Goal: Task Accomplishment & Management: Use online tool/utility

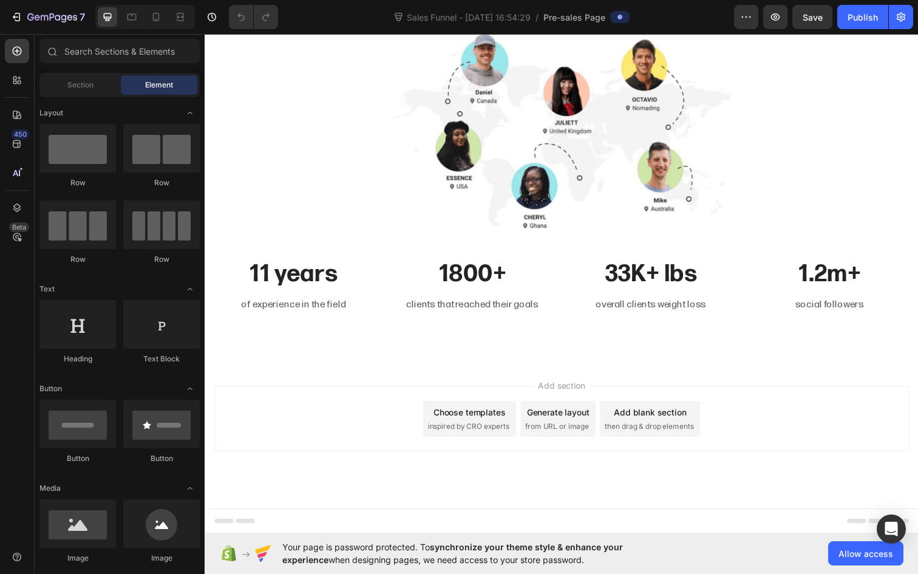
scroll to position [4486, 0]
click at [90, 85] on span "Section" at bounding box center [80, 85] width 26 height 11
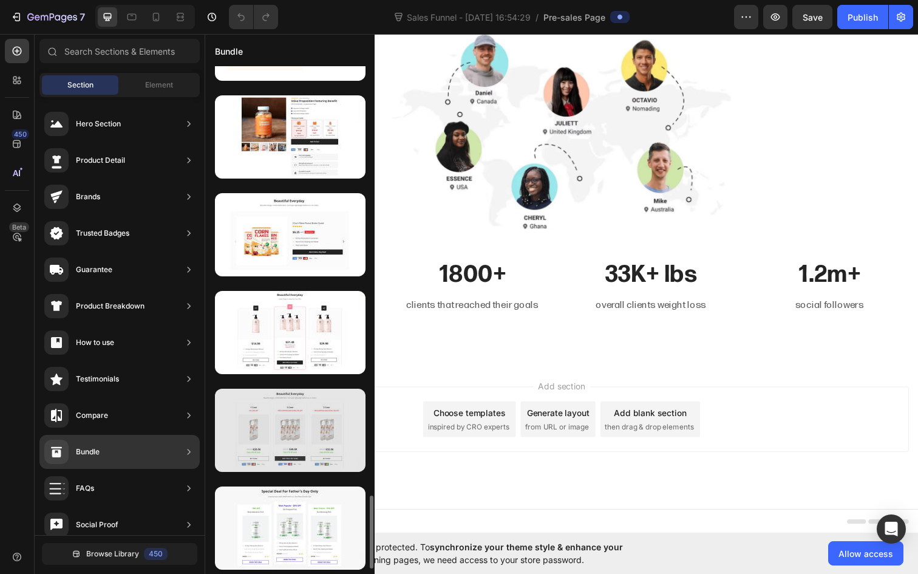
scroll to position [3004, 0]
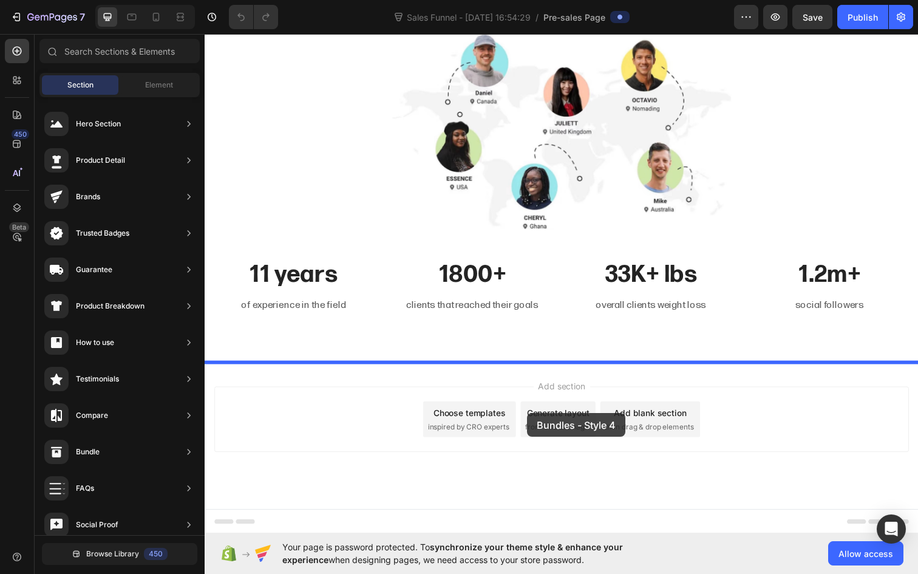
drag, startPoint x: 525, startPoint y: 563, endPoint x: 534, endPoint y: 421, distance: 143.0
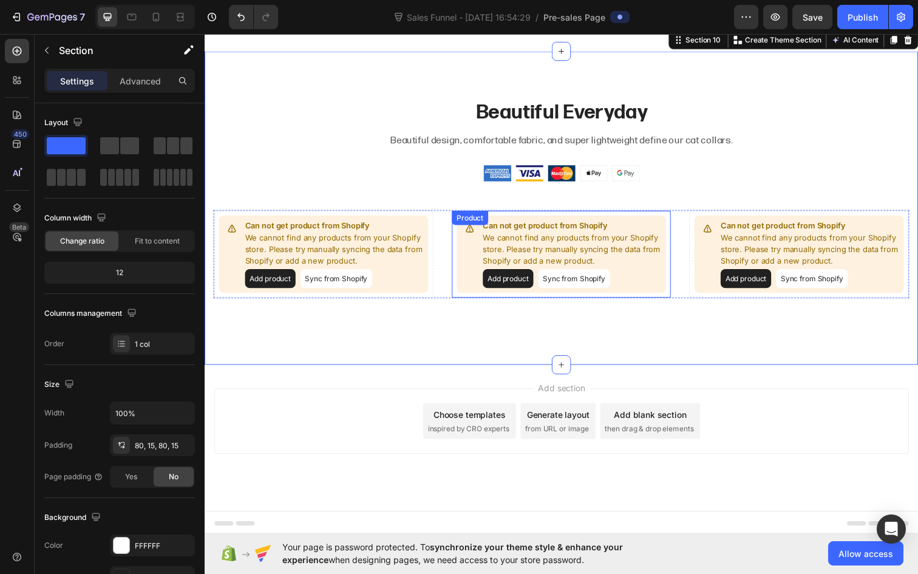
scroll to position [4803, 0]
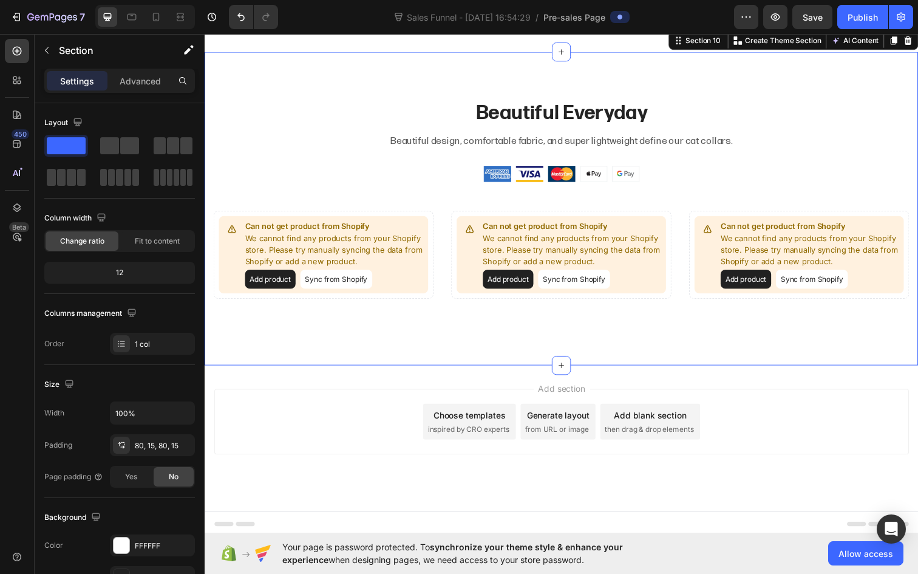
click at [97, 85] on div "Settings" at bounding box center [77, 80] width 61 height 19
click at [140, 83] on p "Advanced" at bounding box center [140, 81] width 41 height 13
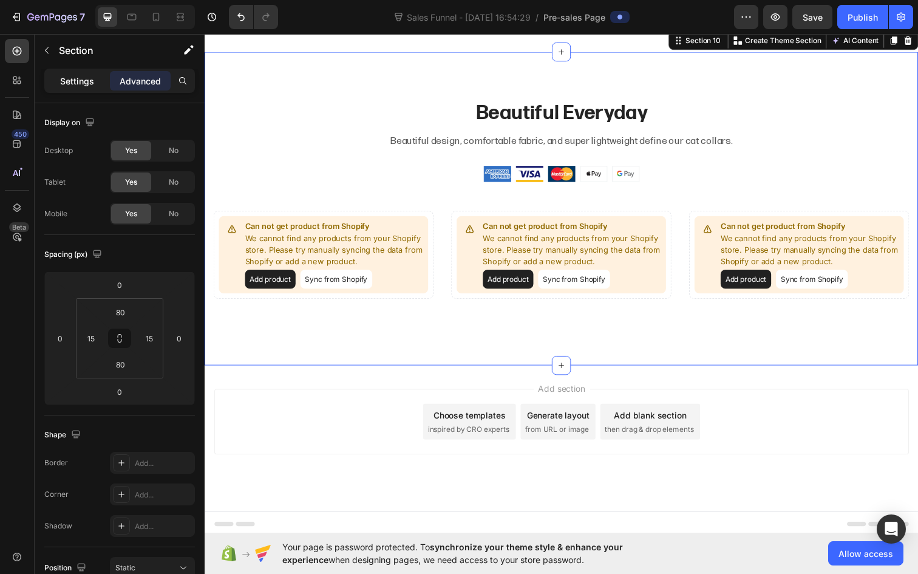
click at [77, 83] on p "Settings" at bounding box center [77, 81] width 34 height 13
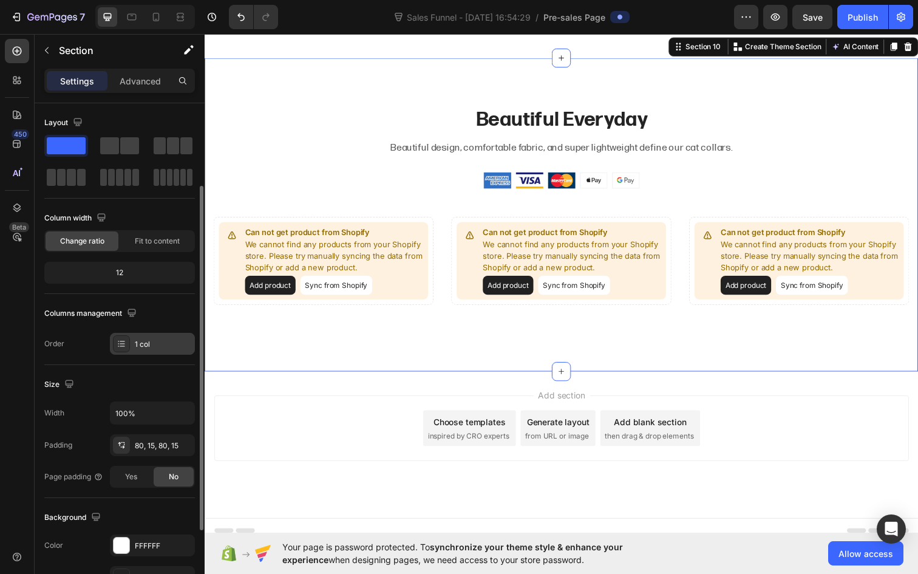
scroll to position [236, 0]
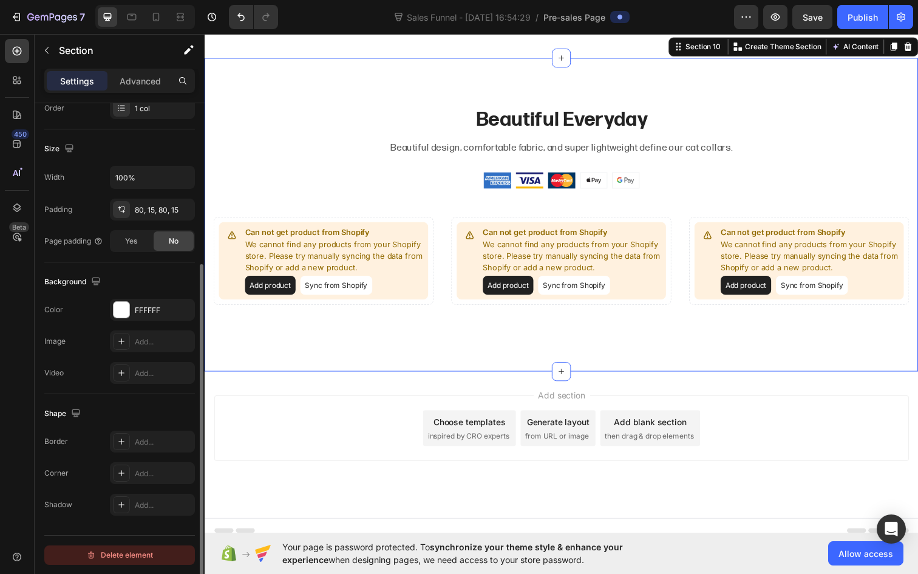
click at [131, 557] on div "Delete element" at bounding box center [119, 555] width 67 height 15
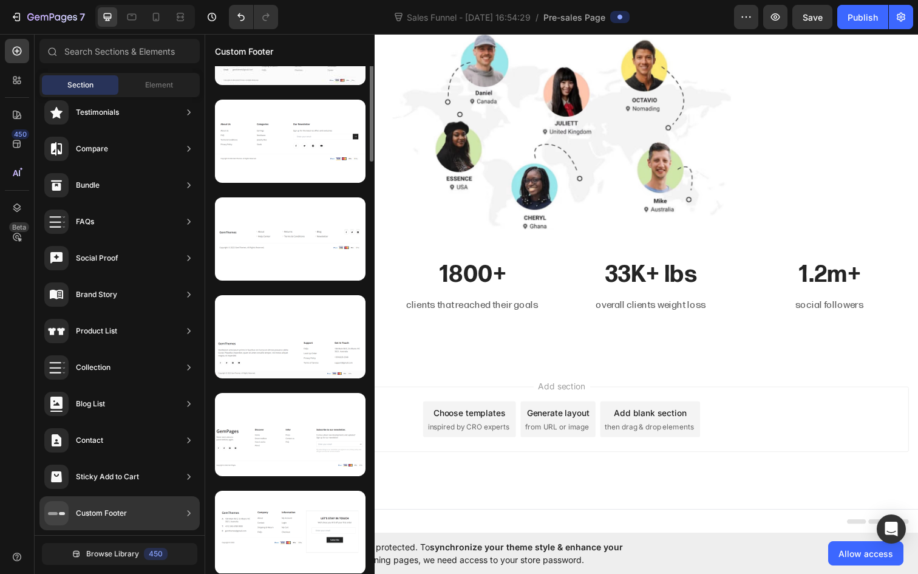
scroll to position [0, 0]
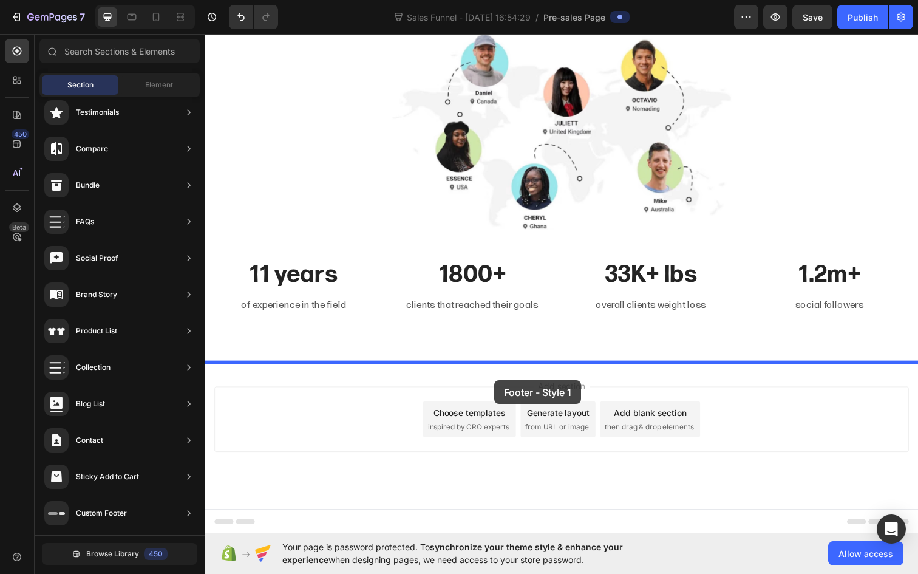
drag, startPoint x: 503, startPoint y: 175, endPoint x: 500, endPoint y: 387, distance: 212.5
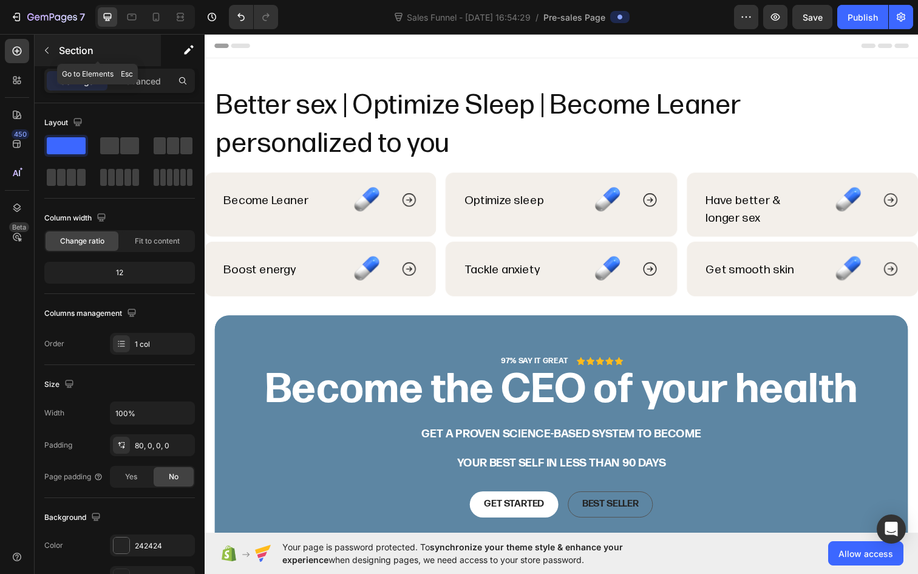
click at [53, 55] on button "button" at bounding box center [46, 50] width 19 height 19
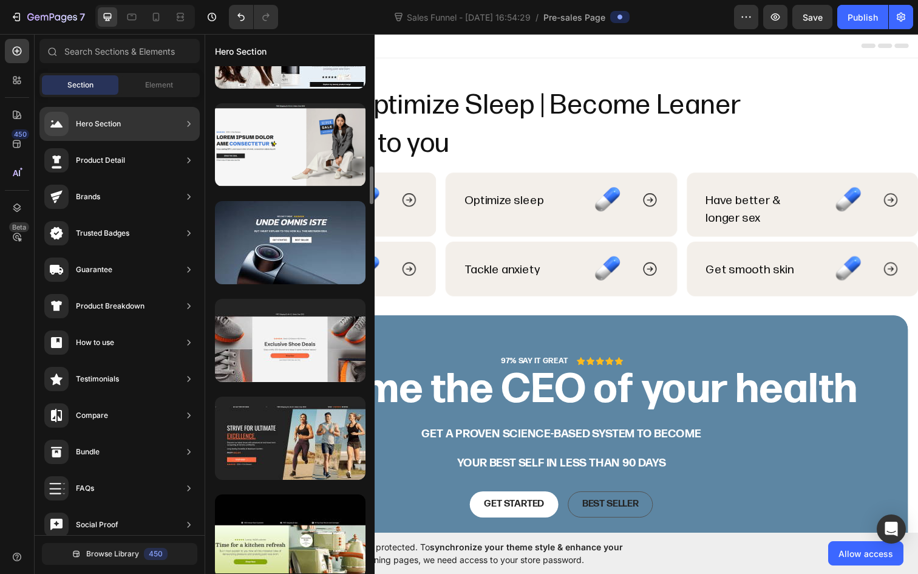
scroll to position [1389, 0]
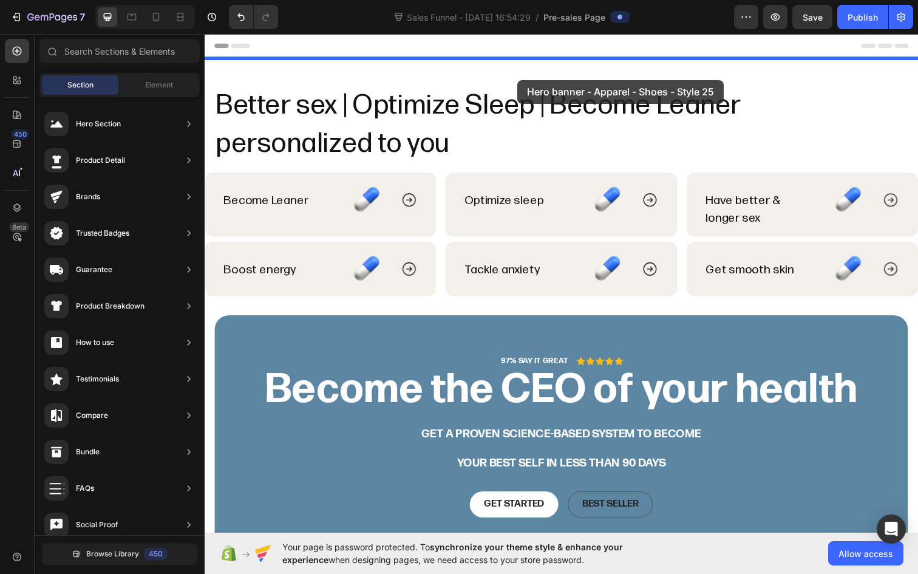
drag, startPoint x: 490, startPoint y: 402, endPoint x: 524, endPoint y: 81, distance: 323.5
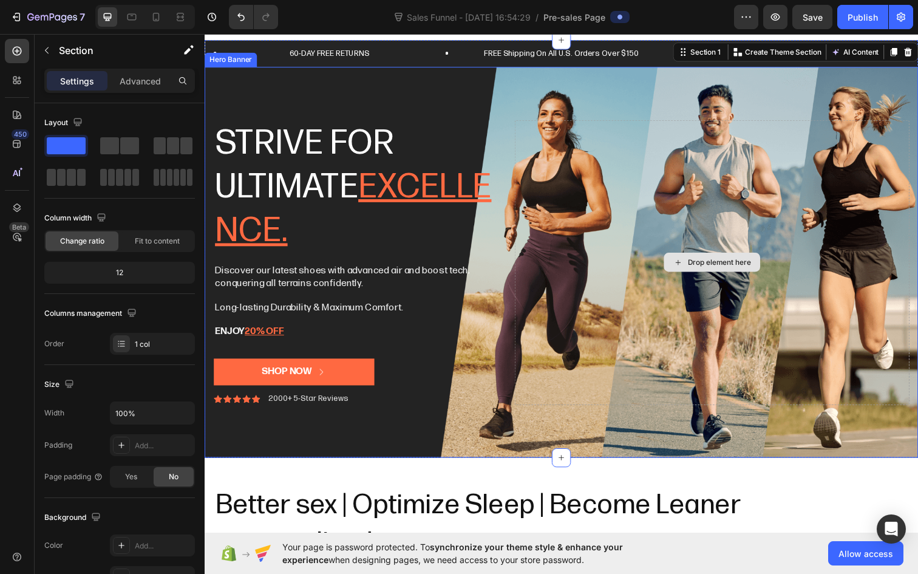
scroll to position [24, 0]
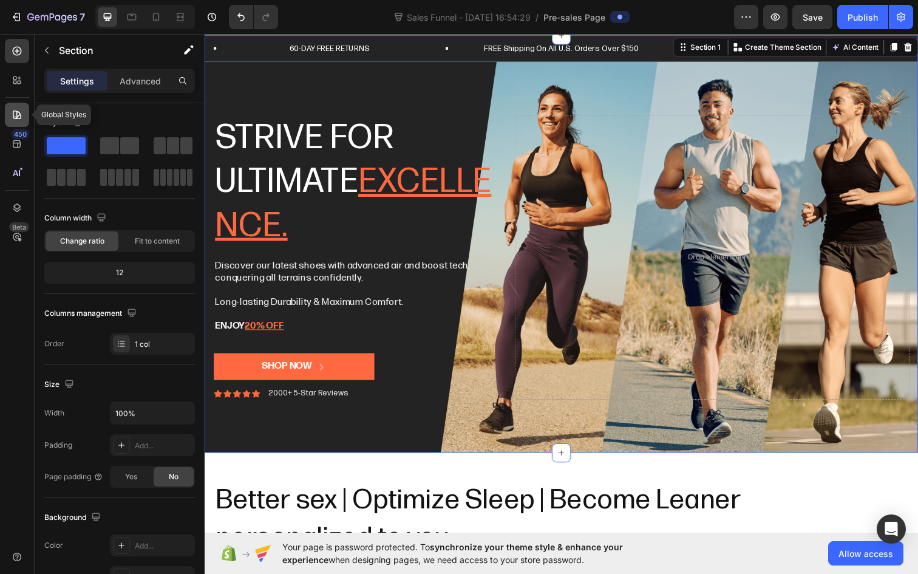
click at [22, 114] on icon at bounding box center [17, 115] width 12 height 12
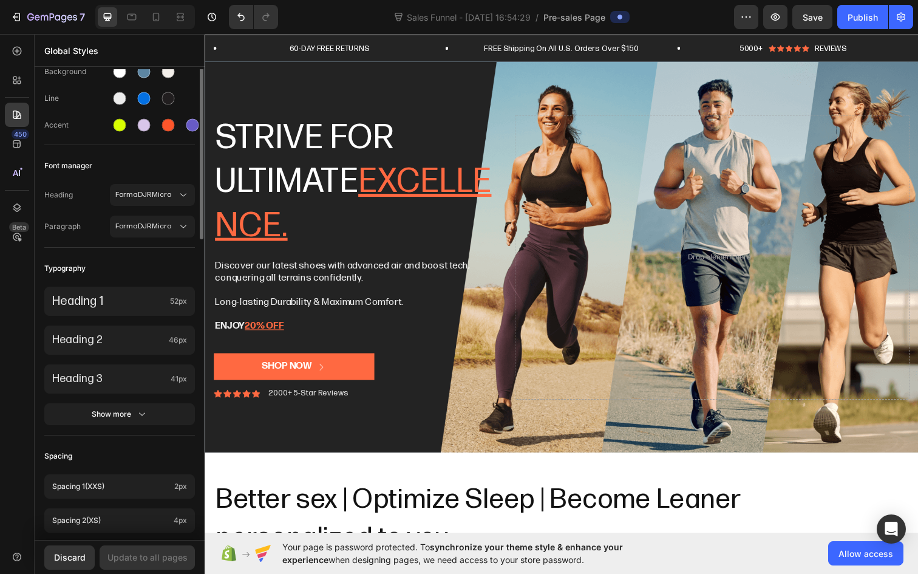
scroll to position [14, 0]
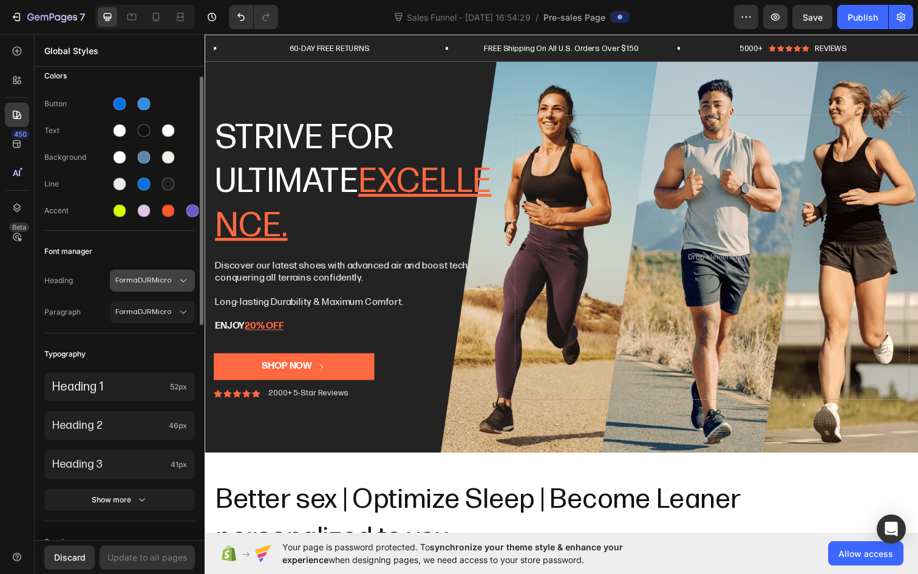
click at [152, 283] on span "FormaDJRMicro" at bounding box center [146, 280] width 62 height 11
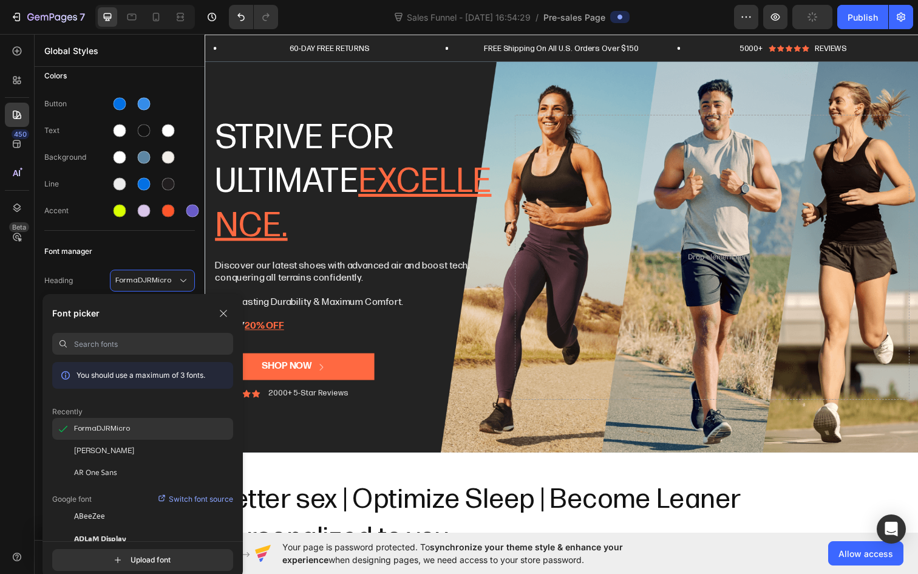
click at [125, 427] on span "FormaDJRMicro" at bounding box center [102, 428] width 56 height 11
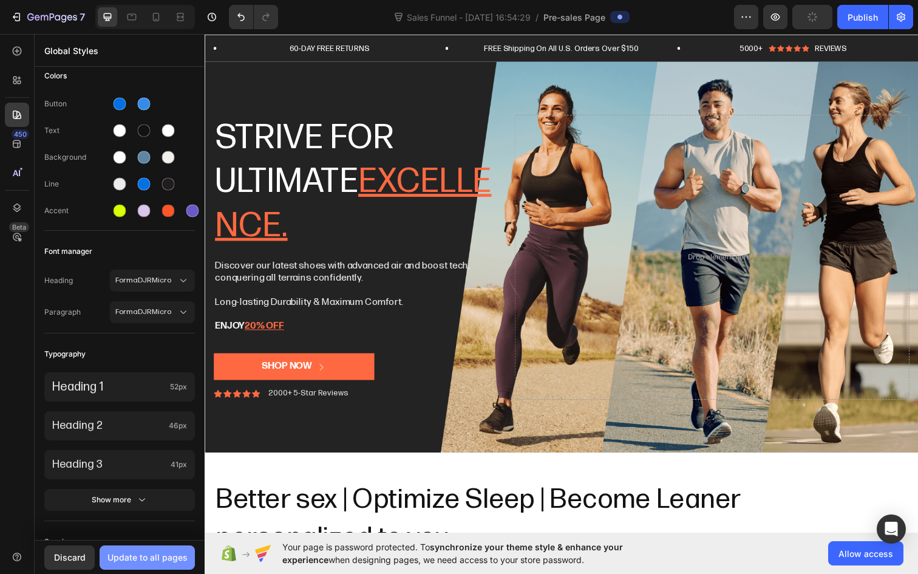
click at [160, 556] on div "Update to all pages" at bounding box center [147, 557] width 80 height 13
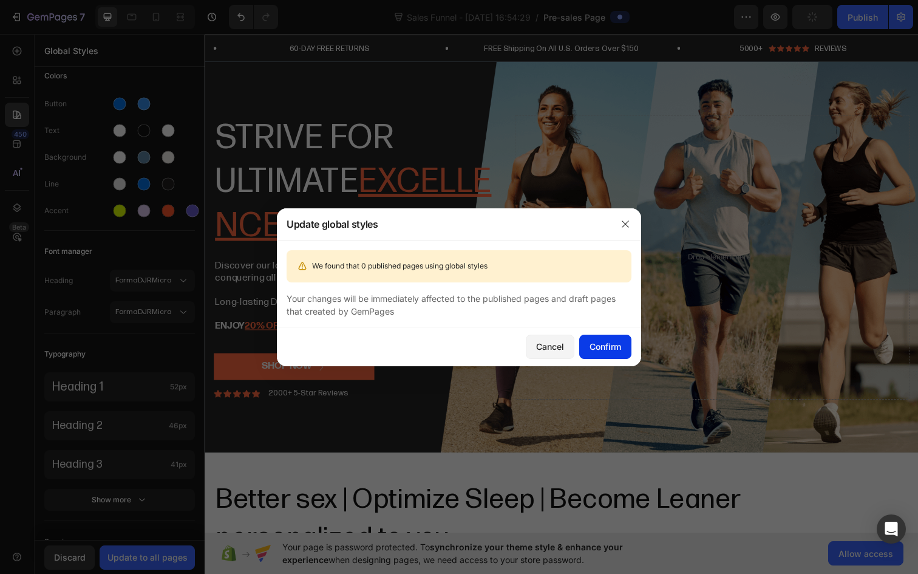
click at [618, 341] on div "Confirm" at bounding box center [605, 346] width 32 height 13
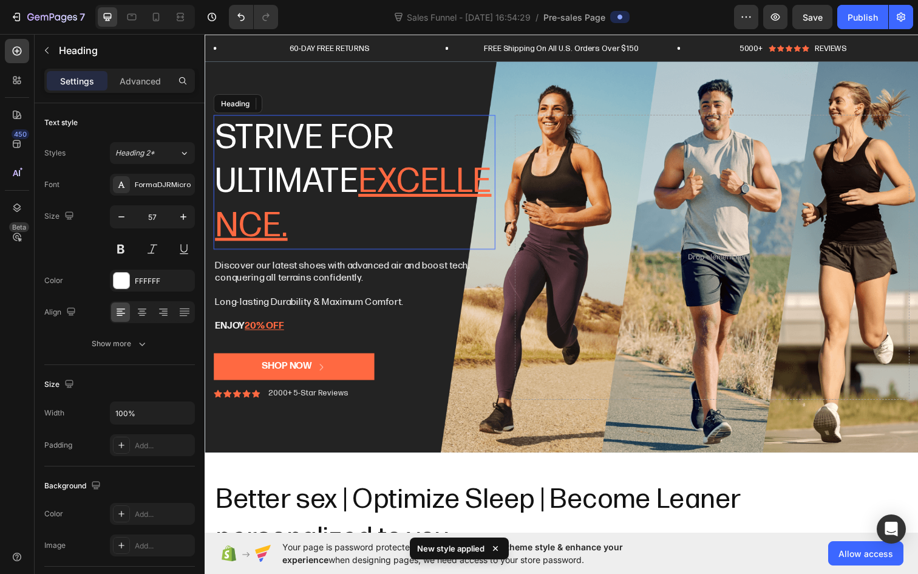
click at [331, 137] on h2 "Strive for ultimate excellence." at bounding box center [358, 184] width 288 height 137
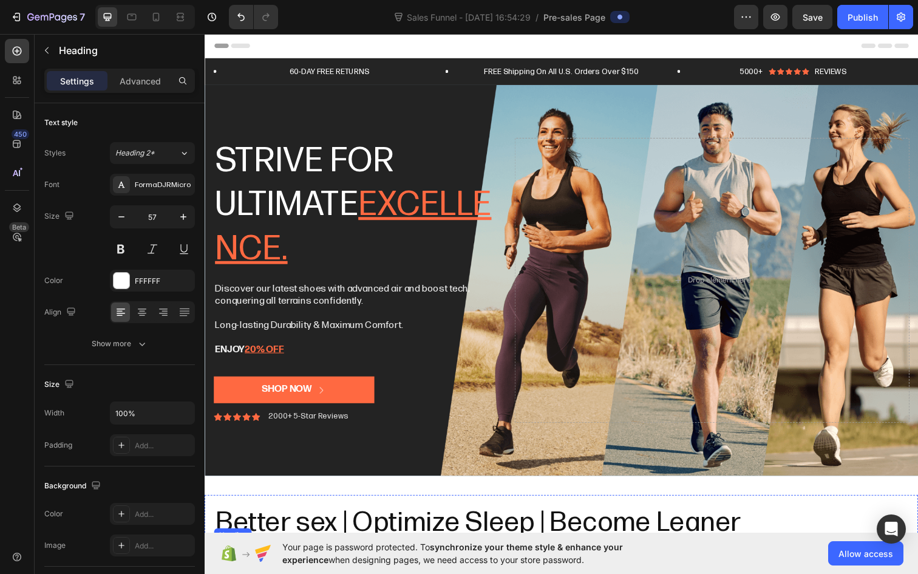
scroll to position [0, 0]
click at [289, 158] on p "Strive for ultimate excellence." at bounding box center [357, 208] width 285 height 135
click at [257, 158] on p "Strive for ultimate excellence." at bounding box center [357, 208] width 285 height 135
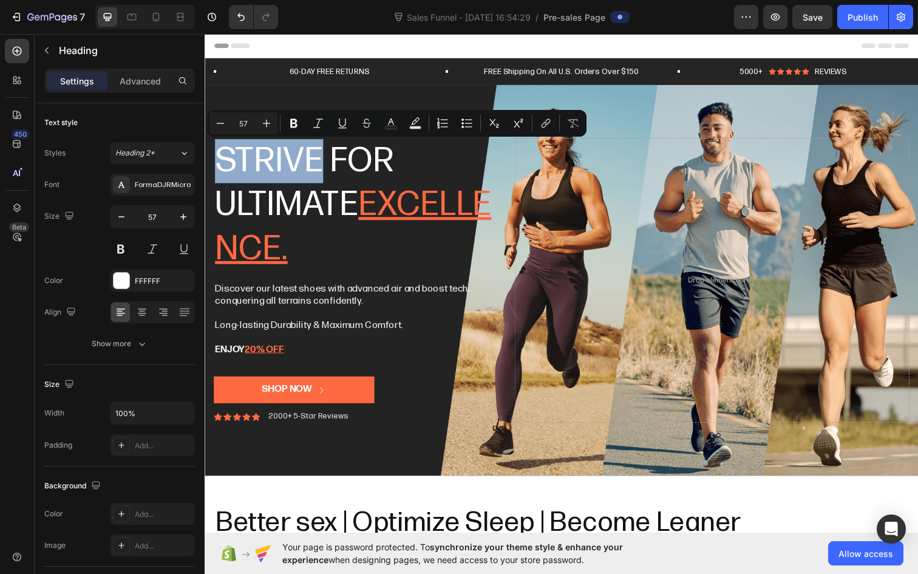
click at [251, 159] on p "Strive for ultimate excellence." at bounding box center [357, 208] width 285 height 135
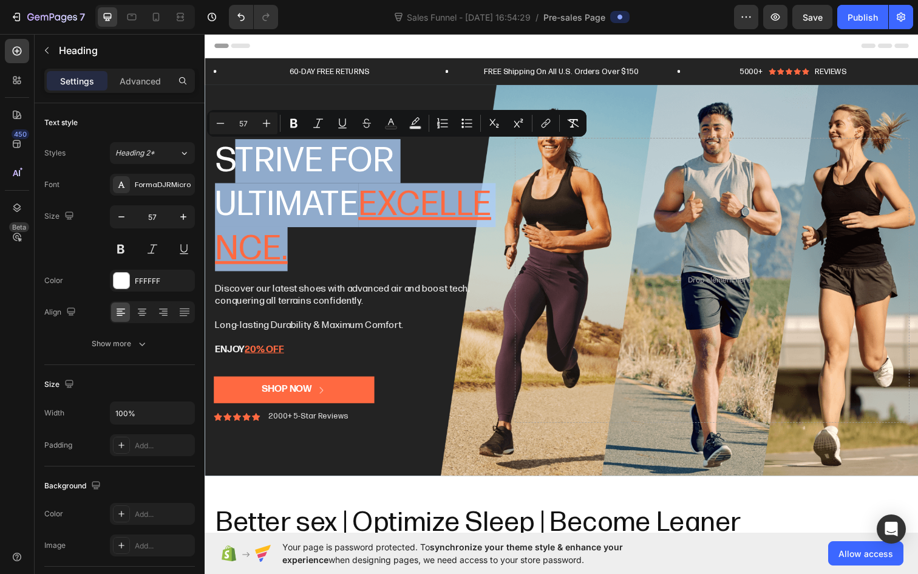
drag, startPoint x: 226, startPoint y: 160, endPoint x: 441, endPoint y: 258, distance: 236.3
click at [441, 258] on p "Strive for ultimate excellence." at bounding box center [357, 208] width 285 height 135
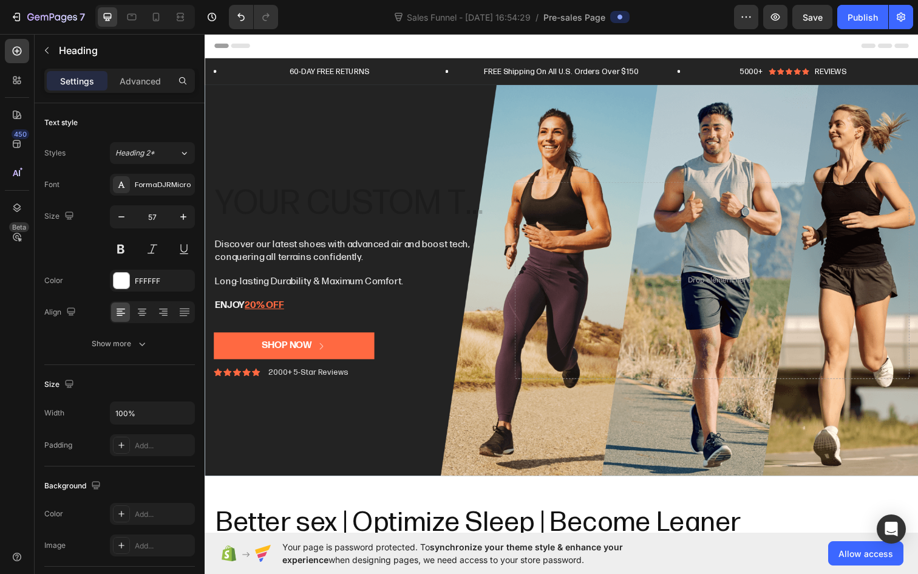
click at [327, 209] on h2 "Rich Text Editor. Editing area: main" at bounding box center [358, 208] width 288 height 47
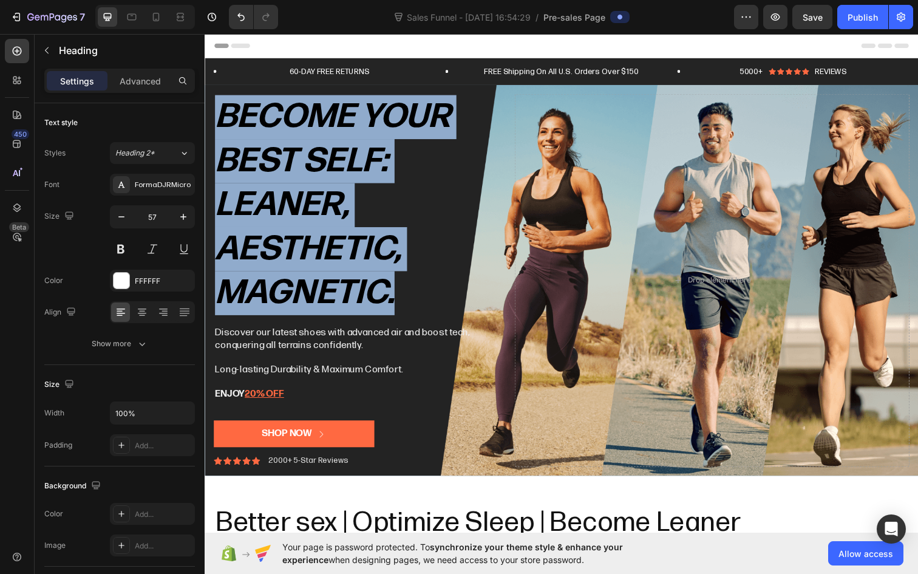
drag, startPoint x: 406, startPoint y: 296, endPoint x: 220, endPoint y: 120, distance: 255.5
click at [220, 120] on p "Become Your Best Self: leaner, aesthetic, magnetic." at bounding box center [357, 208] width 285 height 225
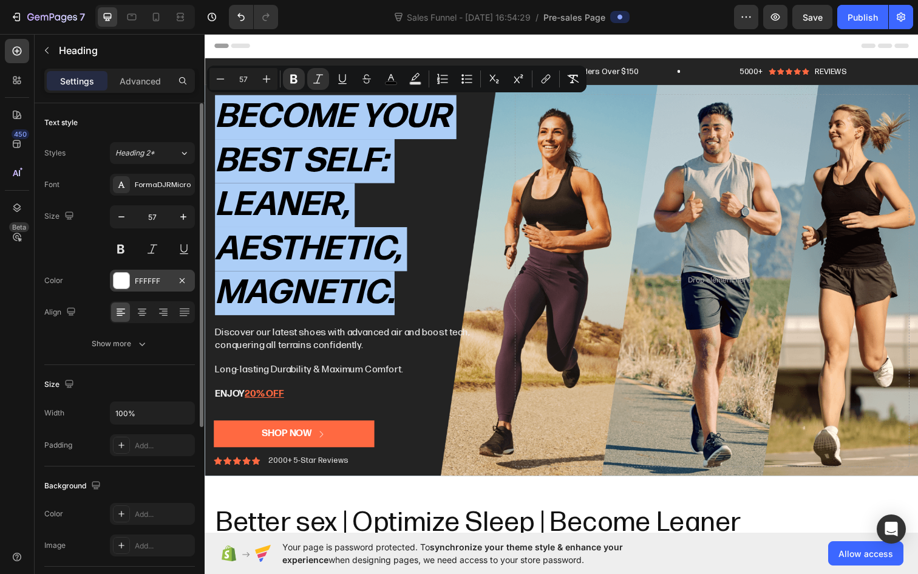
click at [144, 283] on div "FFFFFF" at bounding box center [152, 281] width 35 height 11
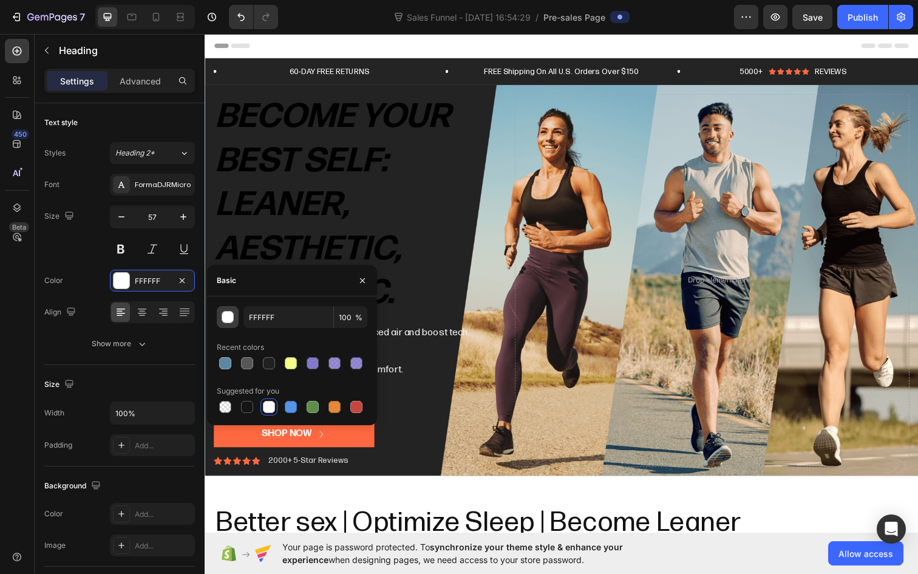
click at [232, 321] on div "button" at bounding box center [228, 317] width 12 height 12
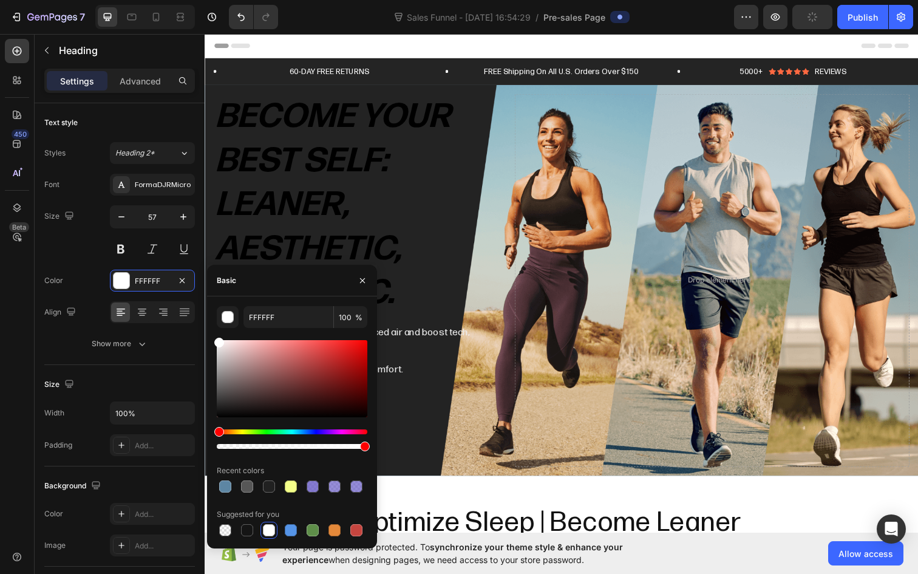
click at [217, 339] on div at bounding box center [219, 343] width 10 height 10
drag, startPoint x: 222, startPoint y: 348, endPoint x: 186, endPoint y: 311, distance: 51.5
click at [186, 311] on div "450 Beta Sections(18) Elements(86) Section Element Hero Section Product Detail …" at bounding box center [102, 304] width 205 height 540
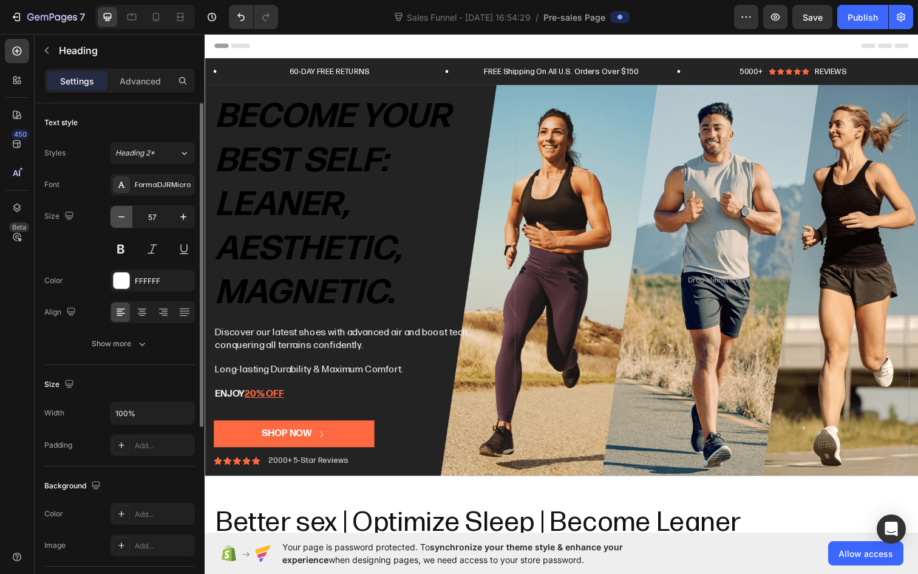
click at [127, 219] on icon "button" at bounding box center [121, 217] width 12 height 12
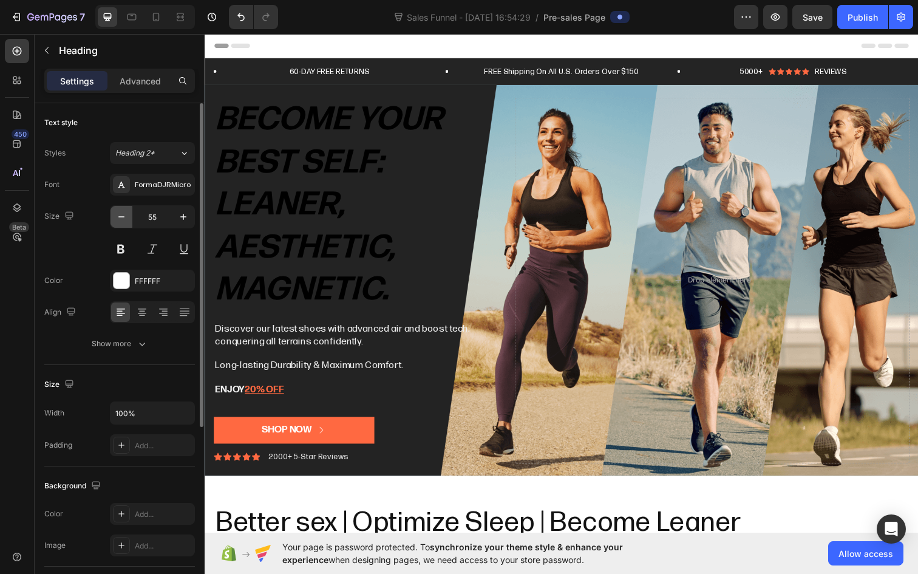
click at [127, 219] on icon "button" at bounding box center [121, 217] width 12 height 12
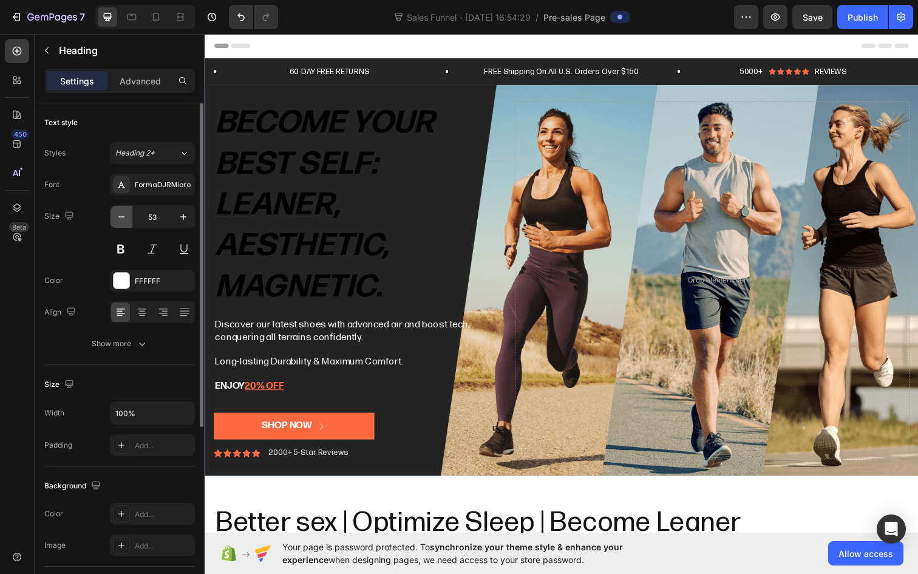
click at [127, 219] on icon "button" at bounding box center [121, 217] width 12 height 12
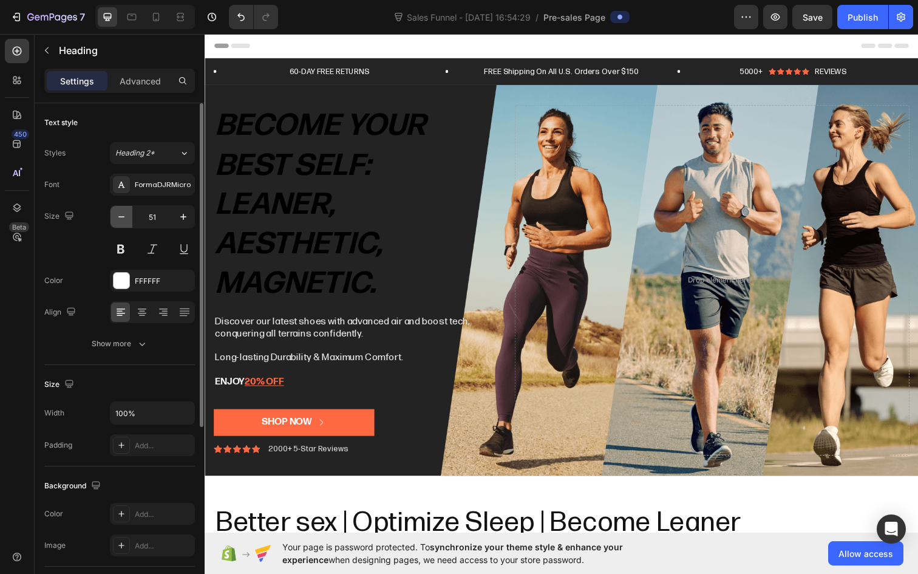
click at [127, 219] on icon "button" at bounding box center [121, 217] width 12 height 12
type input "50"
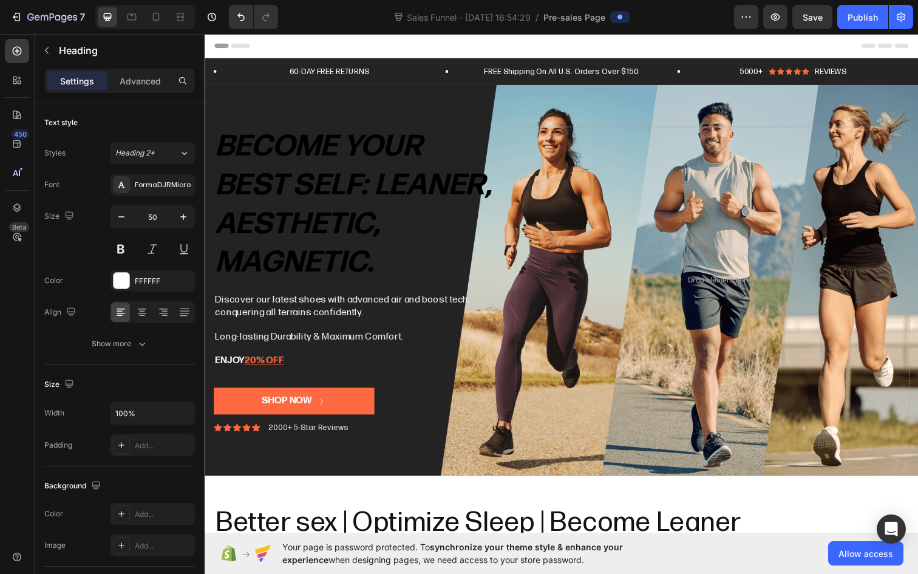
click at [382, 189] on strong "Become Your Best Self: leaner, aesthetic, magnetic." at bounding box center [356, 208] width 282 height 155
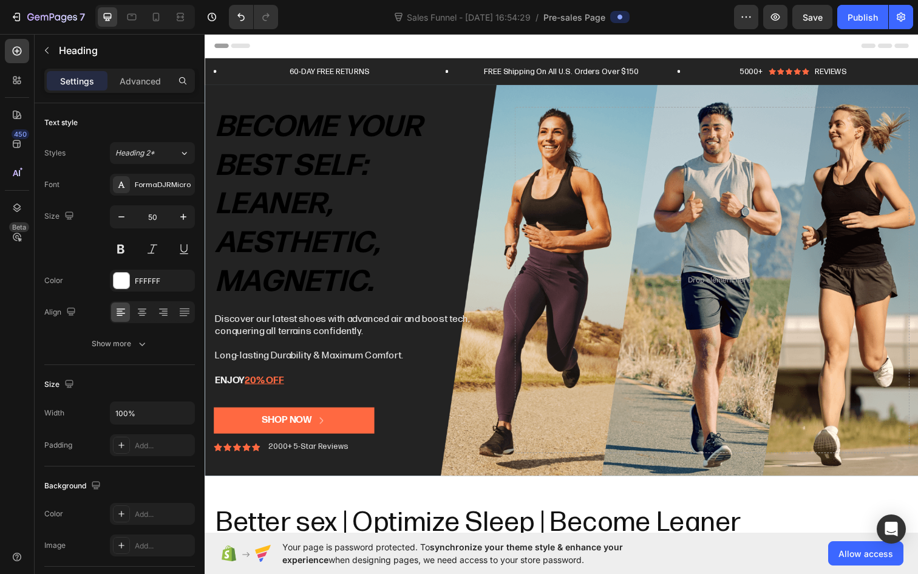
click at [342, 222] on p "Become Your Best Self: leaner, aesthetic, magnetic." at bounding box center [357, 207] width 285 height 197
click at [392, 253] on p "Become Your Best Self: leaner aesthetic, magnetic." at bounding box center [357, 207] width 285 height 197
click at [389, 283] on p "Become Your Best Self: leaner aesthetic magnetic." at bounding box center [357, 207] width 285 height 197
click at [354, 131] on strong "Become Your Best Self:" at bounding box center [320, 148] width 211 height 76
click at [455, 231] on p "Become your Best Self: leaner aesthetic magnetic" at bounding box center [357, 207] width 285 height 197
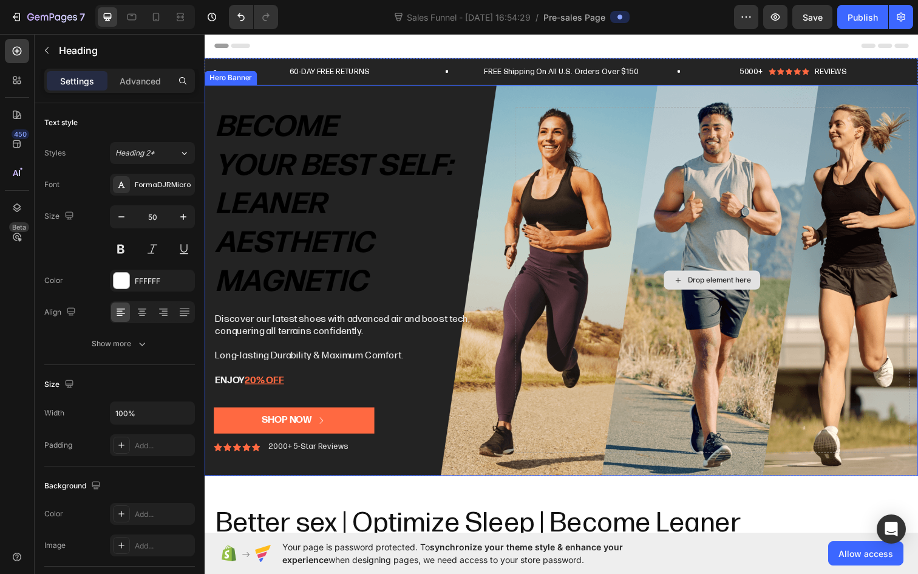
click at [575, 257] on div "Drop element here" at bounding box center [722, 284] width 403 height 353
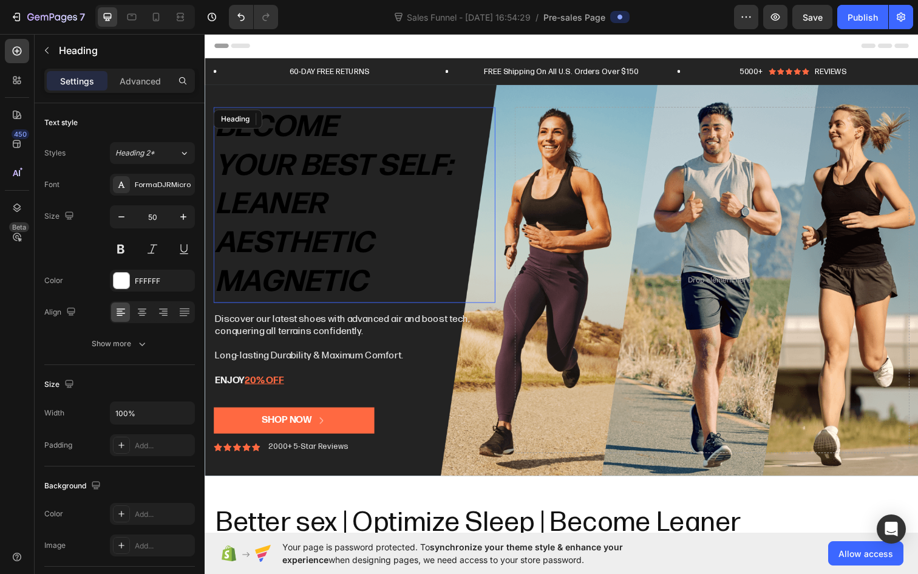
drag, startPoint x: 362, startPoint y: 277, endPoint x: 395, endPoint y: 279, distance: 32.2
click at [362, 277] on strong "magnetic" at bounding box center [292, 286] width 155 height 36
click at [389, 282] on p "Become your Best Self: leaner aesthetic magnetic" at bounding box center [357, 207] width 285 height 197
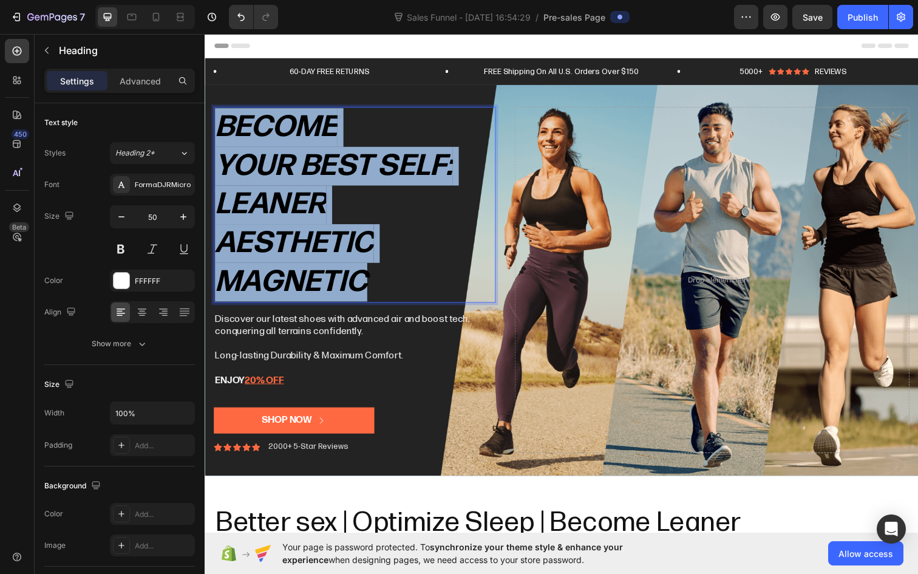
drag, startPoint x: 385, startPoint y: 284, endPoint x: 219, endPoint y: 130, distance: 227.3
click at [219, 130] on p "Become your Best Self: leaner aesthetic magnetic" at bounding box center [357, 207] width 285 height 197
click at [219, 130] on strong "Become" at bounding box center [277, 128] width 125 height 36
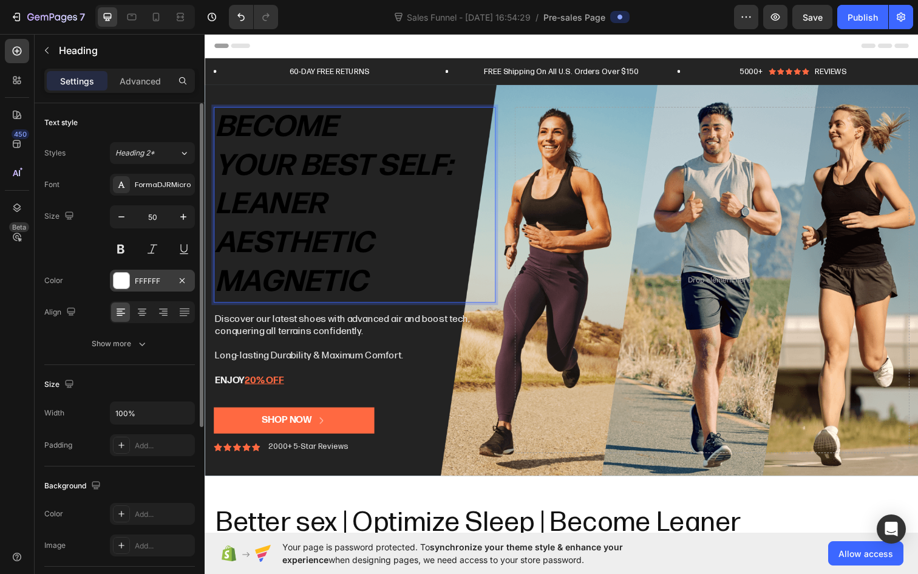
click at [152, 277] on div "FFFFFF" at bounding box center [152, 281] width 35 height 11
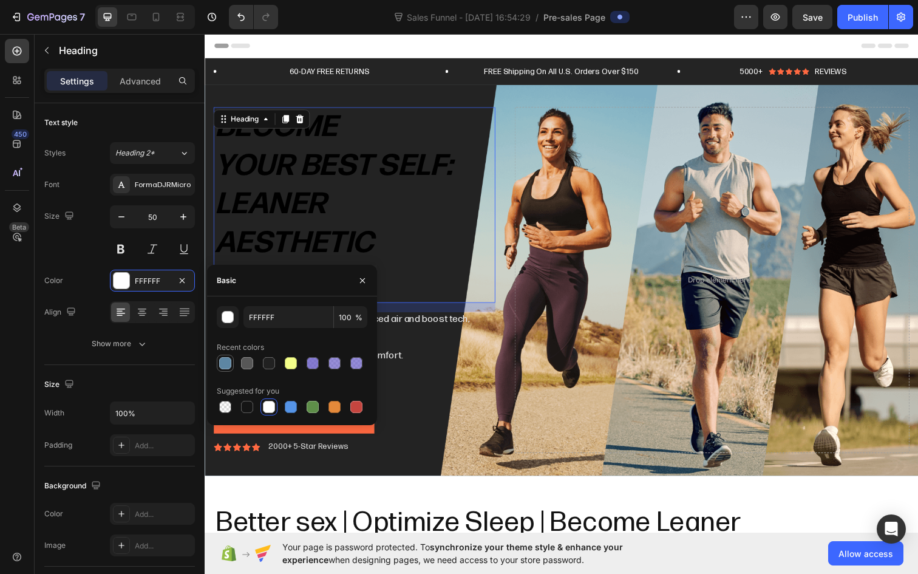
click at [229, 360] on div at bounding box center [225, 363] width 12 height 12
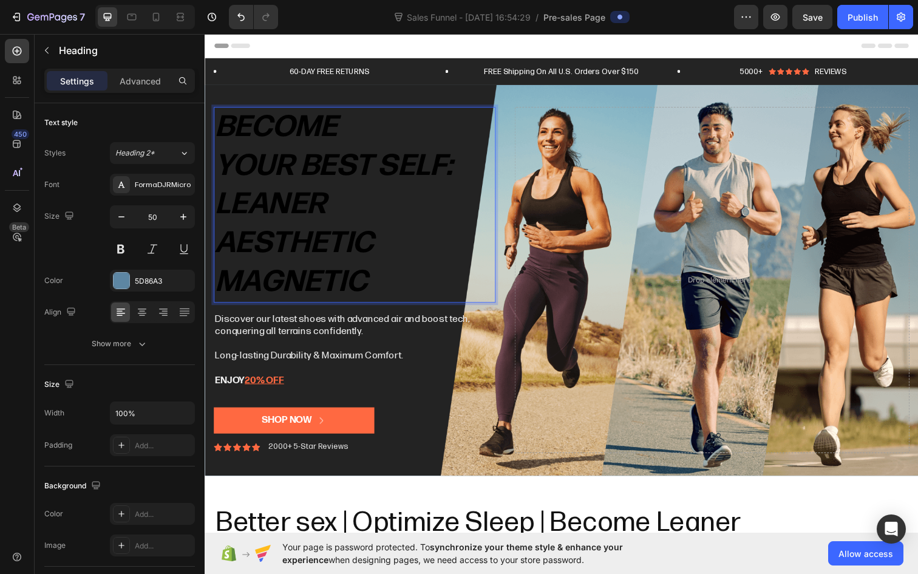
click at [430, 256] on p "Become your Best Self: leaner aesthetic magnetic" at bounding box center [357, 207] width 285 height 197
click at [411, 283] on p "Become your Best Self: leaner aesthetic magnetic" at bounding box center [357, 207] width 285 height 197
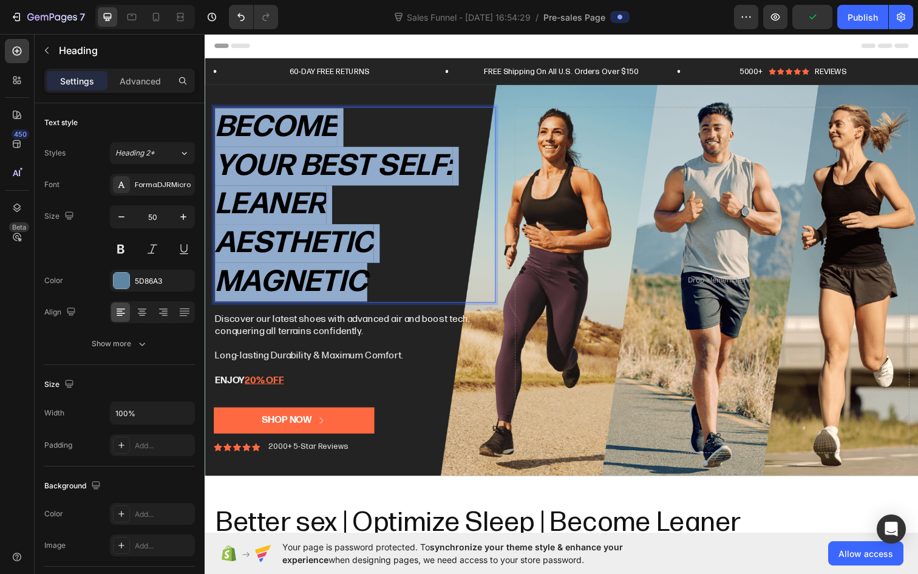
drag, startPoint x: 390, startPoint y: 294, endPoint x: 197, endPoint y: 111, distance: 266.2
copy p "Become your Best Self: leaner aesthetic magnetic"
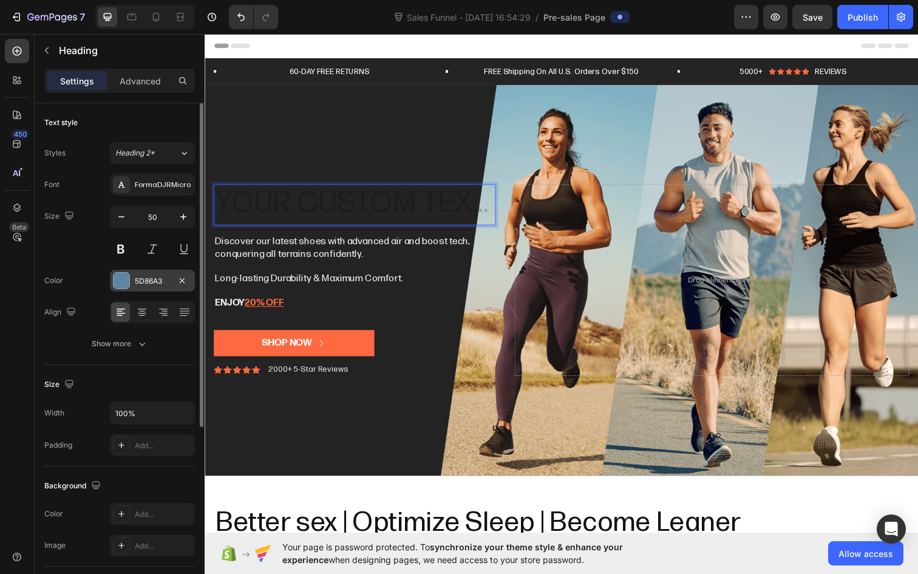
click at [158, 283] on div "5D86A3" at bounding box center [152, 281] width 35 height 11
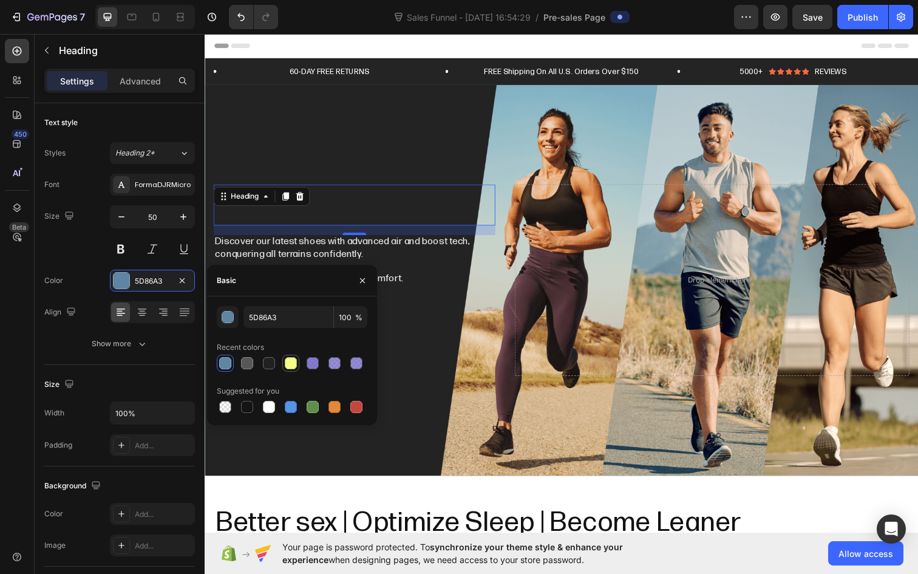
click at [291, 366] on div at bounding box center [291, 363] width 12 height 12
type input "F4FF89"
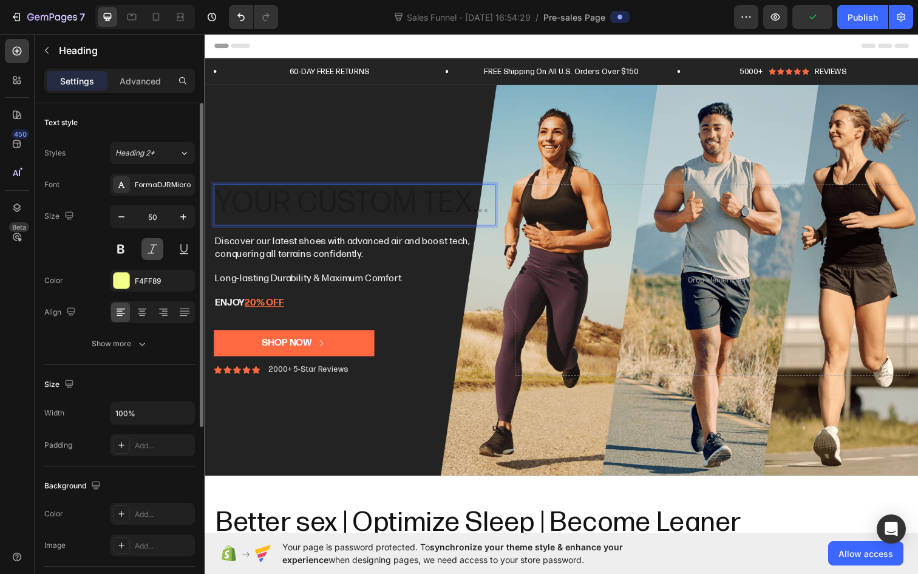
click at [157, 254] on button at bounding box center [152, 249] width 22 height 22
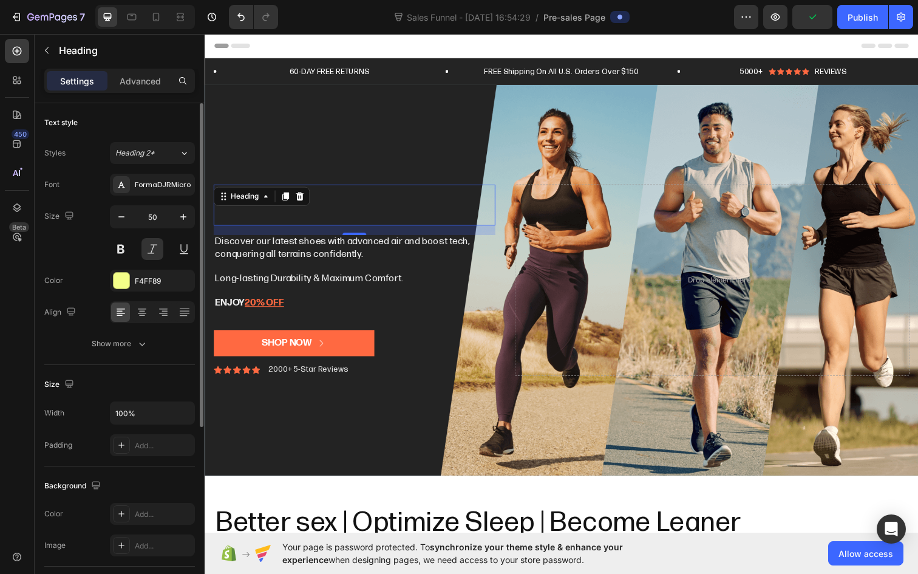
click at [107, 242] on div "Size 50" at bounding box center [119, 232] width 151 height 55
click at [127, 248] on button at bounding box center [121, 249] width 22 height 22
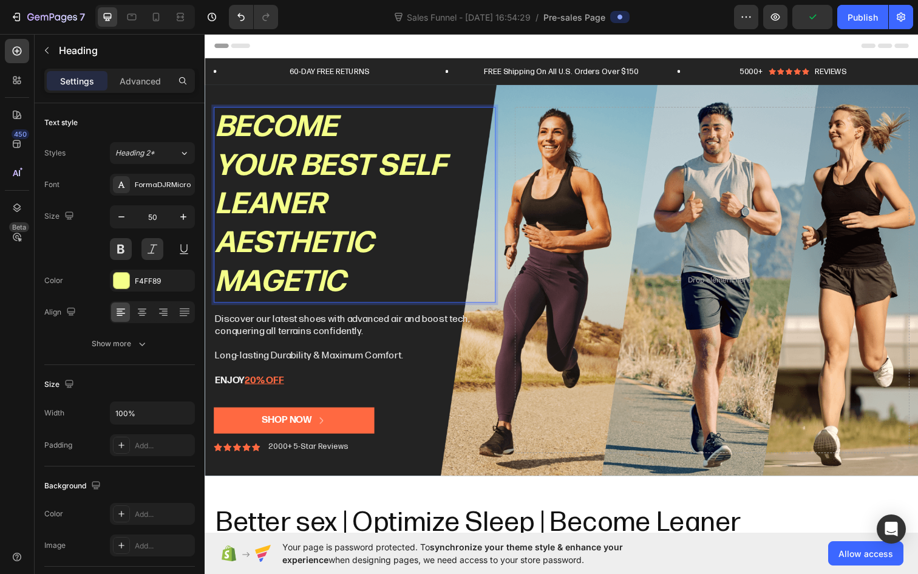
click at [281, 283] on p "Become your best self Leaner Aesthetic magetic" at bounding box center [357, 207] width 285 height 197
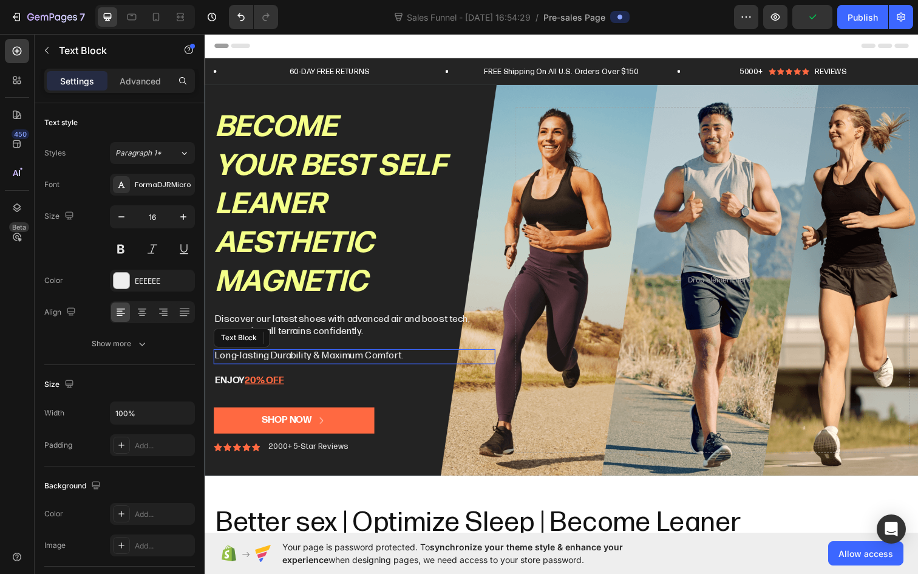
click at [426, 359] on p "Long-lasting Durability & Maximum Comfort." at bounding box center [357, 362] width 285 height 13
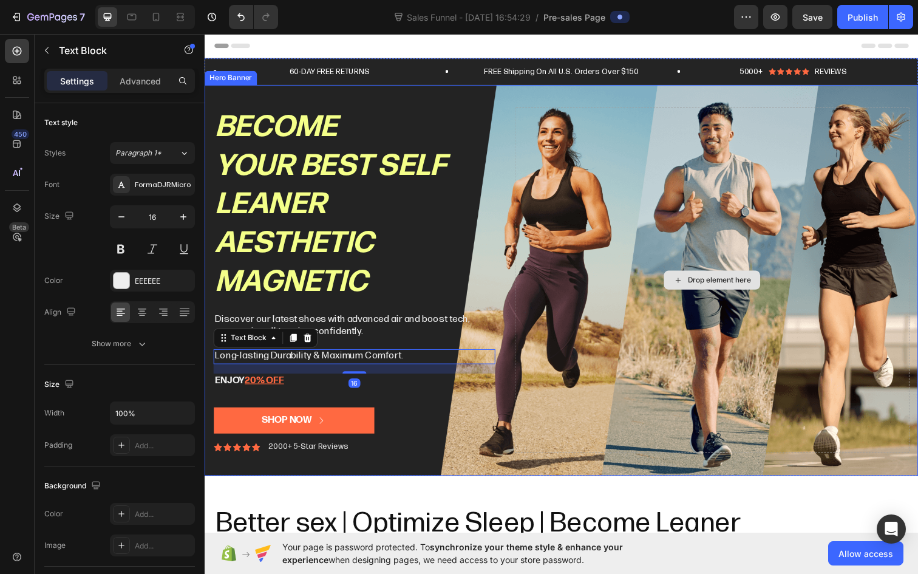
click at [618, 364] on div "Drop element here" at bounding box center [722, 284] width 403 height 353
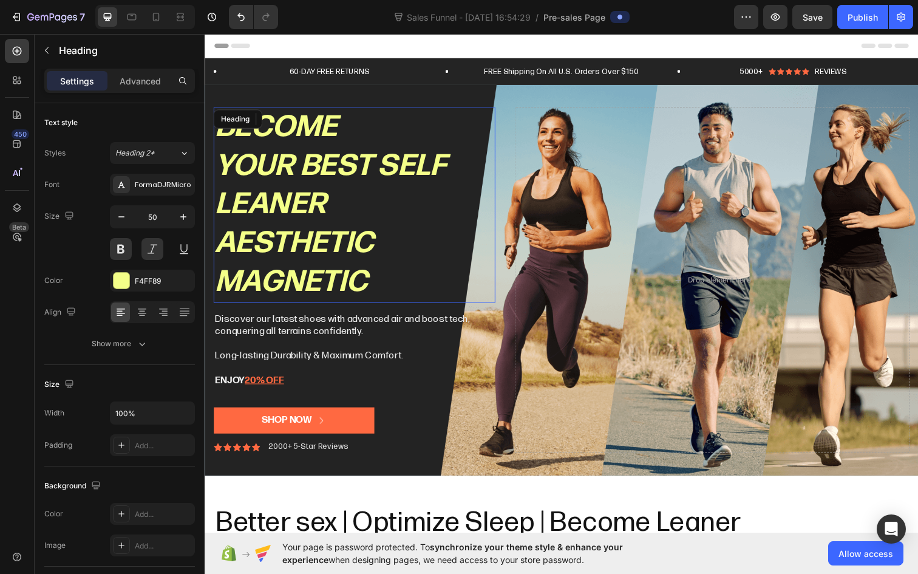
click at [458, 169] on p "Become your best self Leaner Aesthetic magnetic" at bounding box center [357, 207] width 285 height 197
click at [450, 174] on p "Become your best self Leaner Aesthetic magnetic" at bounding box center [357, 207] width 285 height 197
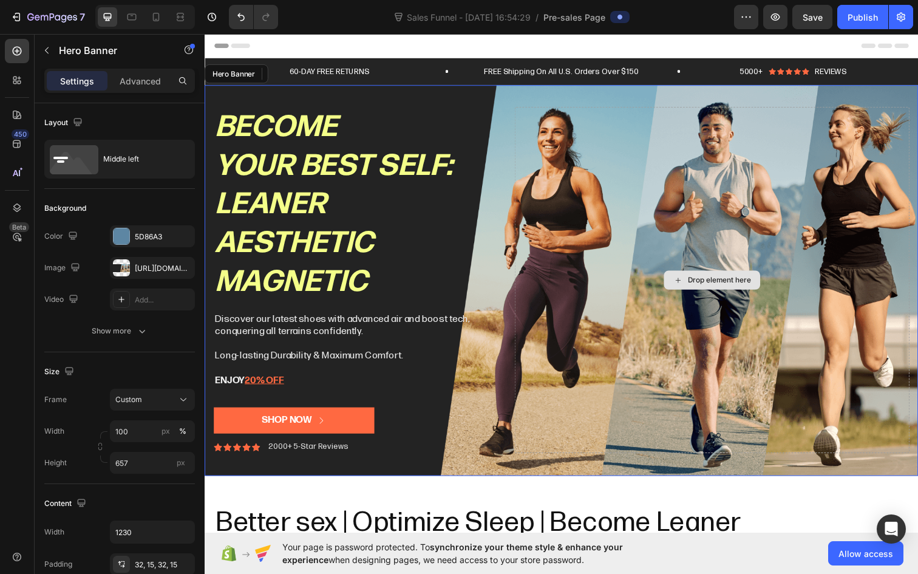
click at [600, 261] on div "Drop element here" at bounding box center [722, 284] width 403 height 353
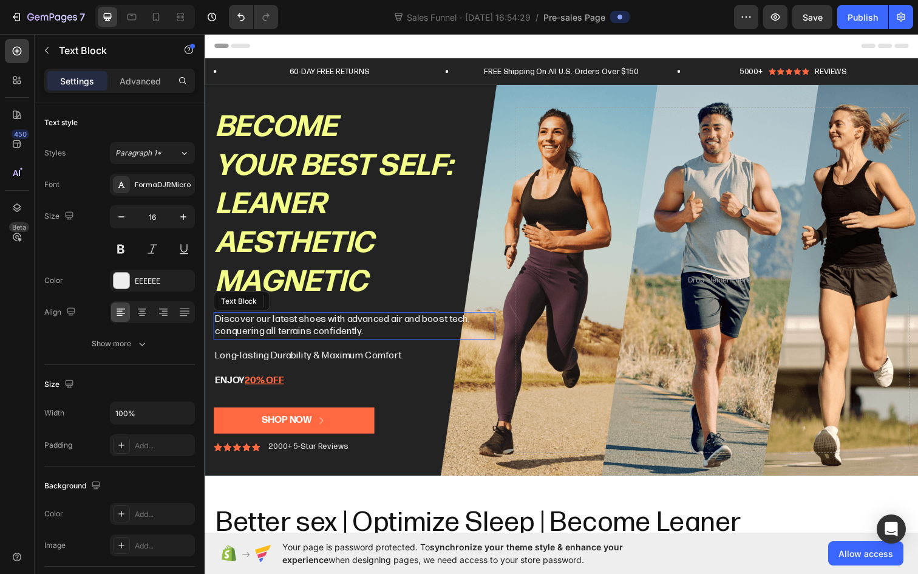
click at [314, 328] on p "Discover our latest shoes with advanced air and boost tech, conquering all terr…" at bounding box center [357, 331] width 285 height 25
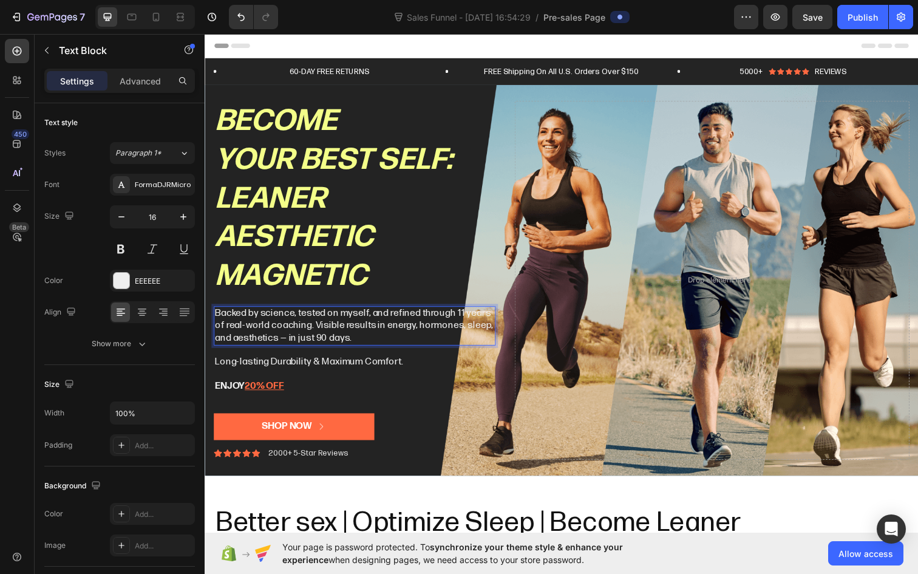
click at [306, 331] on p "Backed by science, tested on myself, and refined through 11 years of real-world…" at bounding box center [357, 332] width 285 height 38
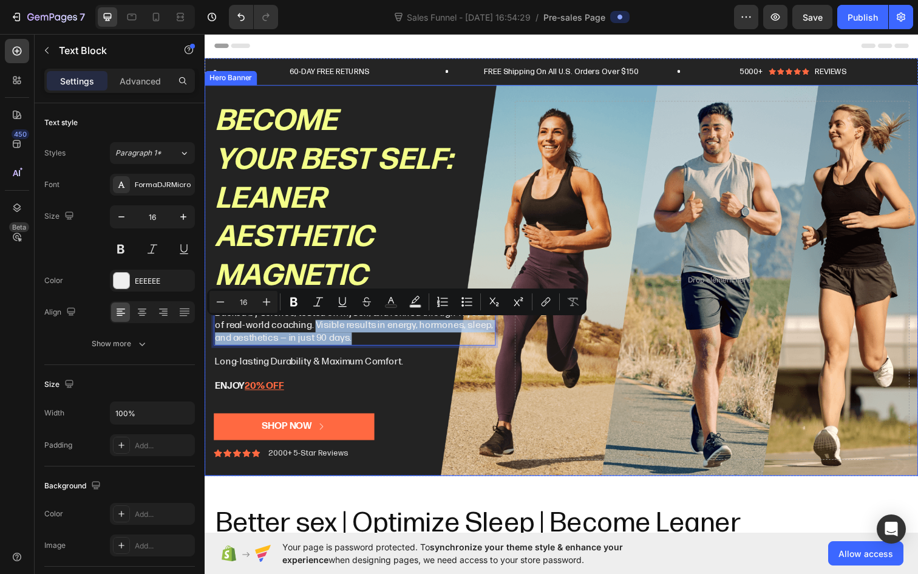
drag, startPoint x: 304, startPoint y: 331, endPoint x: 362, endPoint y: 352, distance: 62.0
click at [362, 352] on div "Become your best self: Leaner Aesthetic magnetic Heading Backed by science, tes…" at bounding box center [358, 285] width 288 height 366
copy p "Visible results in energy, hormones, sleep, and aesthetics — in just 90 days."
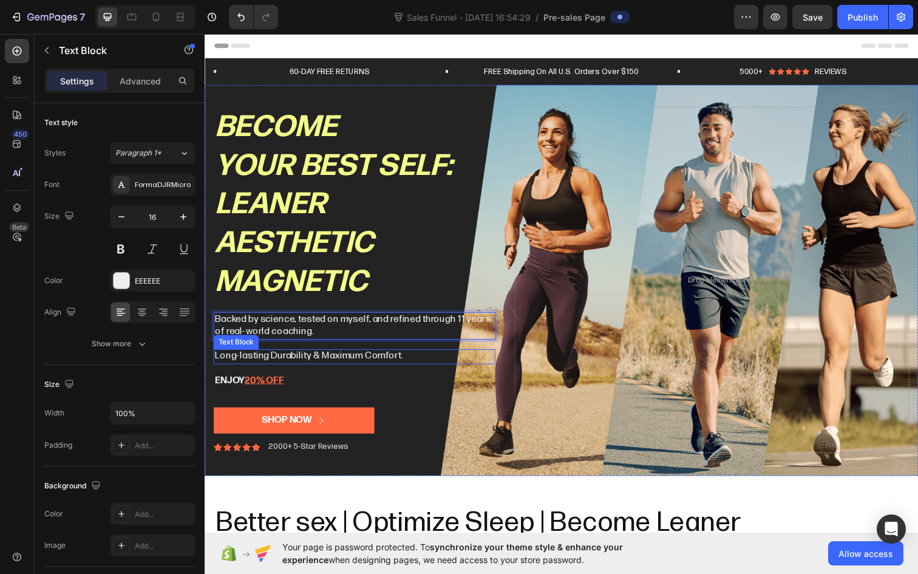
click at [372, 361] on p "Long-lasting Durability & Maximum Comfort." at bounding box center [357, 362] width 285 height 13
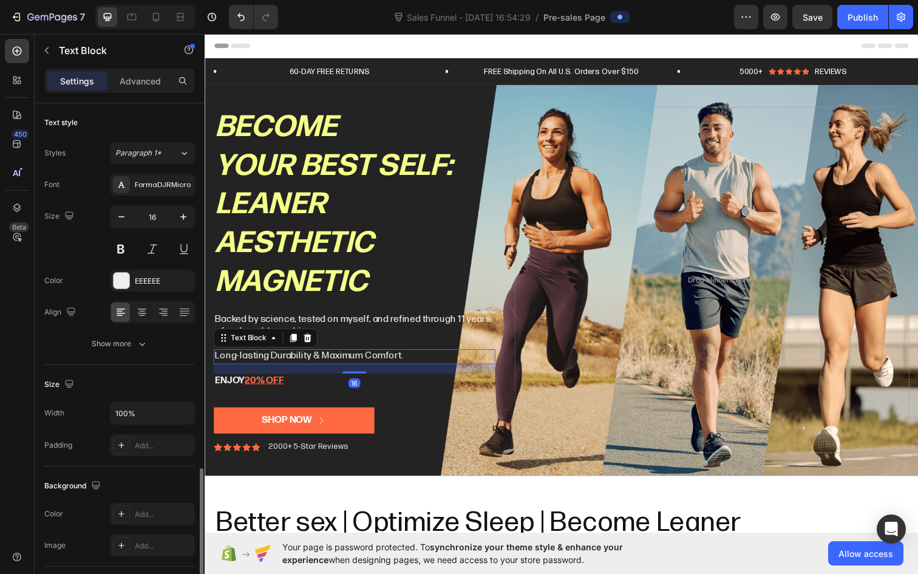
scroll to position [214, 0]
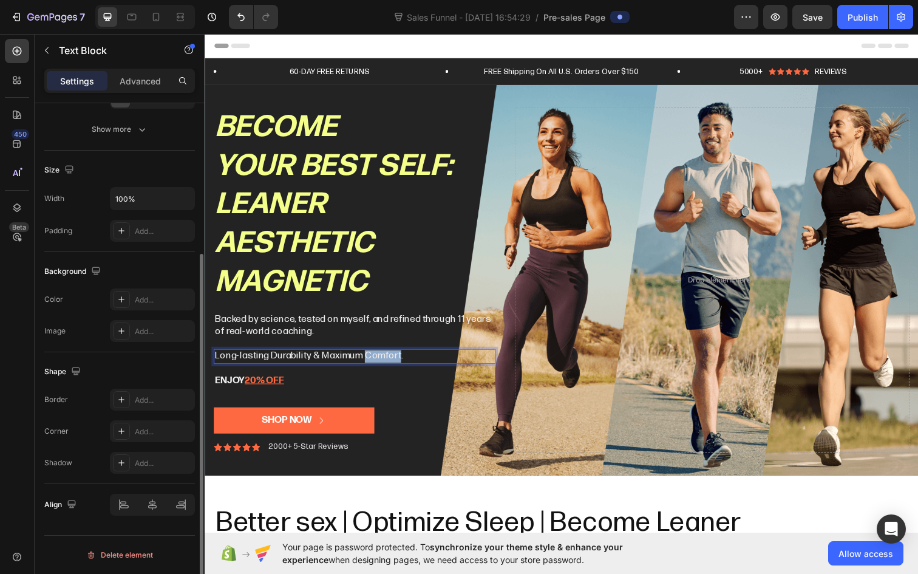
click at [372, 361] on p "Long-lasting Durability & Maximum Comfort." at bounding box center [357, 362] width 285 height 13
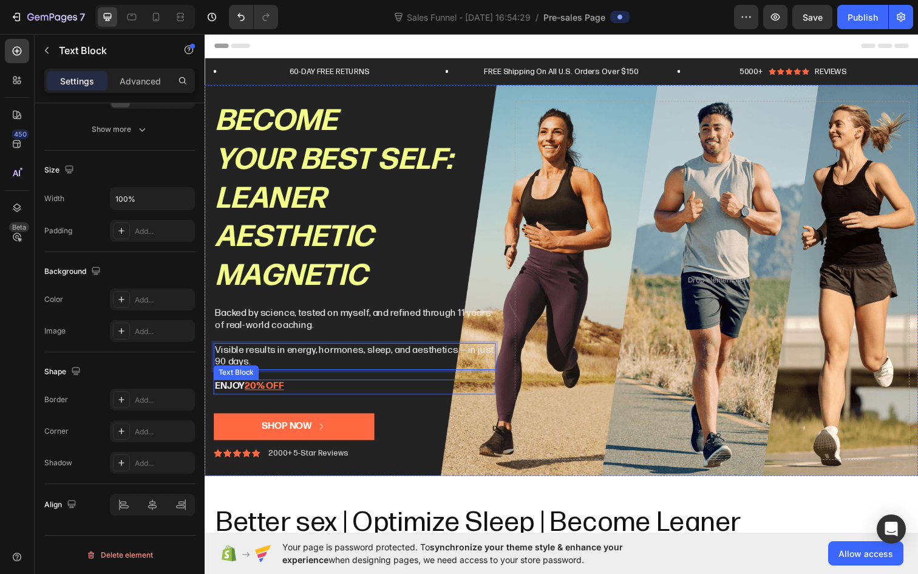
click at [417, 396] on p "ENJOY 20% OFF" at bounding box center [357, 393] width 285 height 13
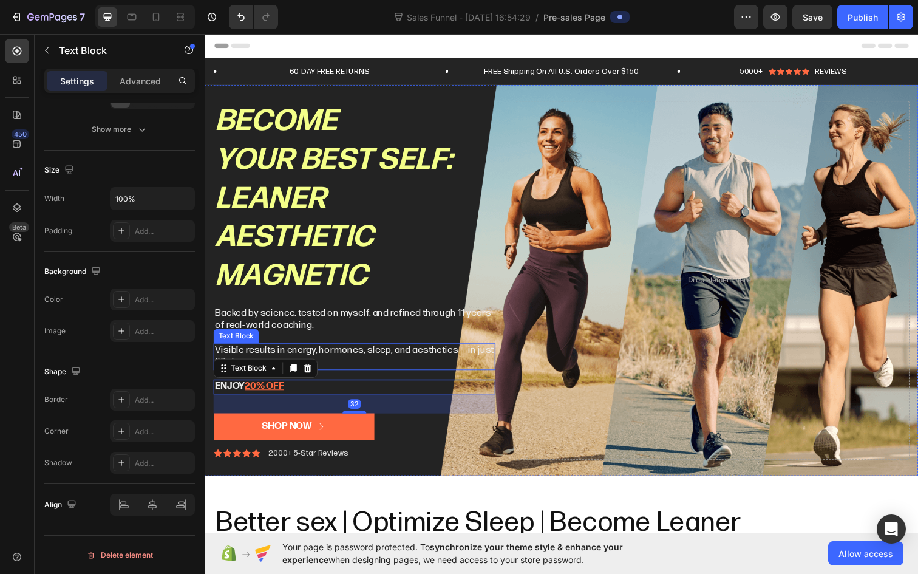
click at [464, 358] on p "Visible results in energy, hormones, sleep, and aesthetics — in just 90 days." at bounding box center [357, 362] width 285 height 25
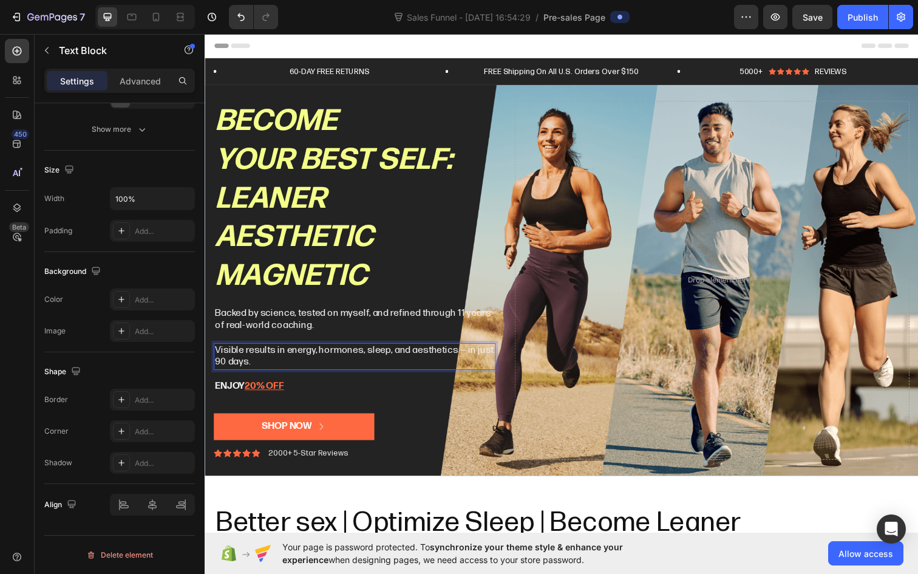
click at [461, 357] on p "Visible results in energy, hormones, sleep, and aesthetics — in just 90 days." at bounding box center [357, 362] width 285 height 25
click at [465, 358] on p "Visible results in energy, hormones, sleep, and aesthetics —" at bounding box center [357, 356] width 285 height 13
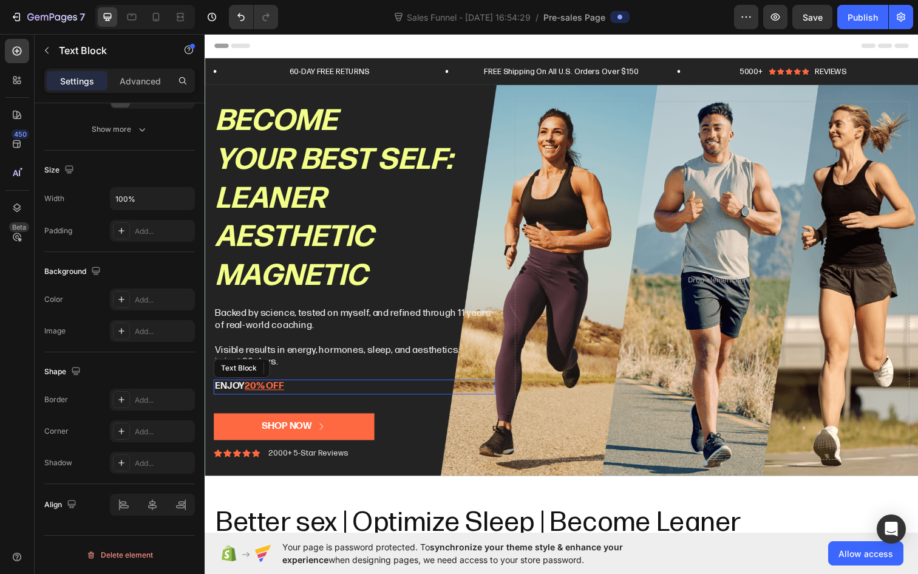
click at [426, 392] on p "ENJOY 20% OFF" at bounding box center [357, 393] width 285 height 13
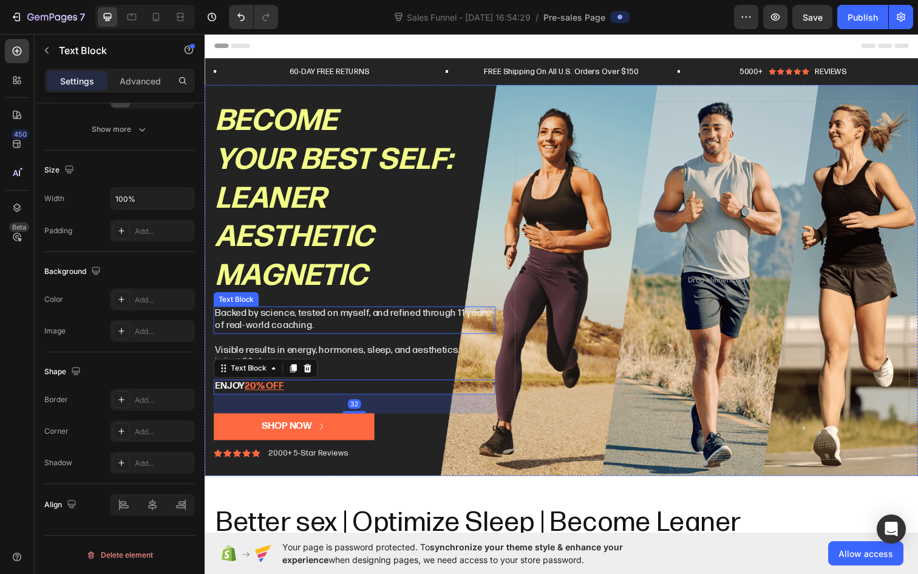
click at [447, 328] on p "Backed by science, tested on myself, and refined through 11 years of real-world…" at bounding box center [357, 325] width 285 height 25
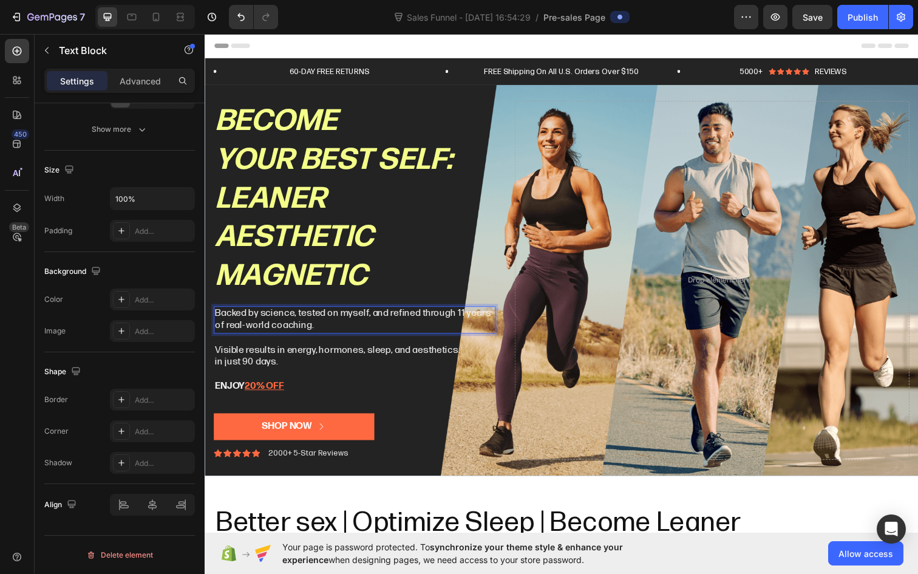
click at [388, 321] on p "Backed by science, tested on myself, and refined through 11 years of real-world…" at bounding box center [357, 325] width 285 height 25
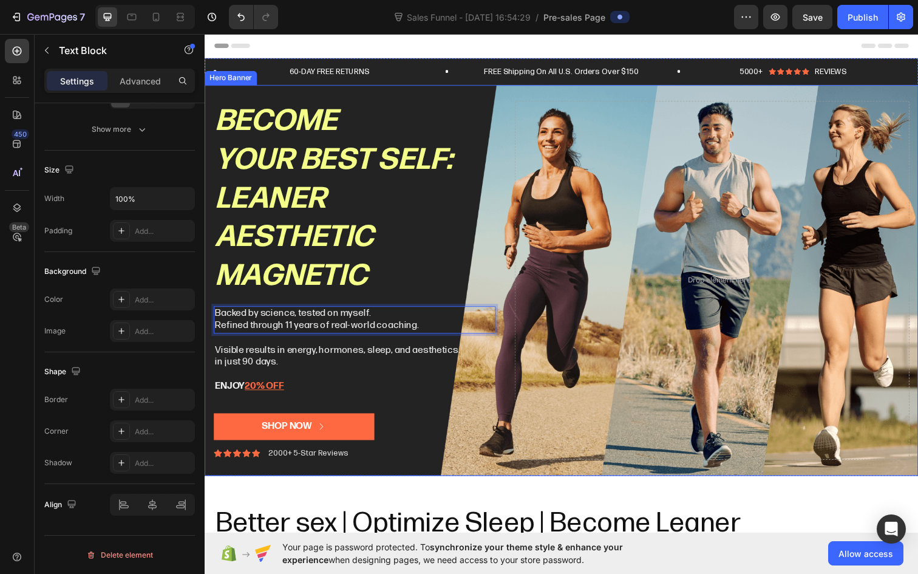
click at [433, 404] on div "Become your best self: Leaner Aesthetic magnetic Heading Backed by science, tes…" at bounding box center [358, 285] width 288 height 366
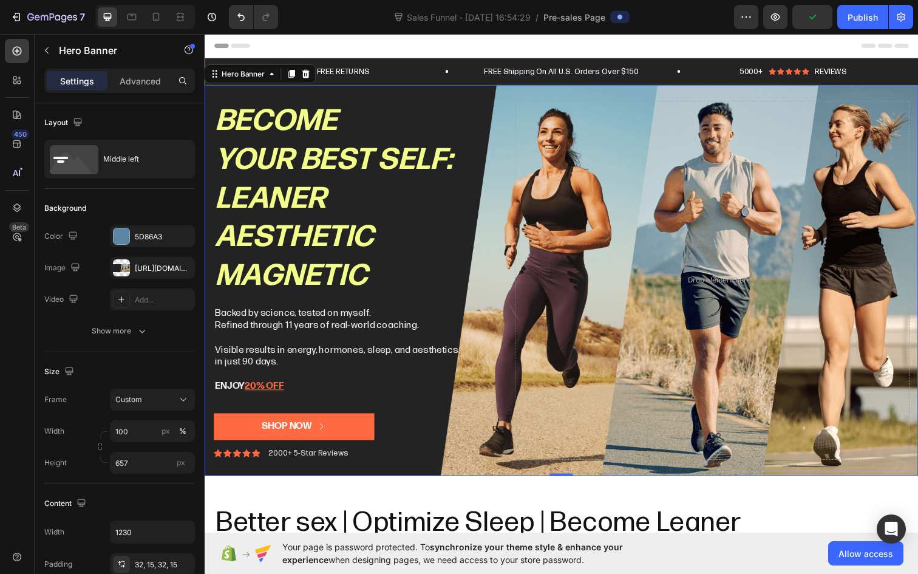
click at [497, 95] on div "Become your best self: Leaner Aesthetic magnetic Heading Backed by science, tes…" at bounding box center [569, 285] width 728 height 405
click at [803, 12] on span "Save" at bounding box center [813, 17] width 20 height 10
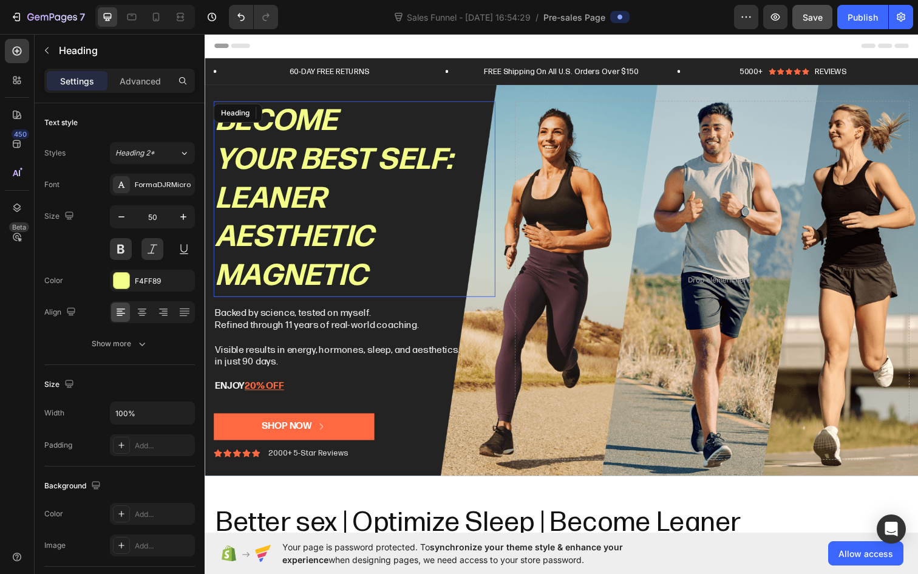
click at [325, 189] on h2 "Become your best self: Leaner Aesthetic magnetic" at bounding box center [358, 202] width 288 height 200
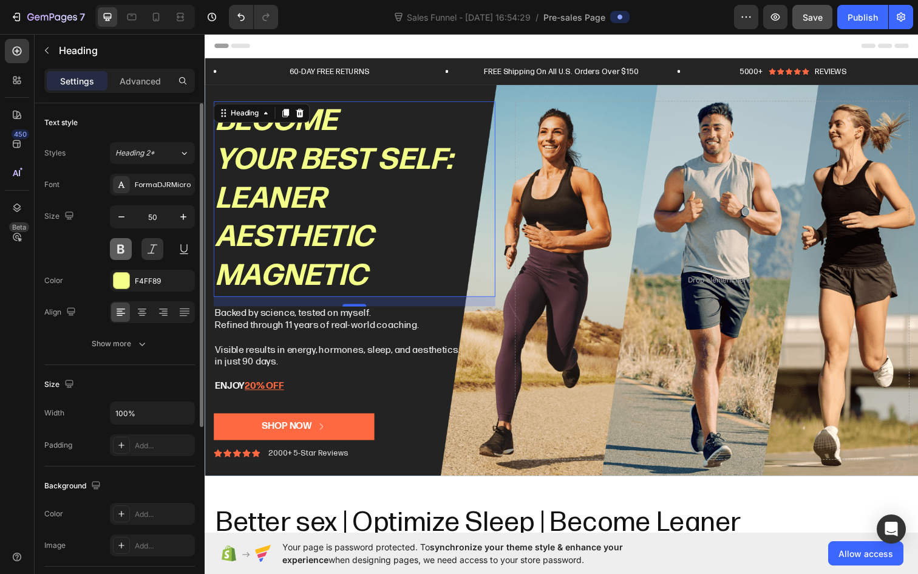
click at [126, 250] on button at bounding box center [121, 249] width 22 height 22
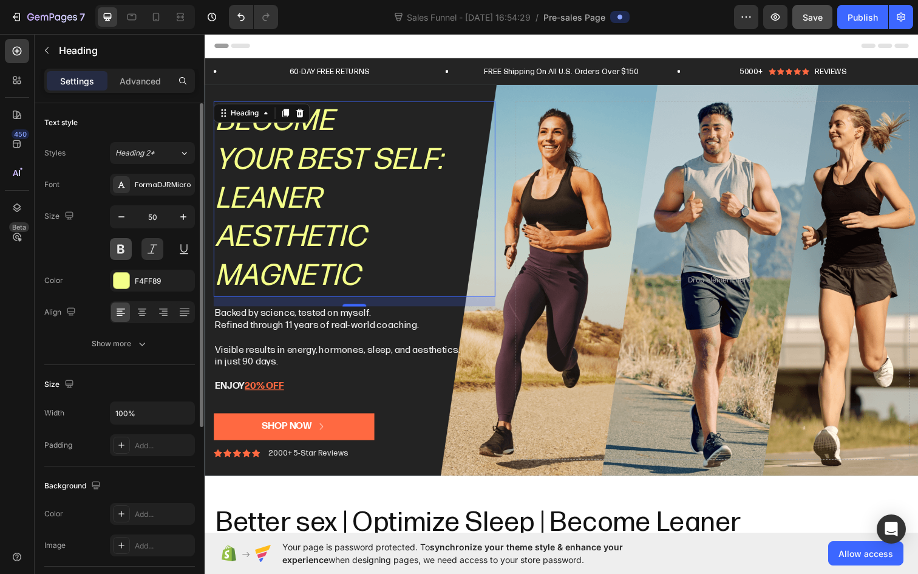
click at [126, 250] on button at bounding box center [121, 249] width 22 height 22
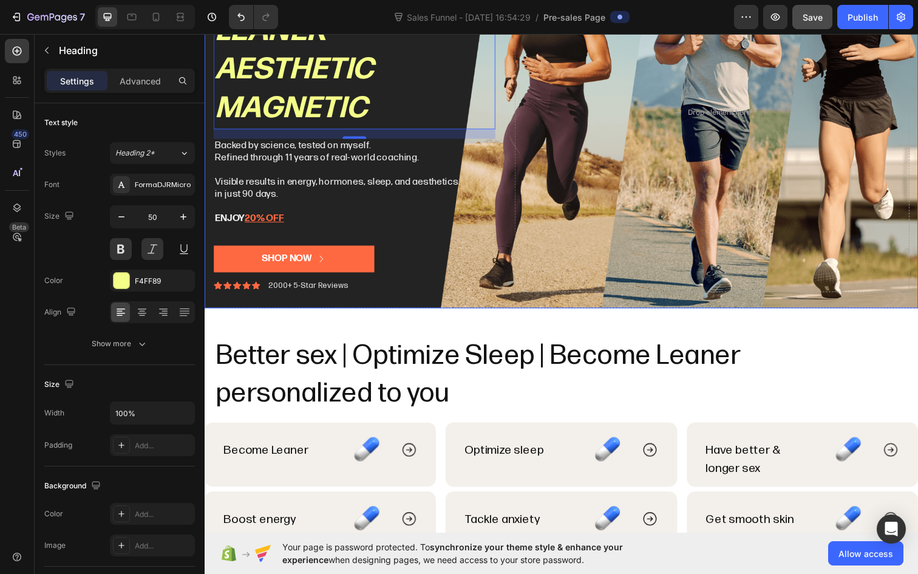
scroll to position [530, 0]
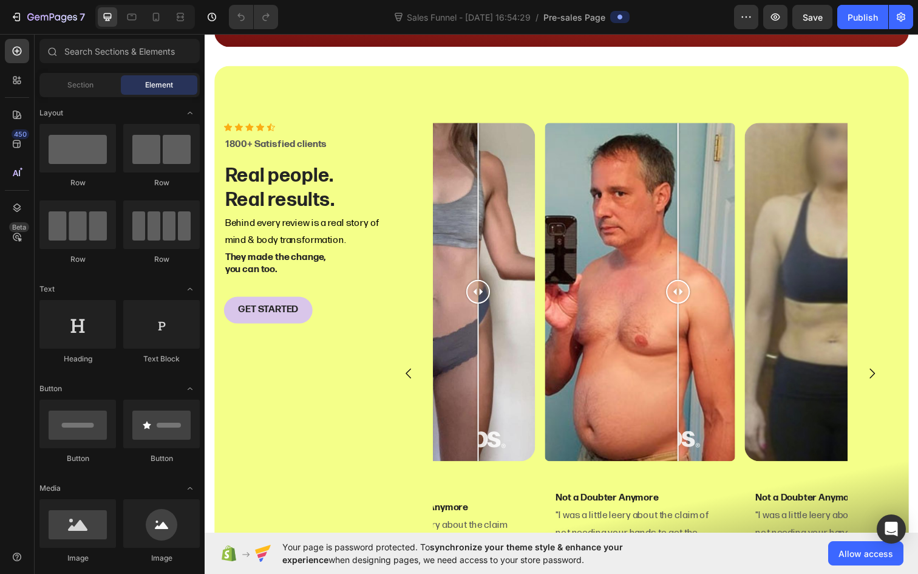
scroll to position [2612, 0]
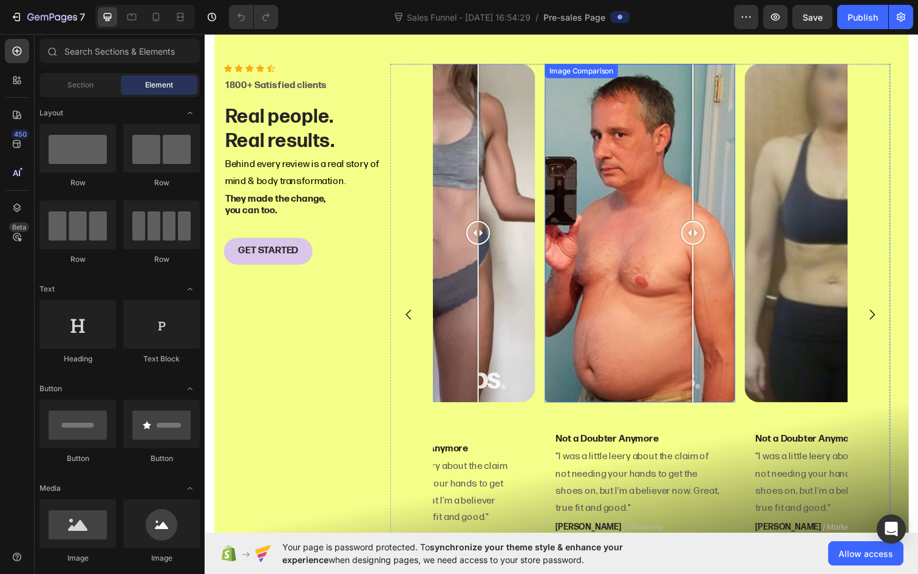
drag, startPoint x: 689, startPoint y: 239, endPoint x: 703, endPoint y: 219, distance: 24.4
click at [703, 219] on div at bounding box center [703, 236] width 24 height 345
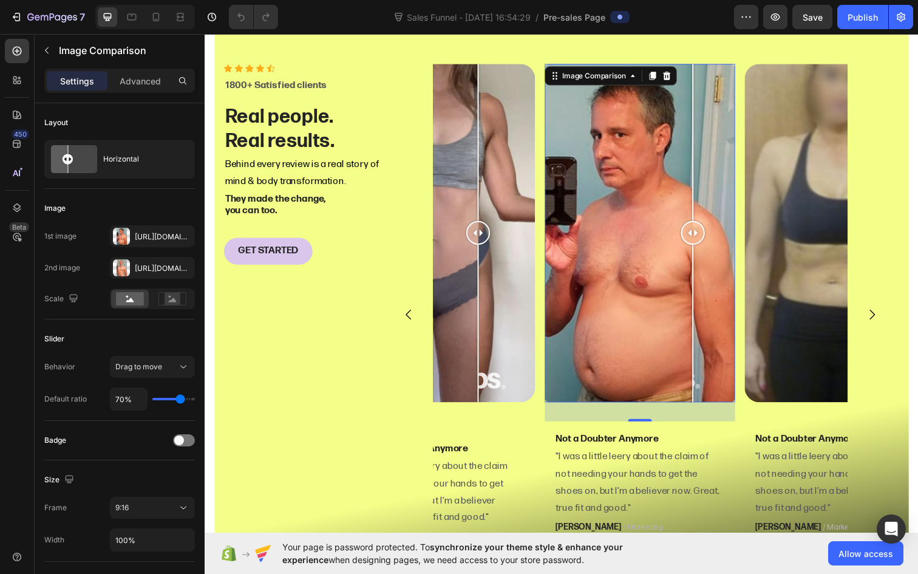
click at [604, 223] on div at bounding box center [649, 236] width 194 height 345
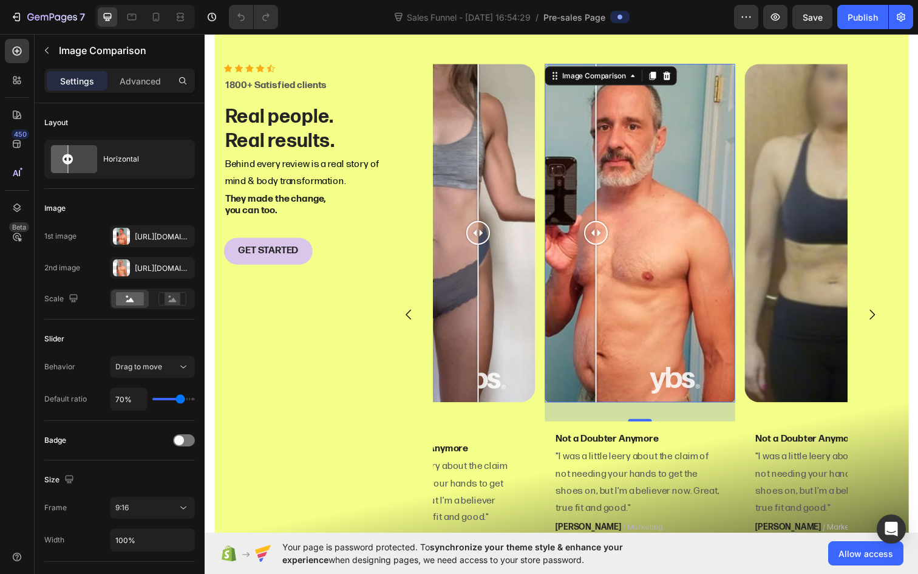
click at [669, 170] on div at bounding box center [649, 236] width 194 height 345
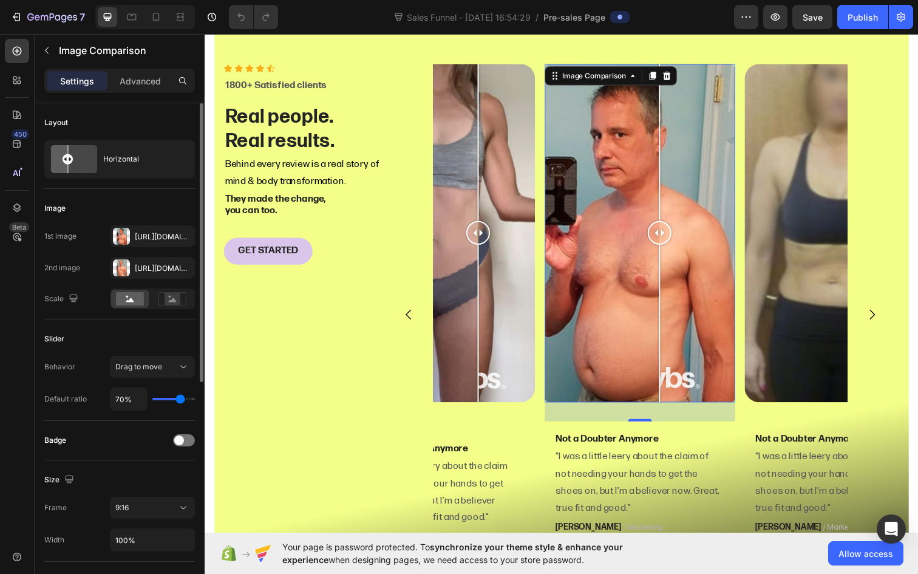
type input "59%"
type input "59"
type input "54%"
type input "54"
type input "52%"
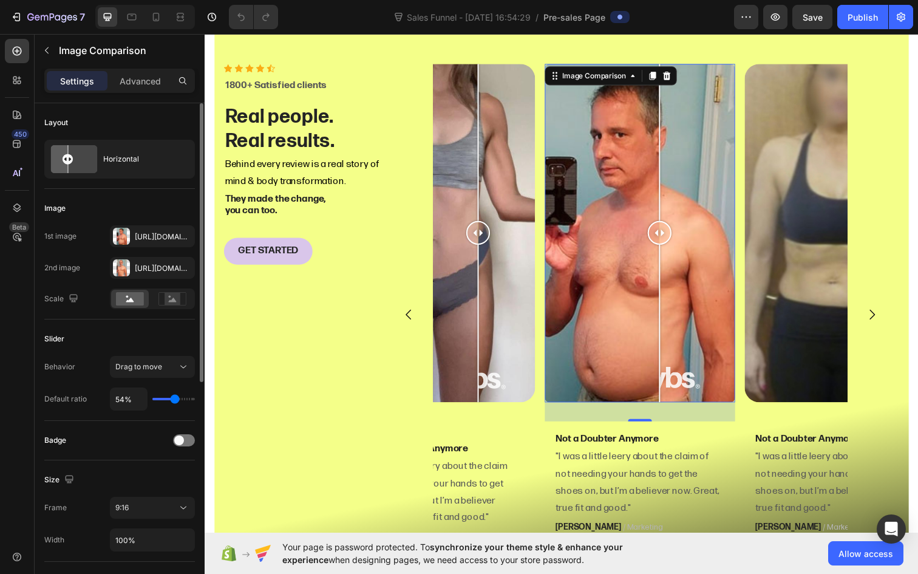
type input "52"
type input "51%"
type input "51"
type input "49%"
type input "49"
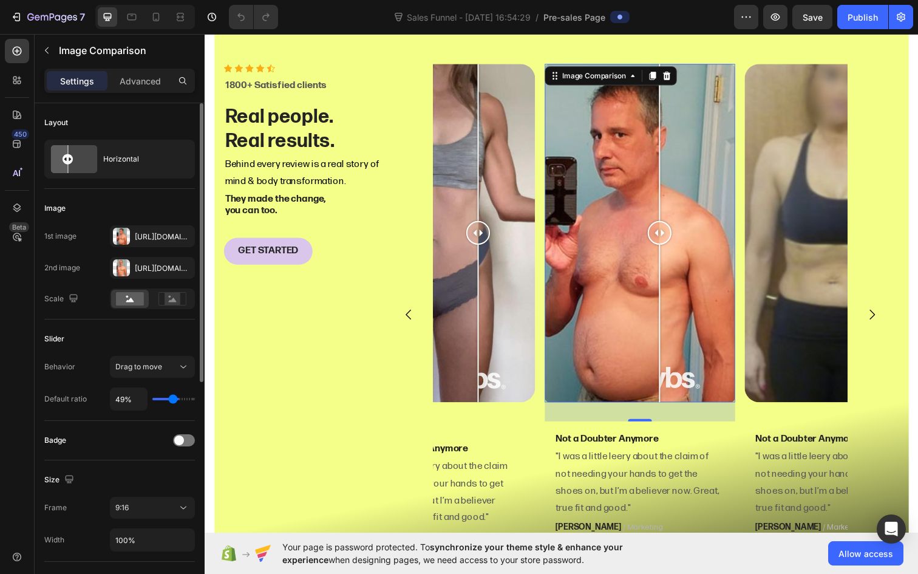
type input "47%"
type input "47"
type input "45%"
type input "45"
type input "44%"
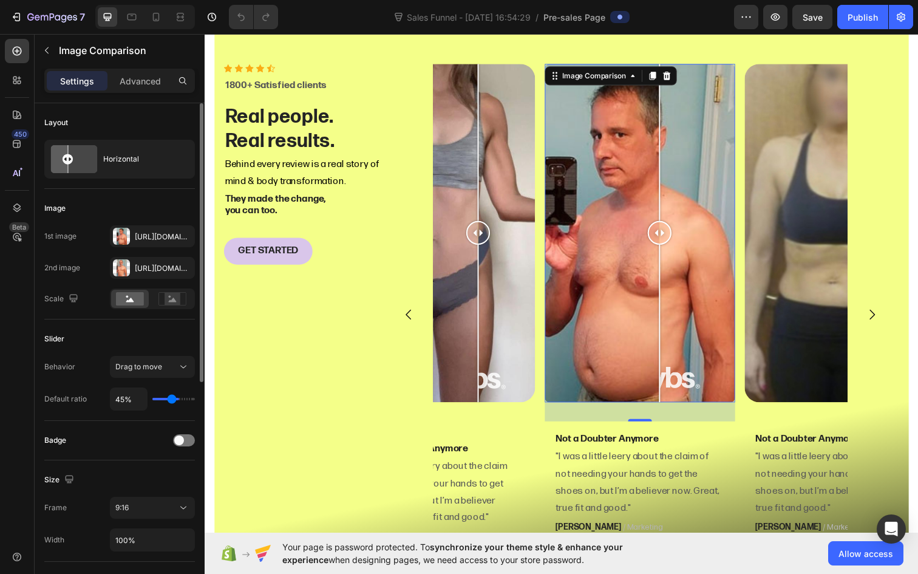
type input "44"
type input "42%"
type input "42"
type input "38%"
type input "38"
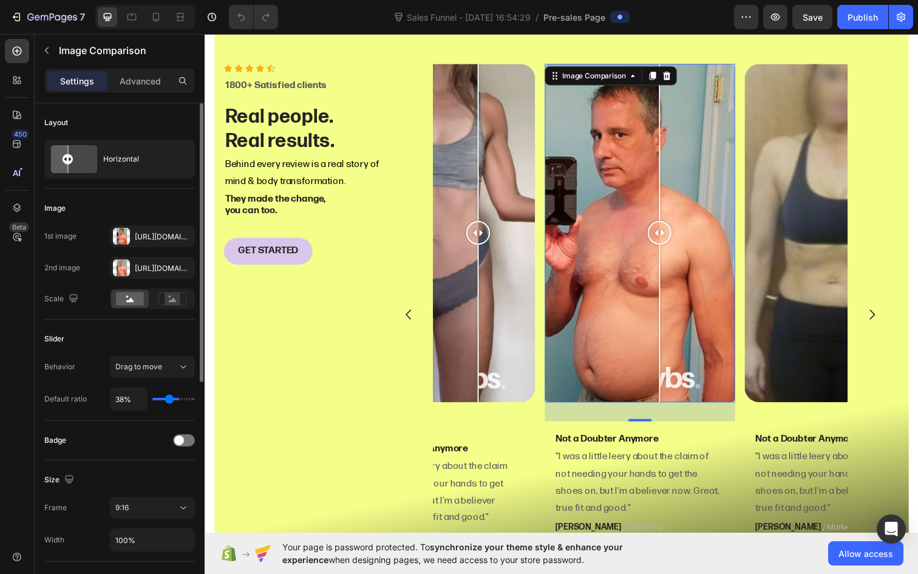
type input "37%"
type input "37"
type input "33%"
type input "33"
type input "31%"
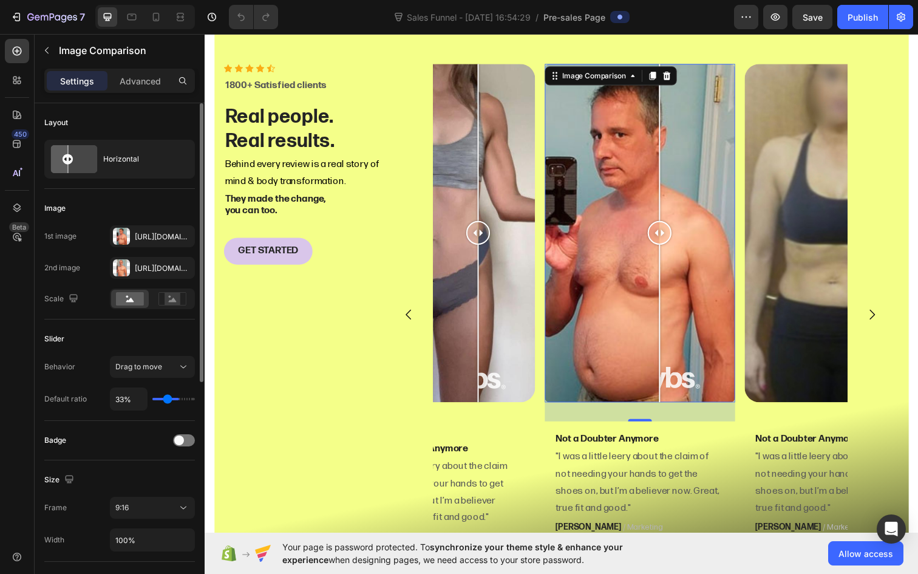
type input "31"
type input "30%"
type input "30"
type input "28%"
type input "28"
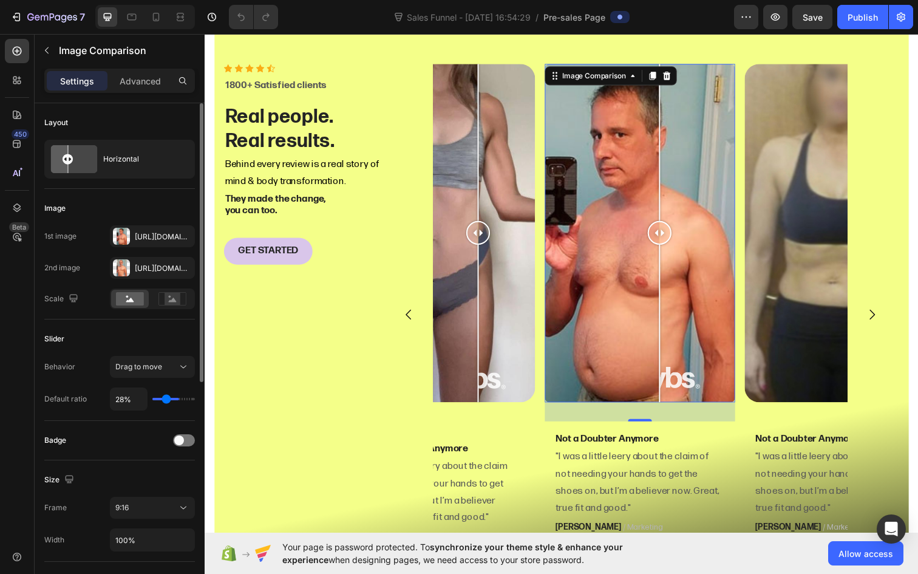
type input "26%"
type input "26"
type input "24%"
type input "24"
type input "23%"
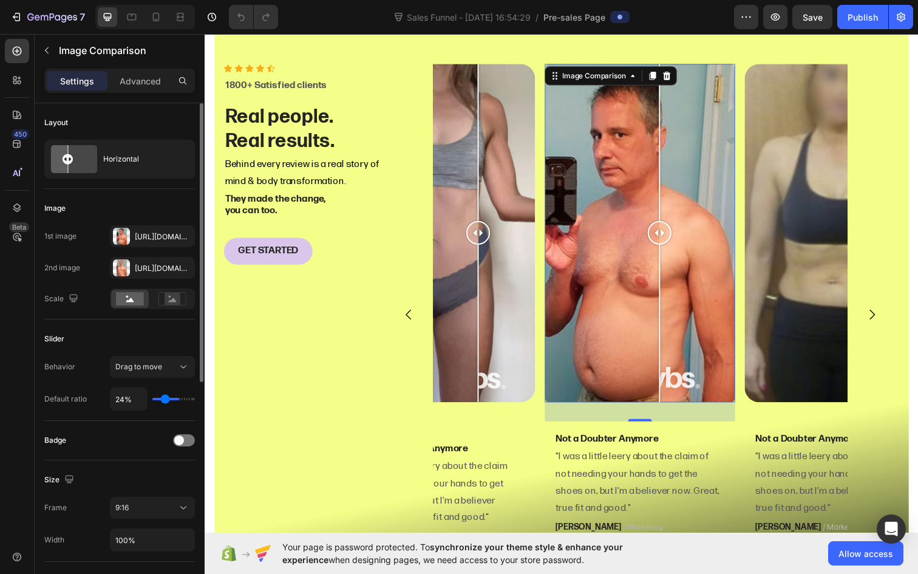
type input "23"
type input "21%"
type input "21"
type input "17%"
type input "17"
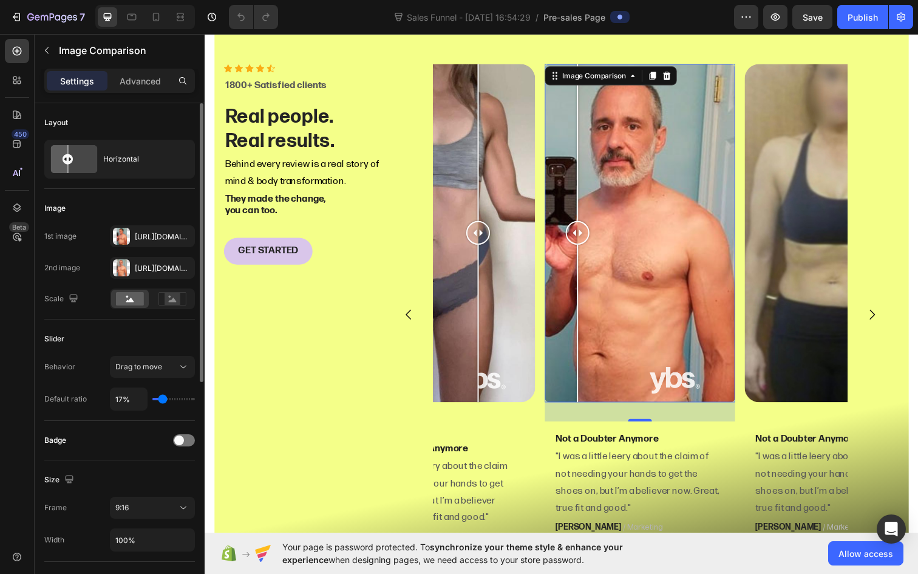
type input "16%"
type input "16"
type input "14%"
type input "14"
type input "11%"
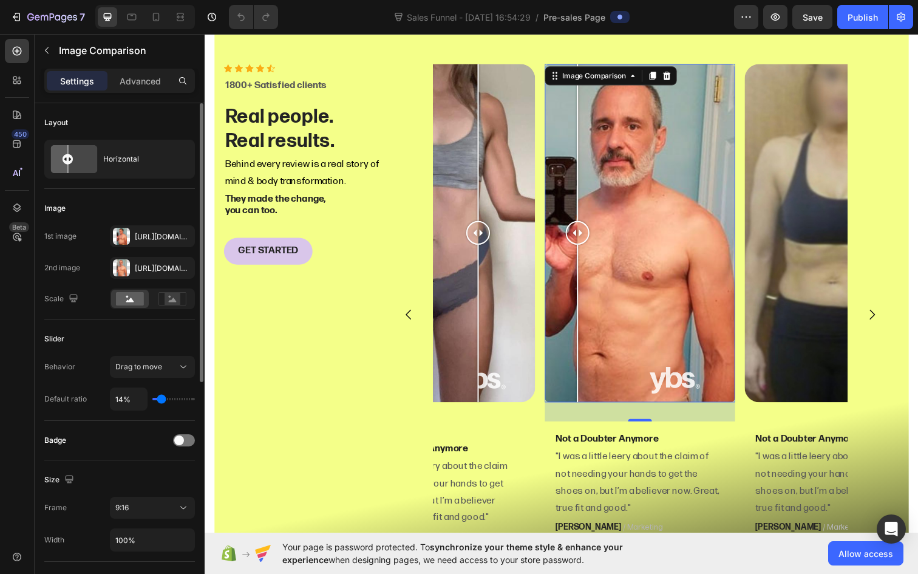
type input "11"
type input "9%"
type input "9"
type input "7%"
type input "7"
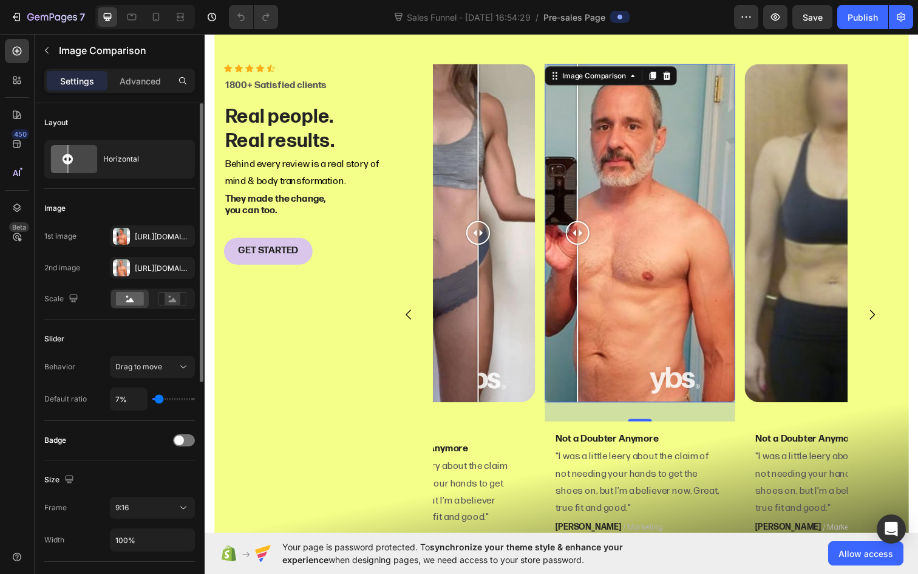
type input "5%"
type input "5"
type input "4%"
type input "4"
type input "2%"
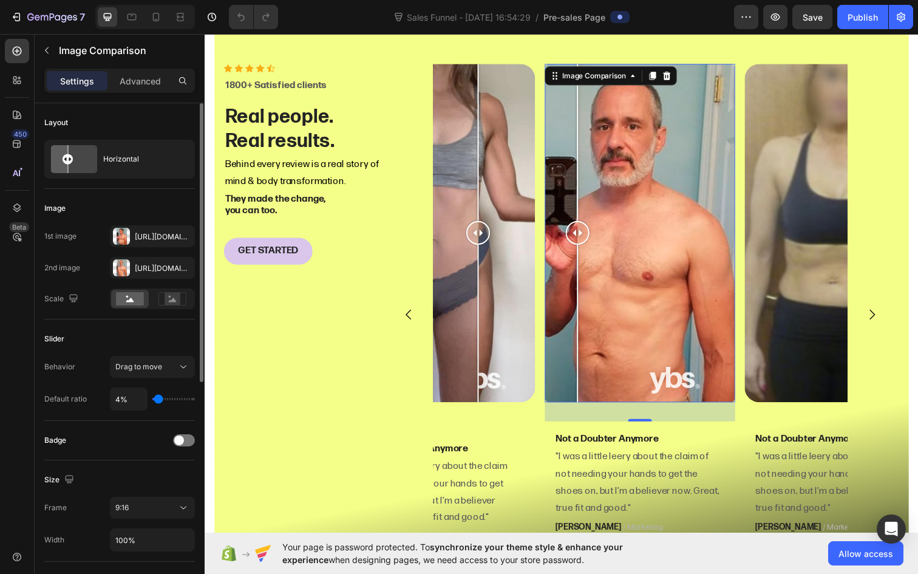
type input "2"
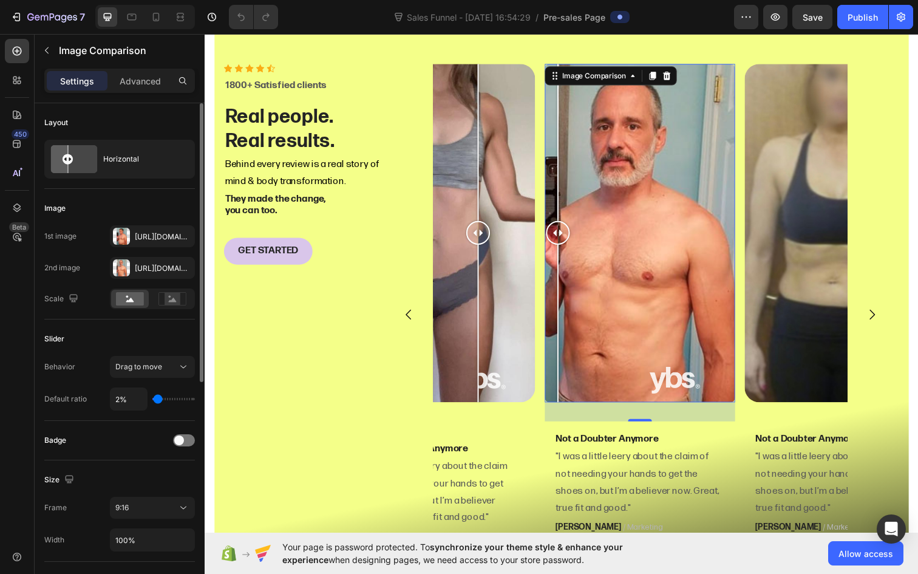
type input "4%"
type input "4"
type input "5%"
type input "5"
type input "7%"
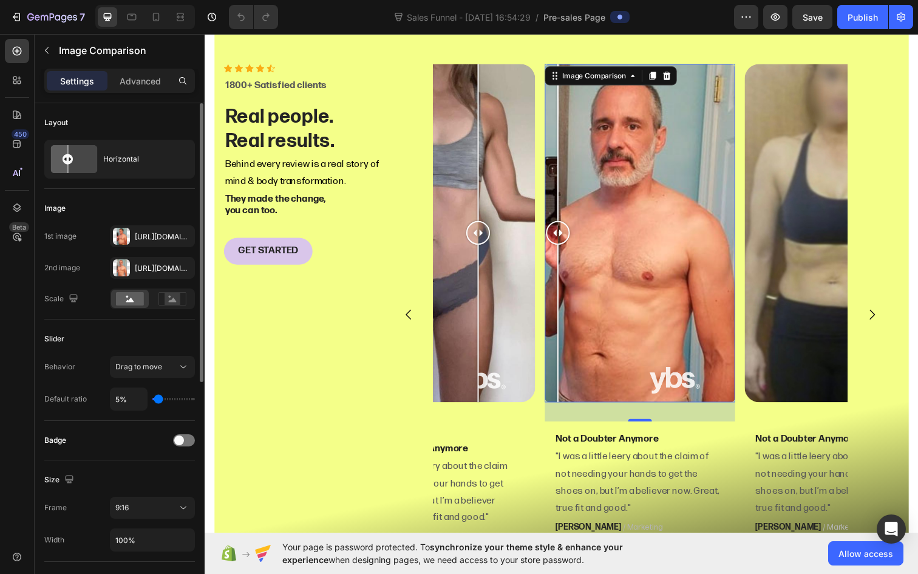
type input "7"
type input "9%"
type input "9"
type input "11%"
type input "11"
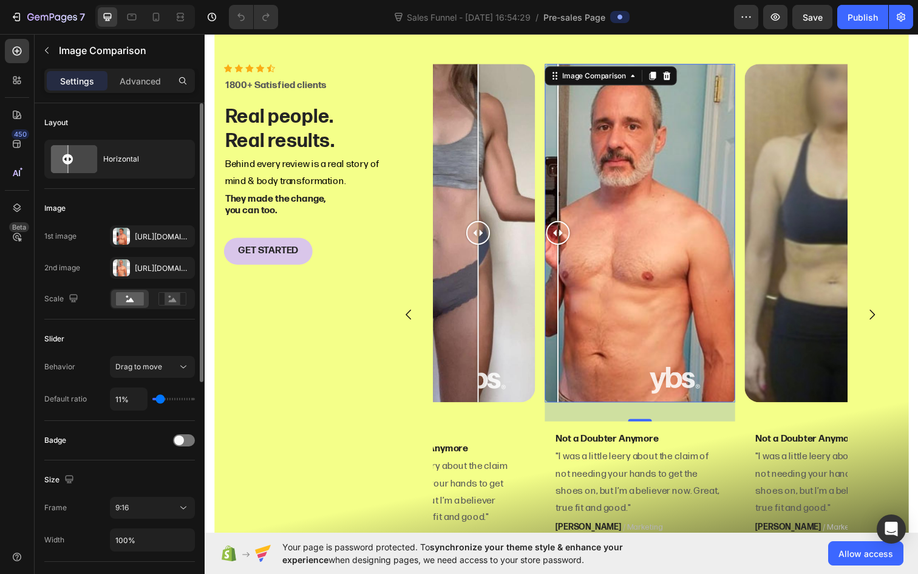
type input "12%"
type input "12"
type input "14%"
type input "14"
type input "16%"
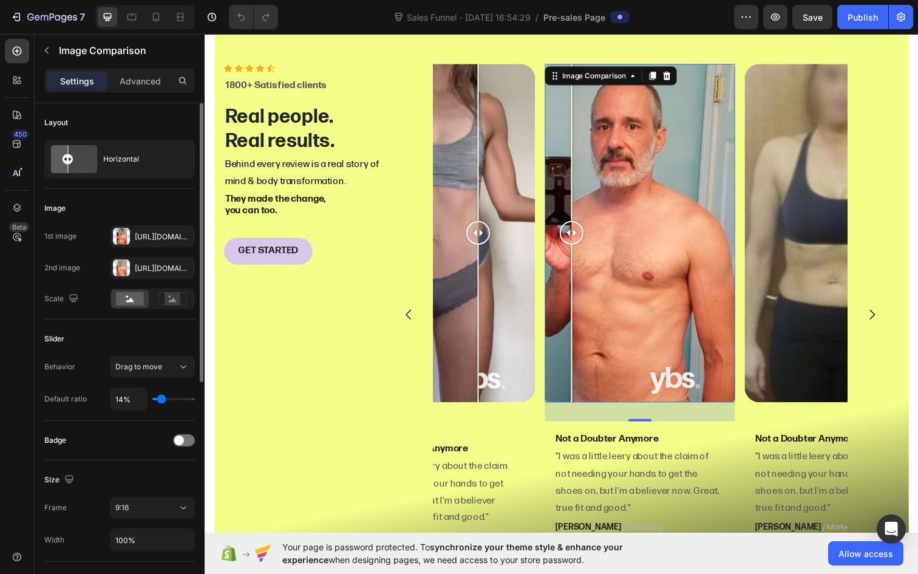
type input "16"
type input "17%"
type input "17"
type input "19%"
type input "19"
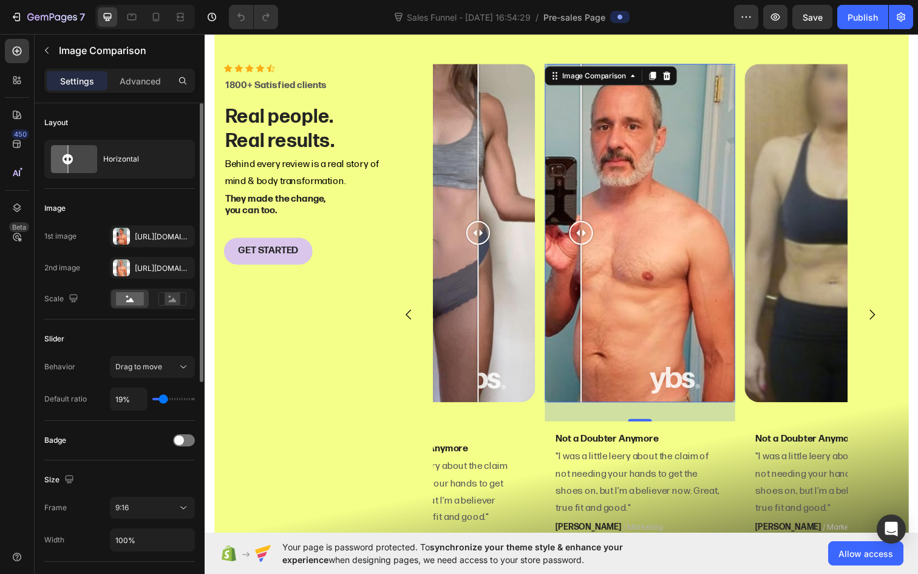
type input "21%"
type input "21"
type input "23%"
type input "23"
type input "24%"
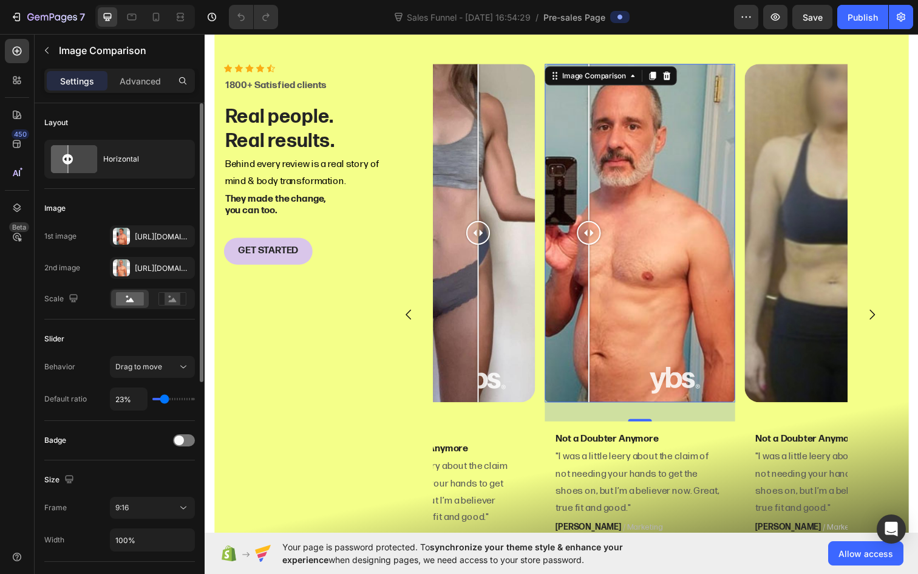
type input "24"
type input "26%"
type input "26"
type input "24%"
type input "24"
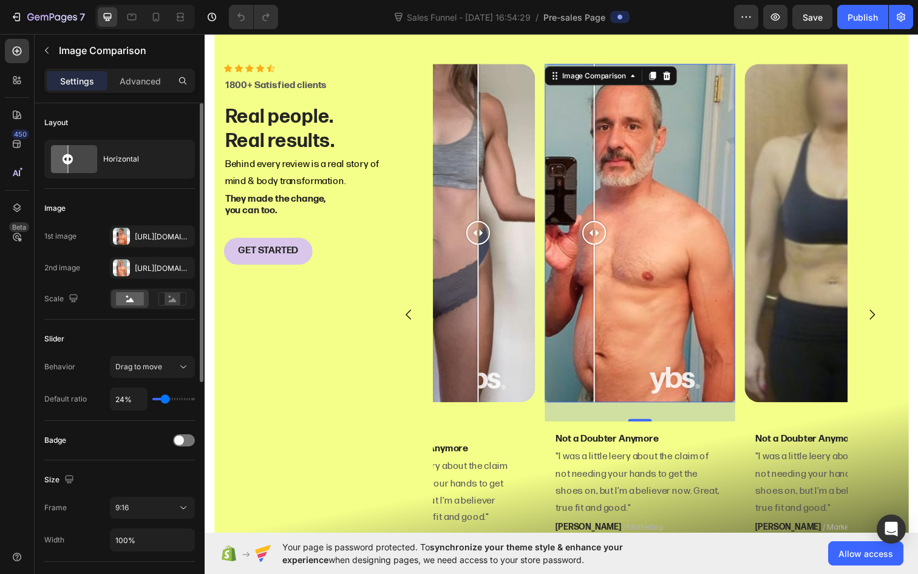
type input "21%"
type input "21"
type input "19%"
type input "19"
type input "17%"
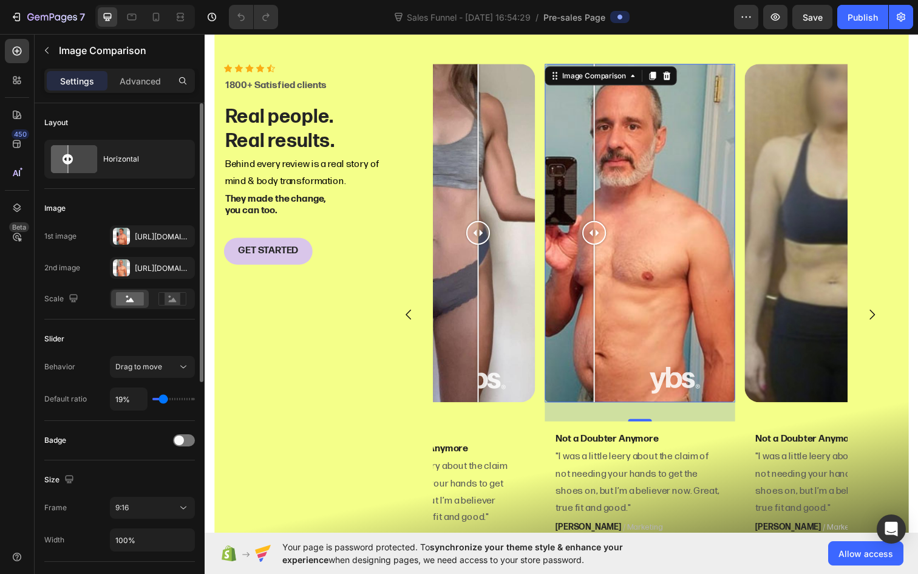
type input "17"
type input "16%"
type input "16"
type input "14%"
type input "14"
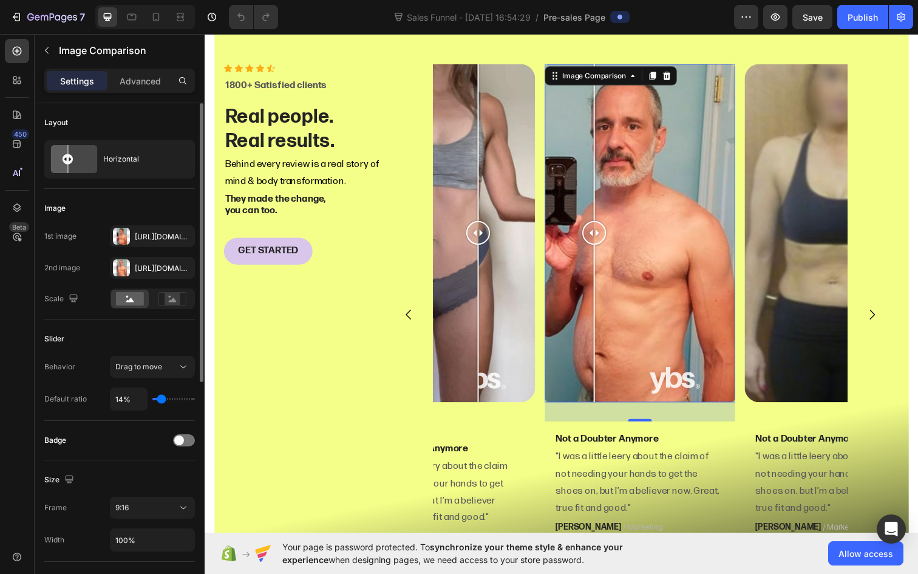
type input "12%"
type input "12"
type input "11%"
type input "11"
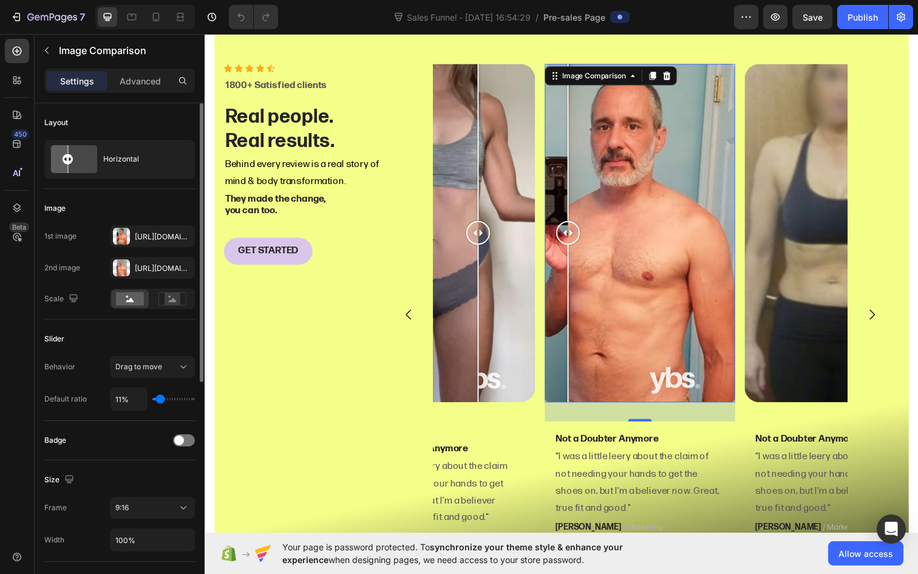
type input "9%"
type input "9"
type input "11%"
type input "11"
type input "12%"
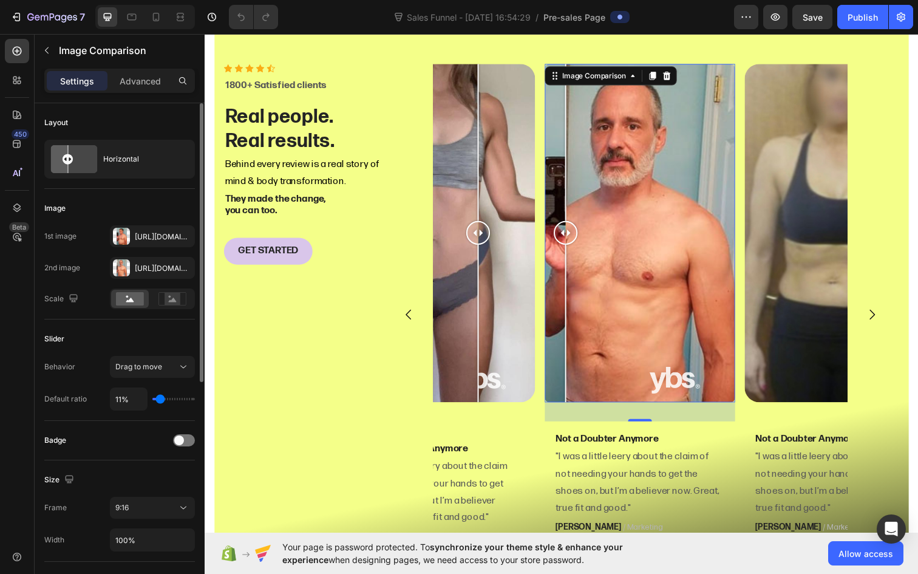
type input "12"
type input "14%"
type input "14"
type input "16%"
type input "16"
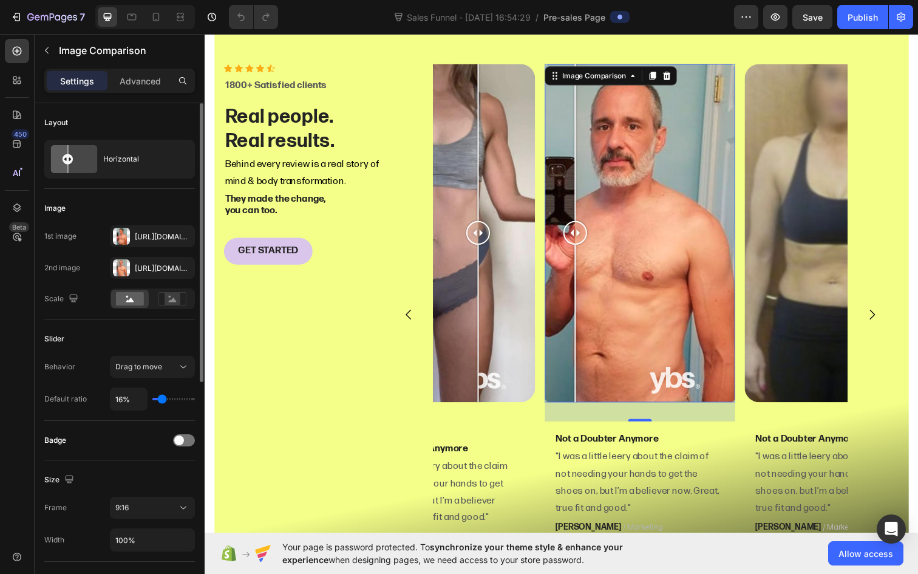
type input "17%"
type input "17"
type input "19%"
type input "19"
type input "21%"
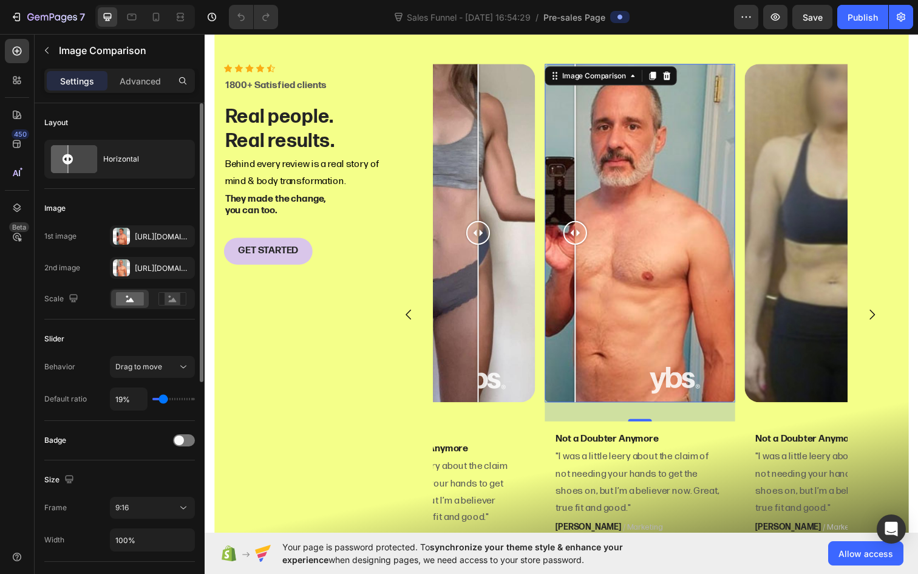
type input "21"
type input "23%"
type input "23"
type input "24%"
type input "24"
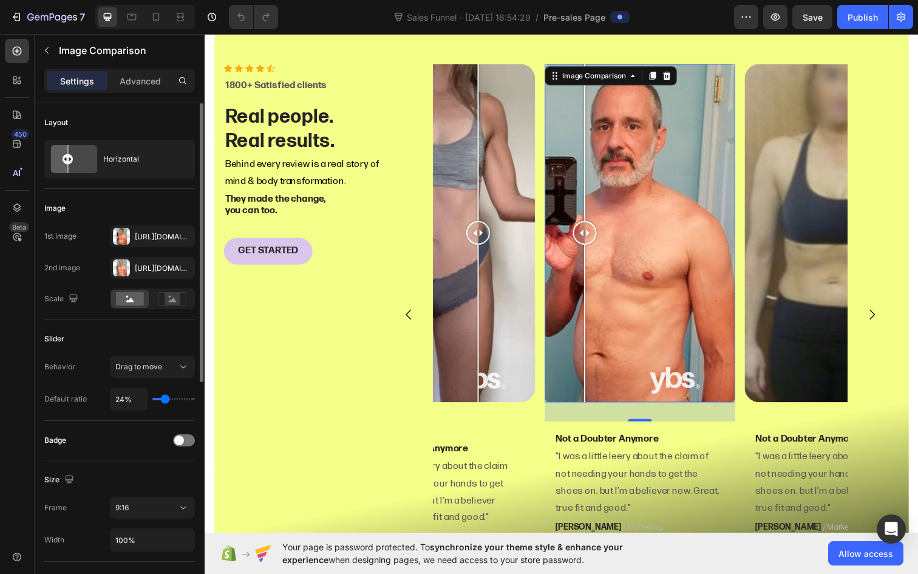
type input "26%"
type input "26"
type input "28%"
type input "28"
type input "30%"
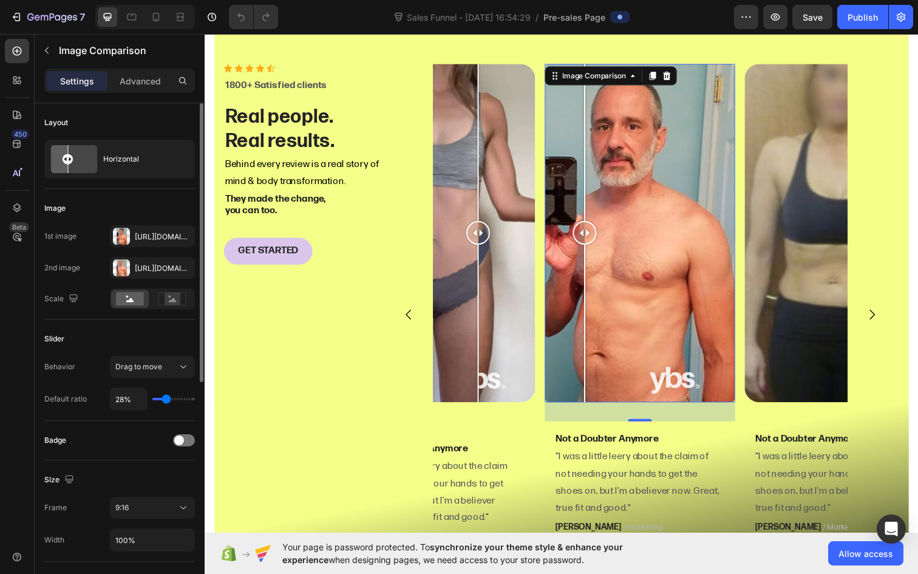
type input "30"
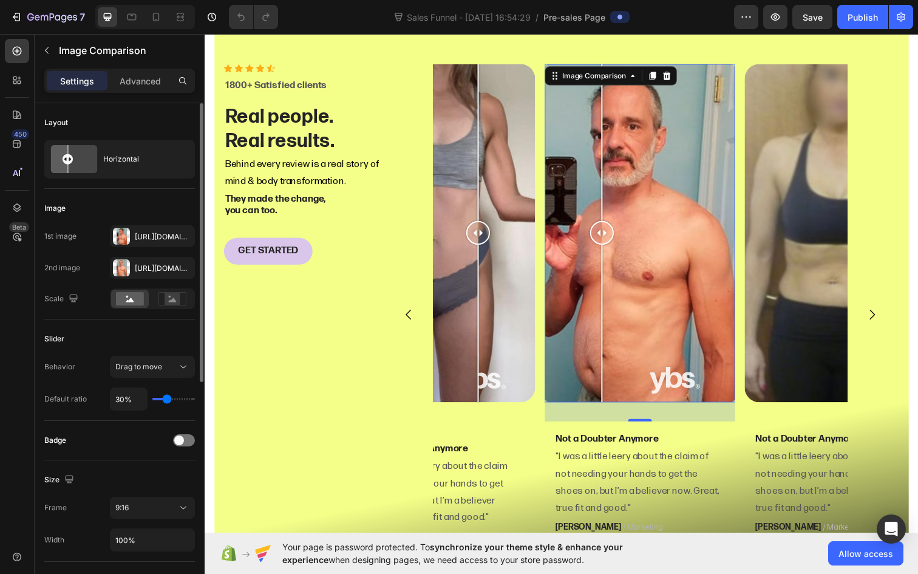
type input "31%"
type input "31"
type input "33%"
type input "33"
type input "35%"
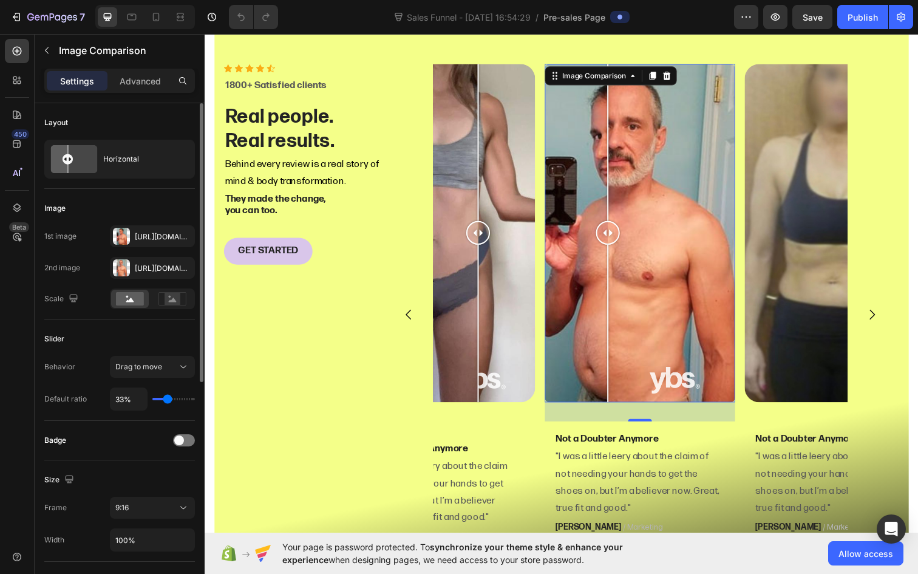
type input "35"
type input "37%"
type input "37"
type input "35%"
type input "35"
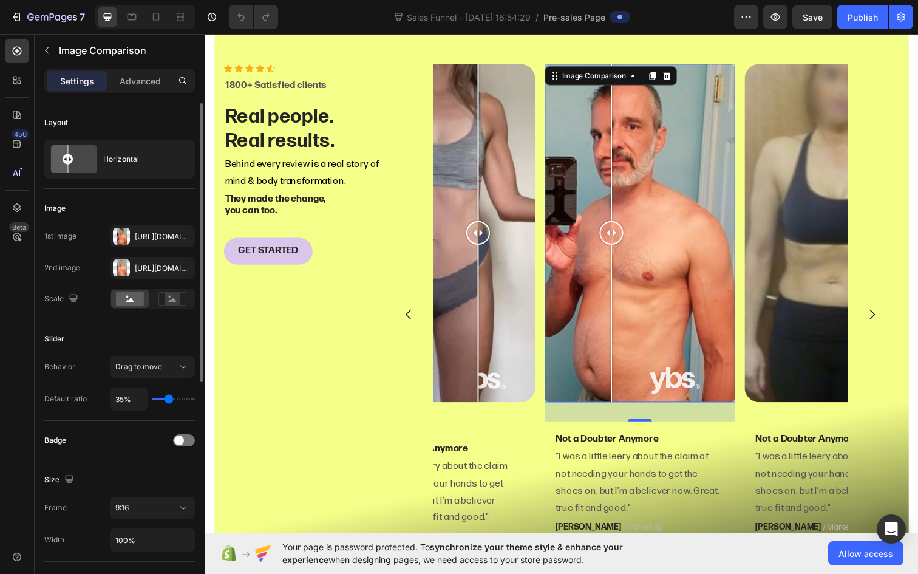
type input "33%"
type input "33"
type input "31%"
drag, startPoint x: 175, startPoint y: 399, endPoint x: 166, endPoint y: 399, distance: 9.7
type input "31"
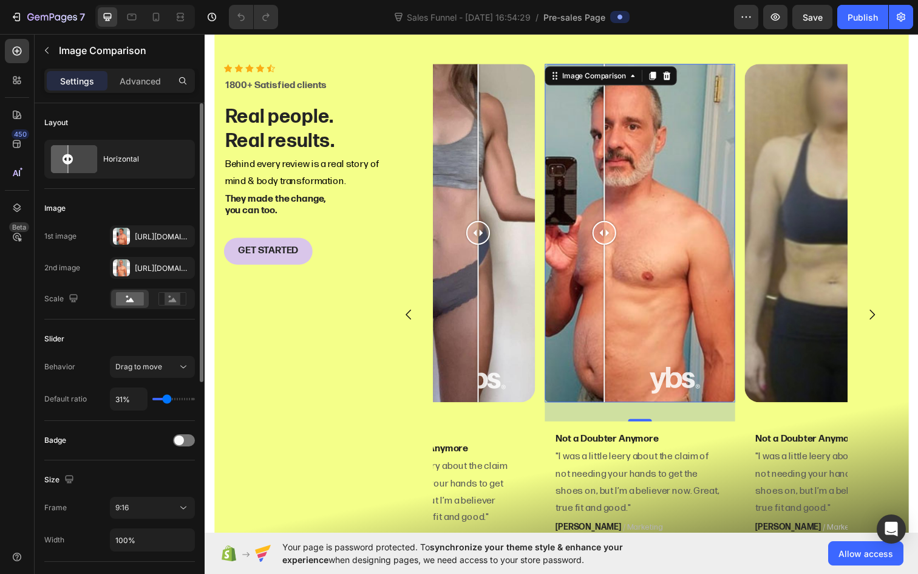
click at [166, 399] on input "range" at bounding box center [173, 399] width 42 height 2
type input "28%"
type input "28"
type input "30%"
type input "30"
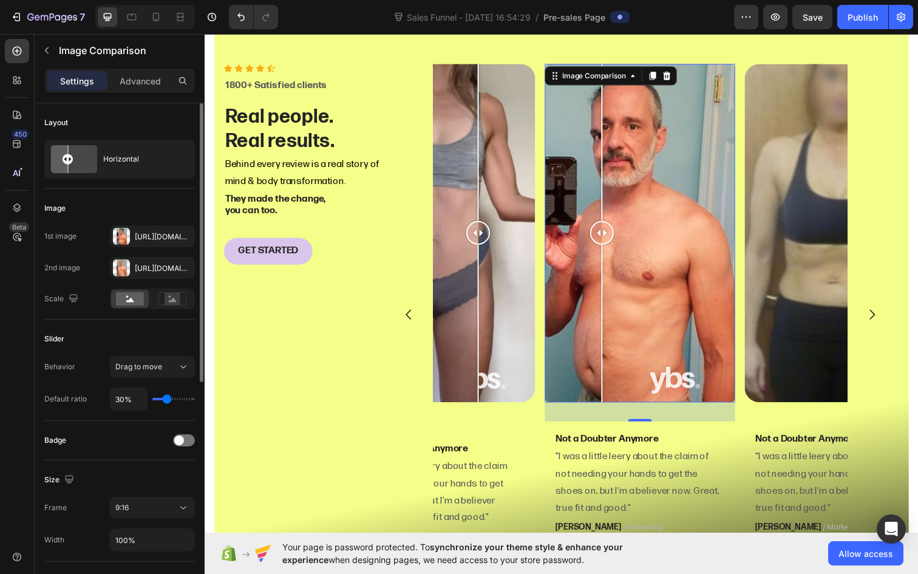
click at [165, 400] on input "range" at bounding box center [173, 399] width 42 height 2
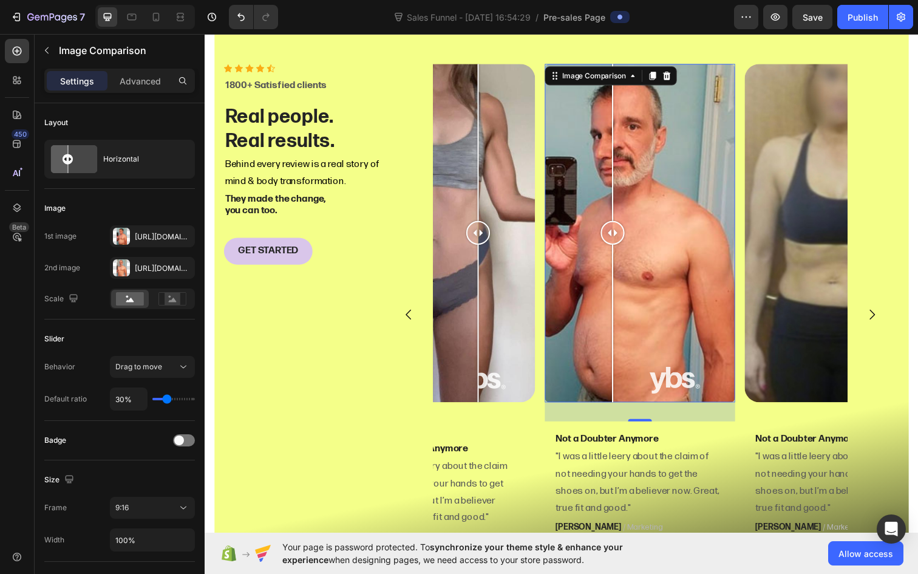
drag, startPoint x: 609, startPoint y: 240, endPoint x: 621, endPoint y: 242, distance: 11.7
click at [621, 242] on div at bounding box center [621, 237] width 24 height 24
click at [813, 268] on div at bounding box center [853, 236] width 194 height 345
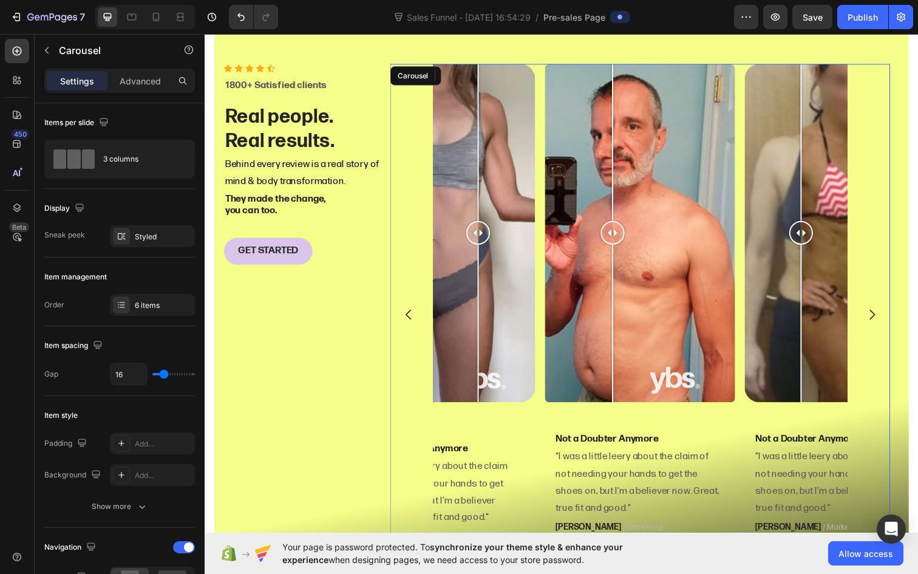
click at [888, 317] on icon "Carousel Next Arrow" at bounding box center [885, 320] width 15 height 15
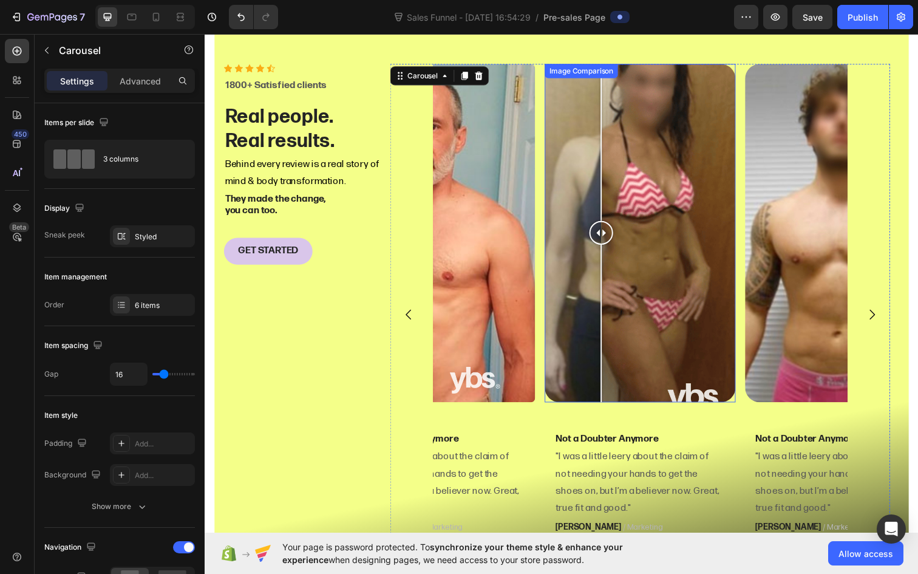
click at [673, 331] on div at bounding box center [649, 236] width 194 height 345
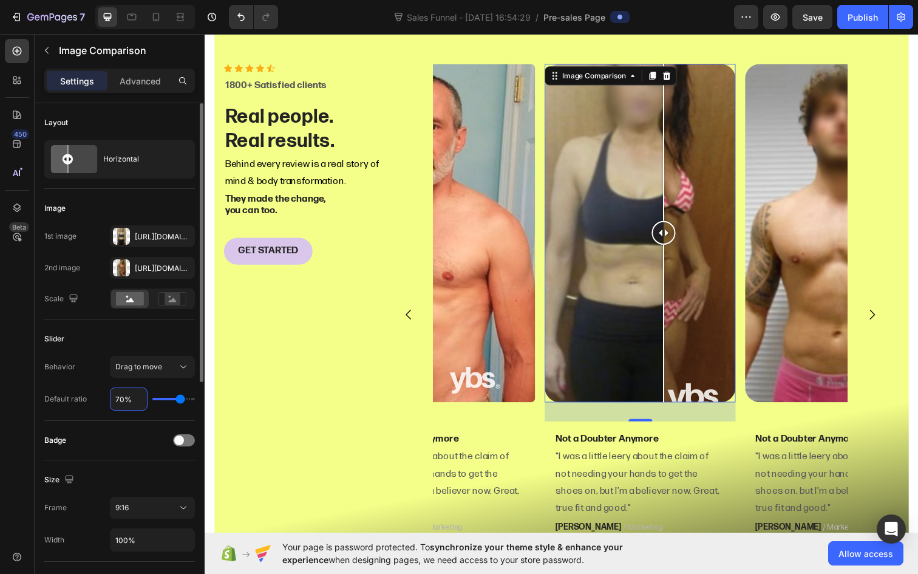
click at [126, 398] on input "70%" at bounding box center [128, 399] width 36 height 22
type input "7%"
type input "7"
type input "%"
type input "70"
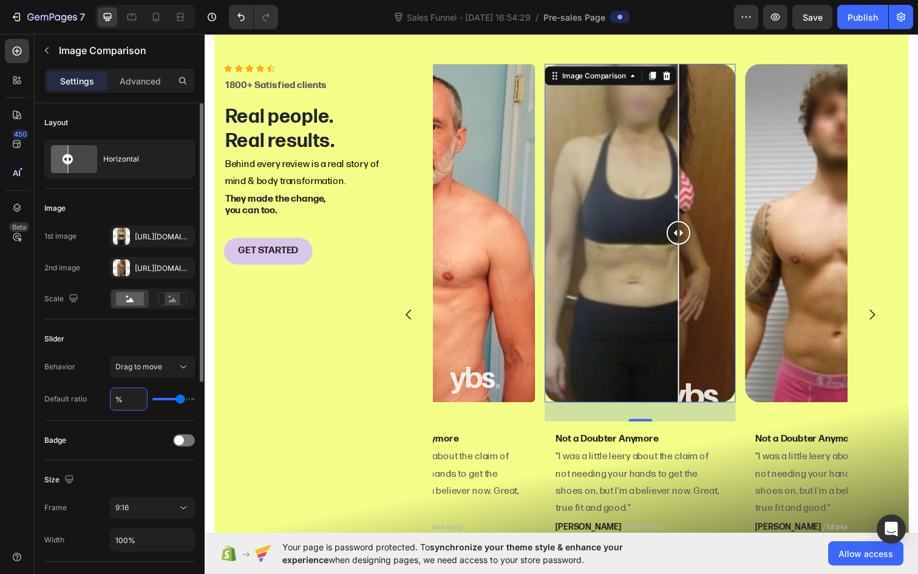
type input "3%"
type input "3"
type input "30%"
type input "30"
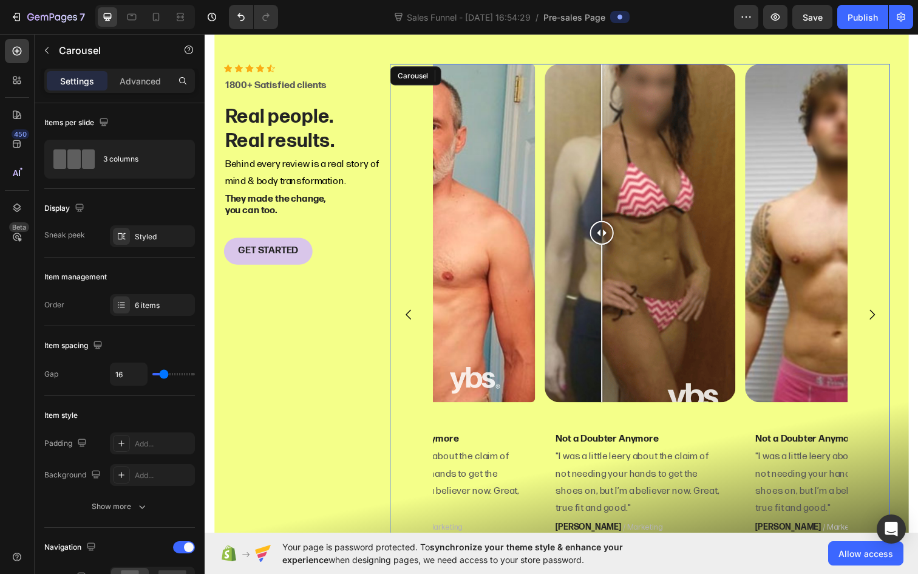
click at [892, 317] on icon "Carousel Next Arrow" at bounding box center [885, 320] width 15 height 15
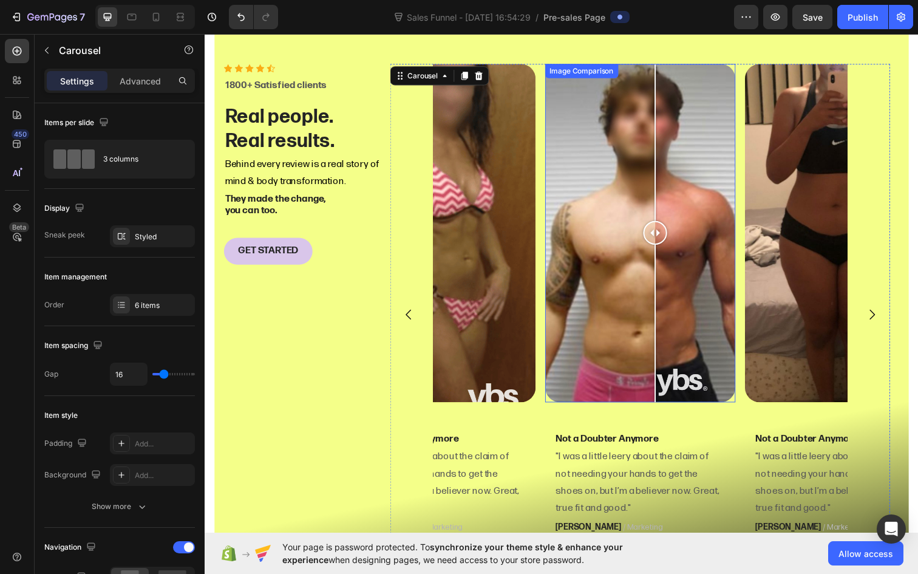
click at [665, 305] on div at bounding box center [649, 236] width 194 height 345
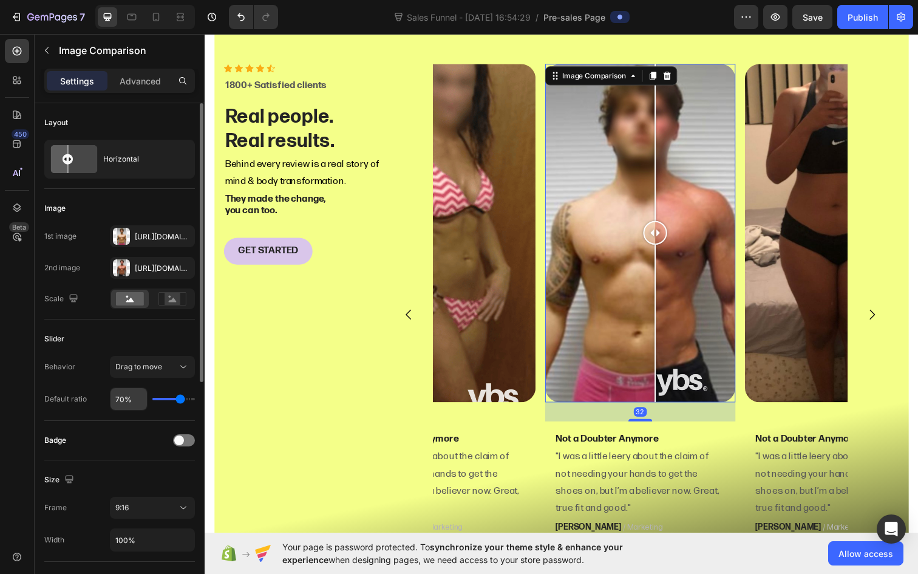
click at [124, 399] on input "70%" at bounding box center [128, 399] width 36 height 22
type input "7%"
type input "7"
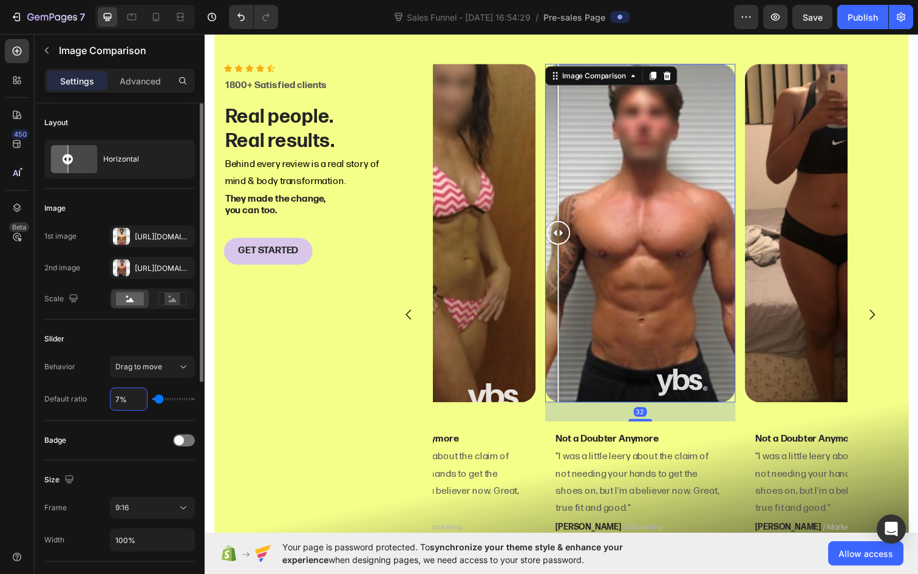
type input "%"
type input "70"
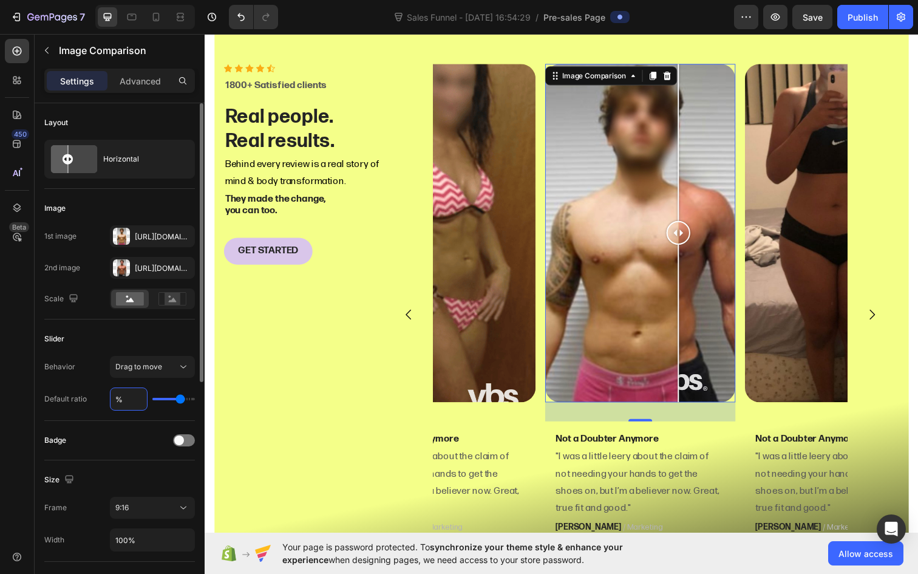
type input "3%"
type input "3"
type input "30%"
type input "30"
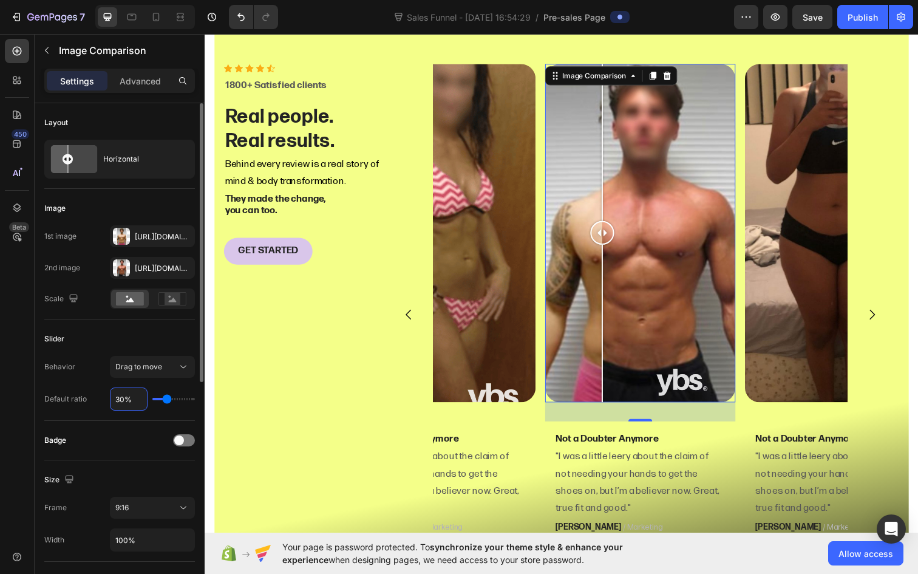
type input "30%"
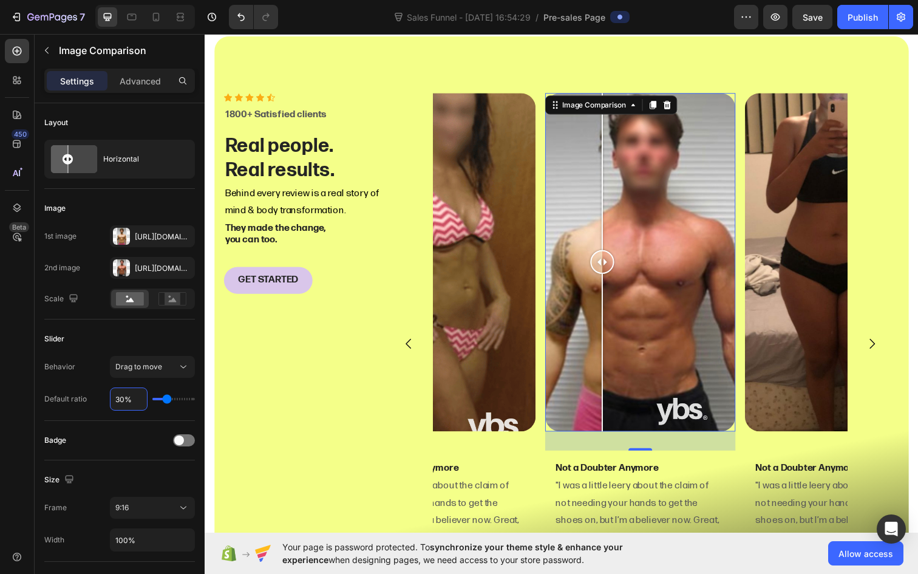
scroll to position [2567, 0]
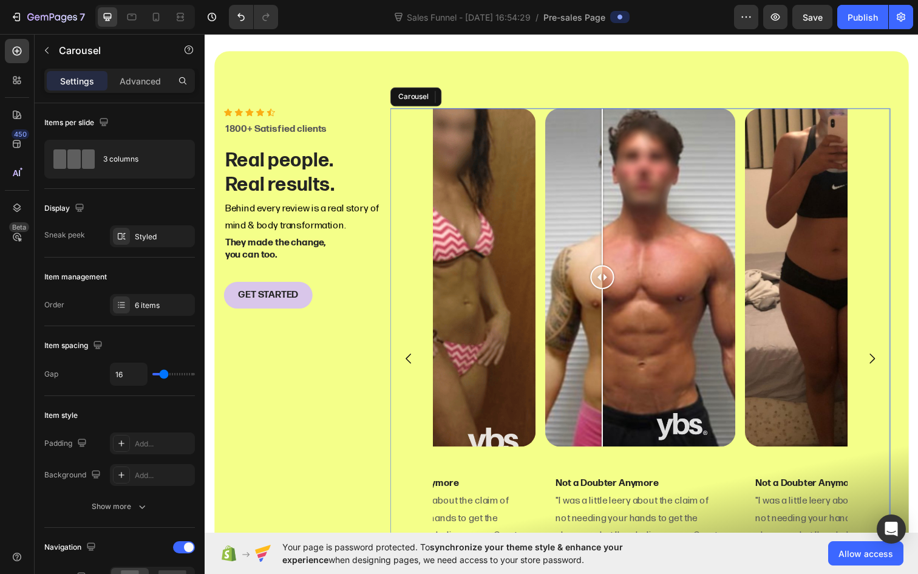
click at [880, 360] on icon "Carousel Next Arrow" at bounding box center [885, 365] width 15 height 15
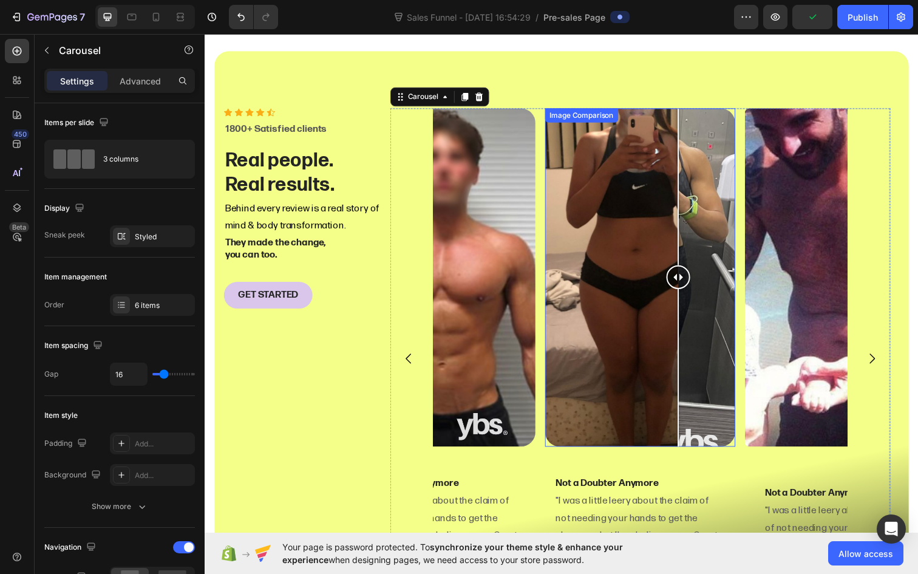
click at [657, 328] on div at bounding box center [649, 281] width 194 height 345
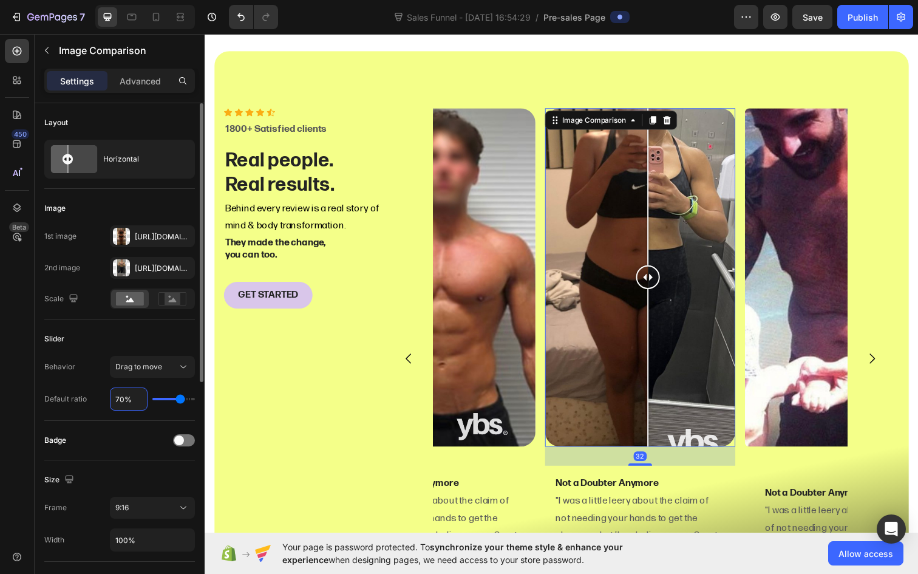
drag, startPoint x: 123, startPoint y: 396, endPoint x: 100, endPoint y: 396, distance: 23.7
click at [100, 396] on div "Default ratio 70%" at bounding box center [119, 398] width 151 height 23
type input "3%"
type input "3"
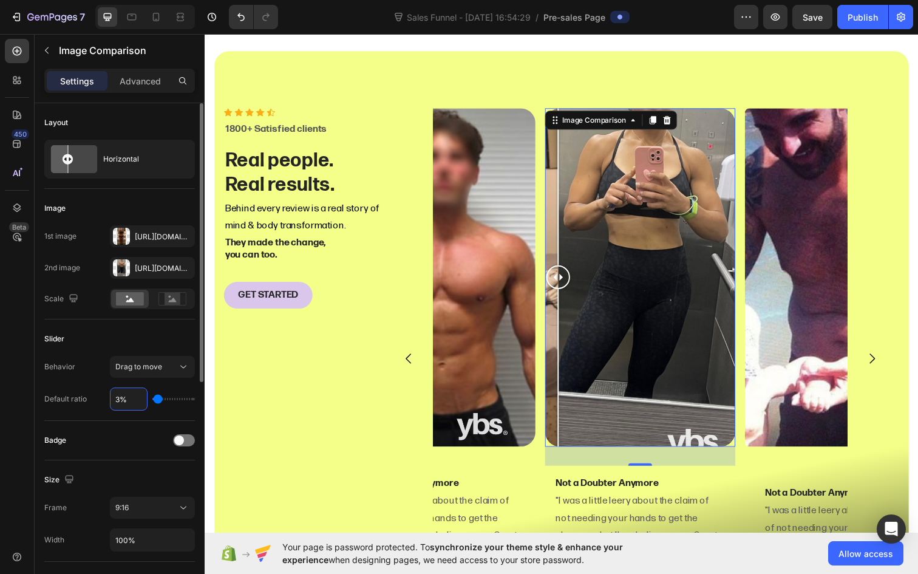
type input "30%"
type input "30"
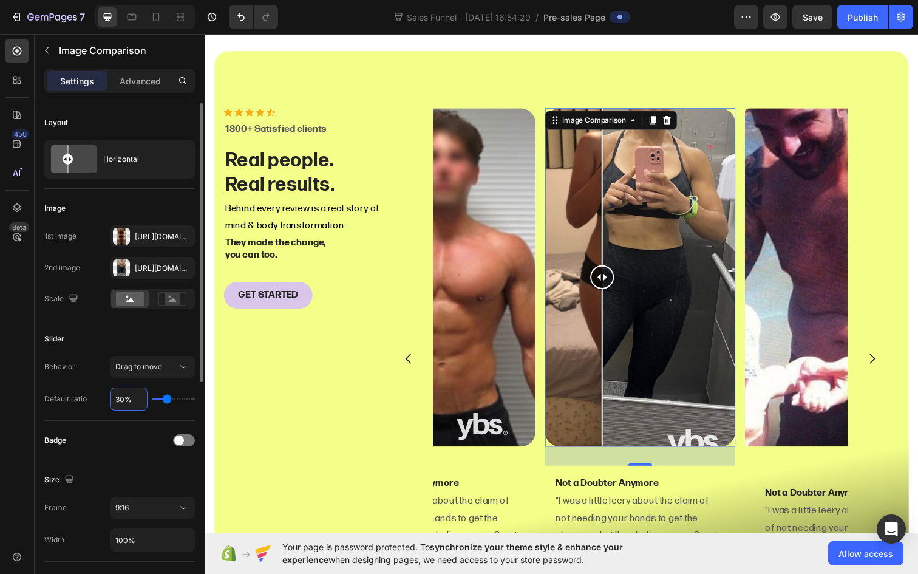
type input "30%"
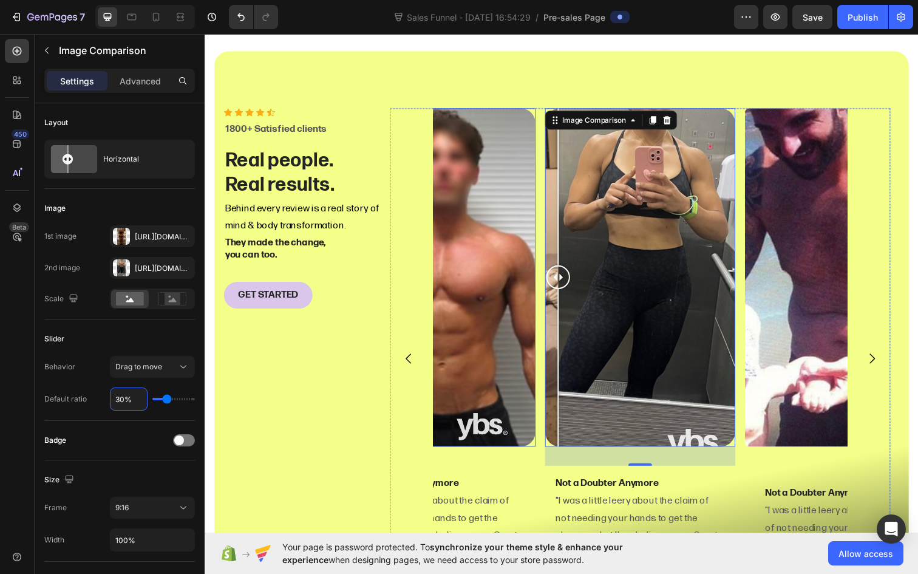
drag, startPoint x: 610, startPoint y: 288, endPoint x: 445, endPoint y: 262, distance: 167.1
click at [445, 262] on div "Image Comparison Not a Doubter Anymore Text block "I was a little leery about t…" at bounding box center [649, 365] width 423 height 512
click at [832, 318] on div at bounding box center [853, 281] width 194 height 345
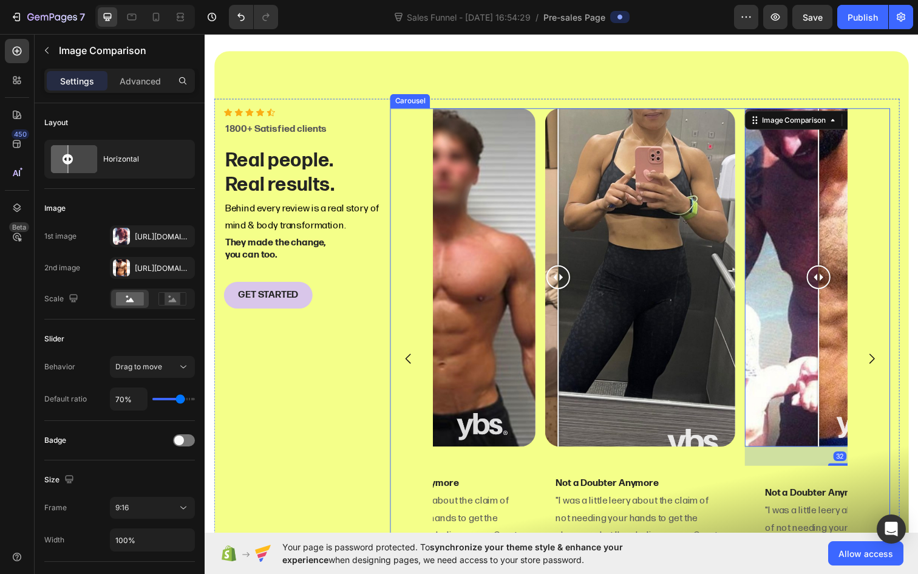
click at [883, 364] on icon "Carousel Next Arrow" at bounding box center [885, 365] width 15 height 15
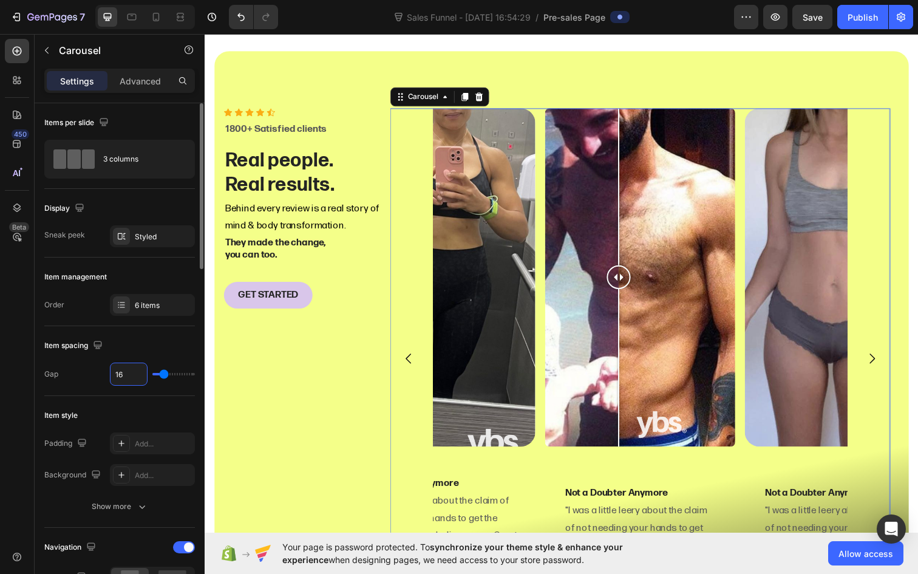
drag, startPoint x: 127, startPoint y: 375, endPoint x: 110, endPoint y: 375, distance: 17.0
click at [110, 375] on input "16" at bounding box center [128, 374] width 36 height 22
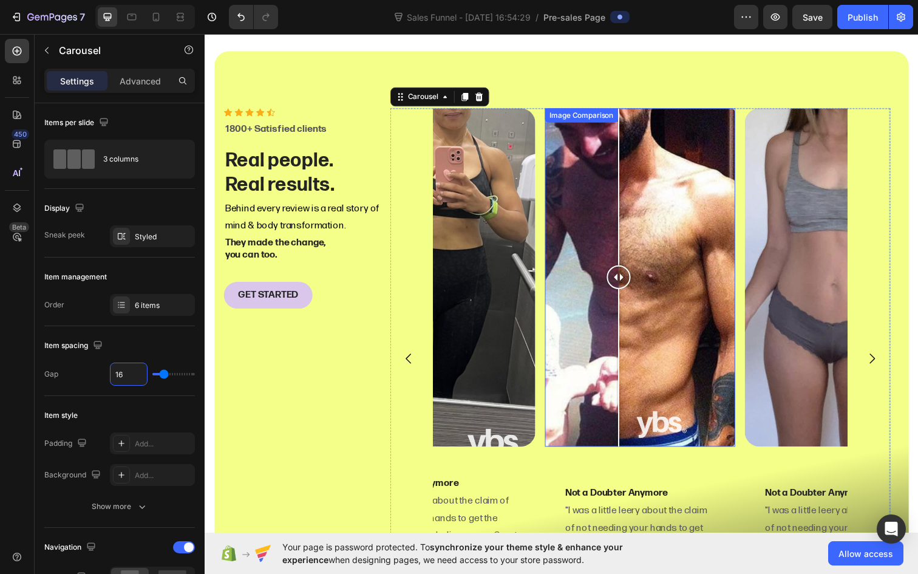
click at [658, 361] on div at bounding box center [649, 281] width 194 height 345
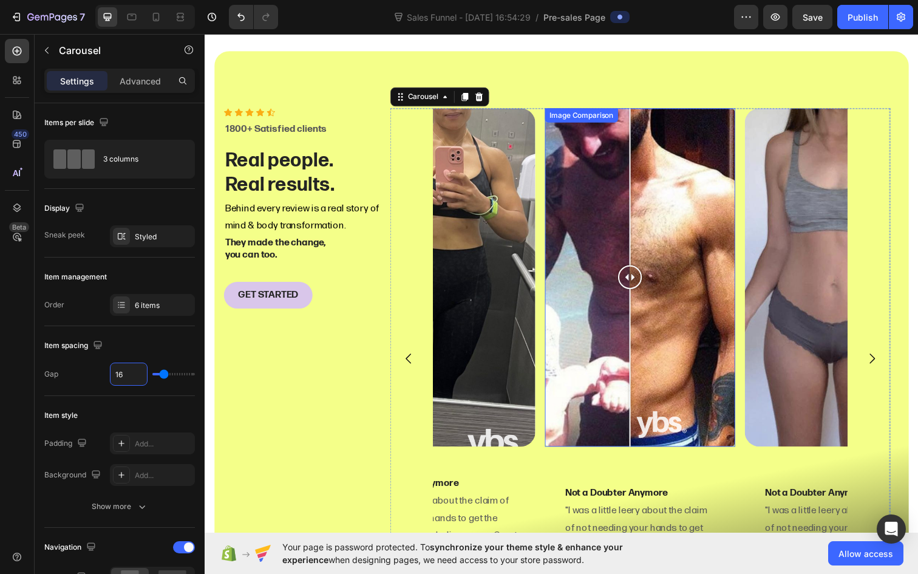
click at [639, 396] on div at bounding box center [649, 281] width 194 height 345
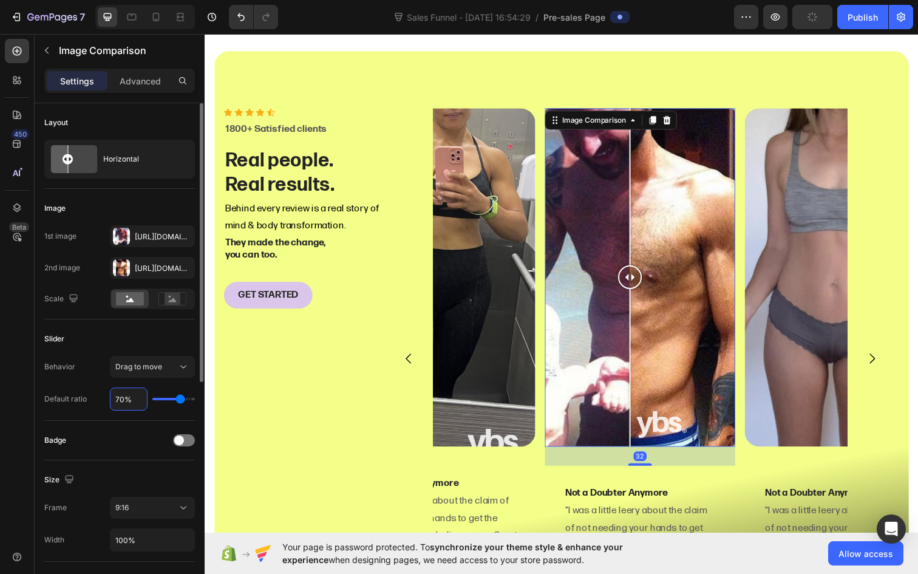
drag, startPoint x: 124, startPoint y: 401, endPoint x: 95, endPoint y: 401, distance: 29.1
click at [95, 401] on div "Default ratio 70%" at bounding box center [119, 398] width 151 height 23
type input "3%"
type input "3"
type input "30%"
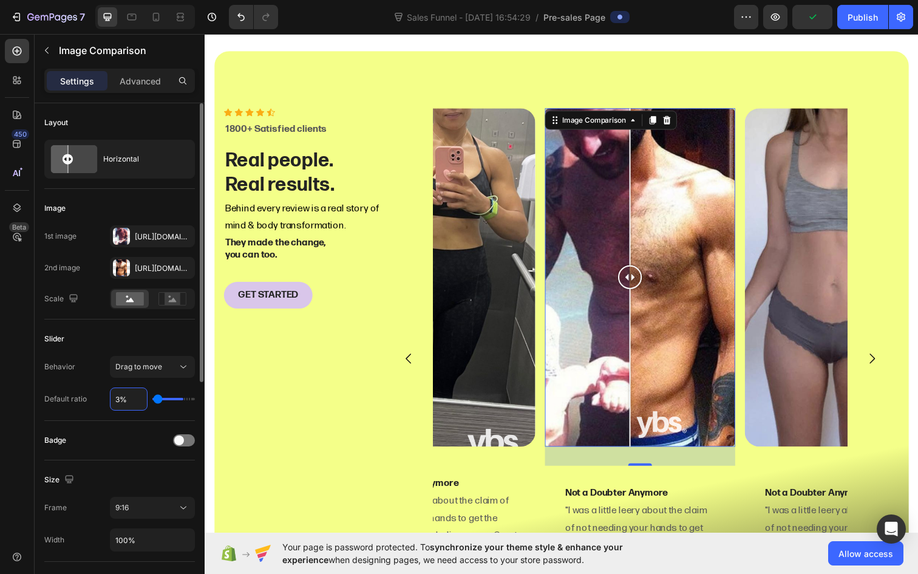
type input "30"
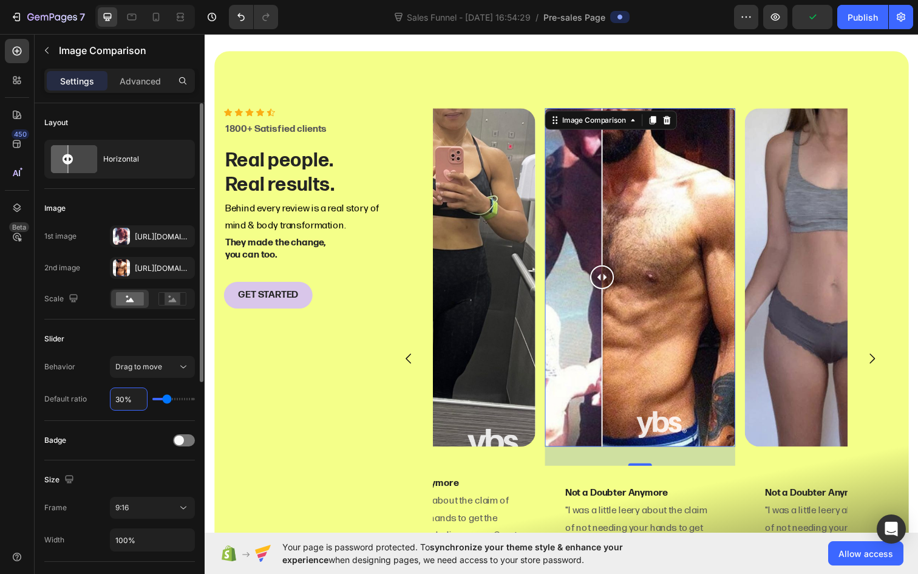
type input "30%"
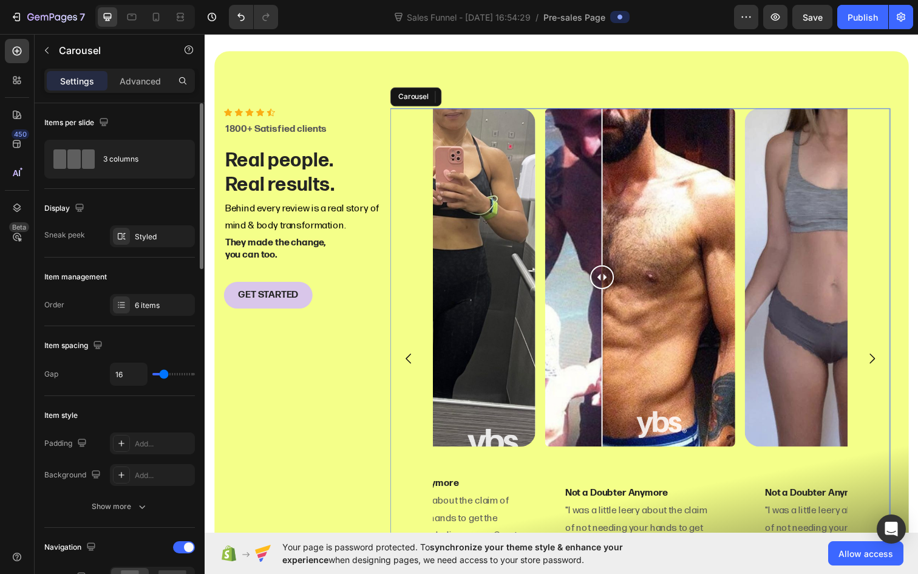
click at [885, 368] on icon "Carousel Next Arrow" at bounding box center [885, 365] width 15 height 15
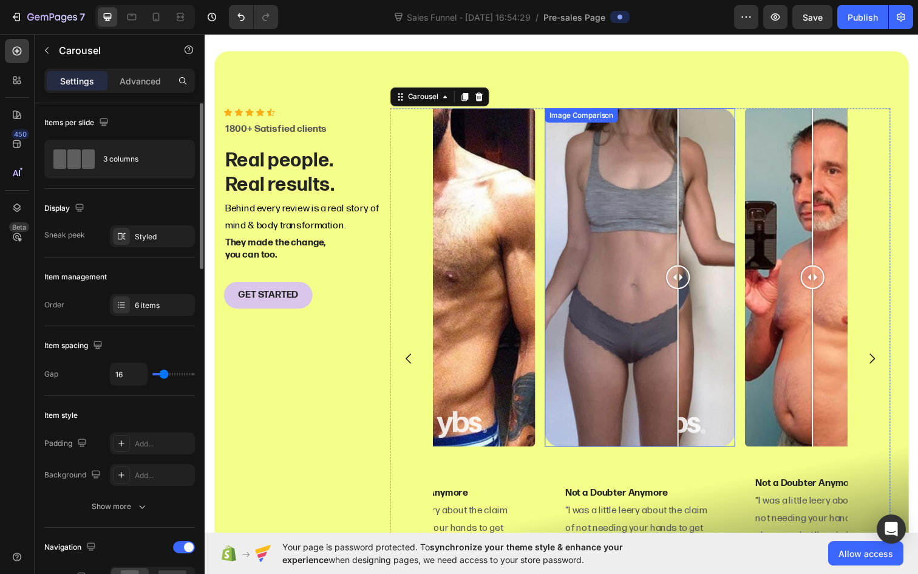
click at [690, 354] on div at bounding box center [688, 281] width 24 height 345
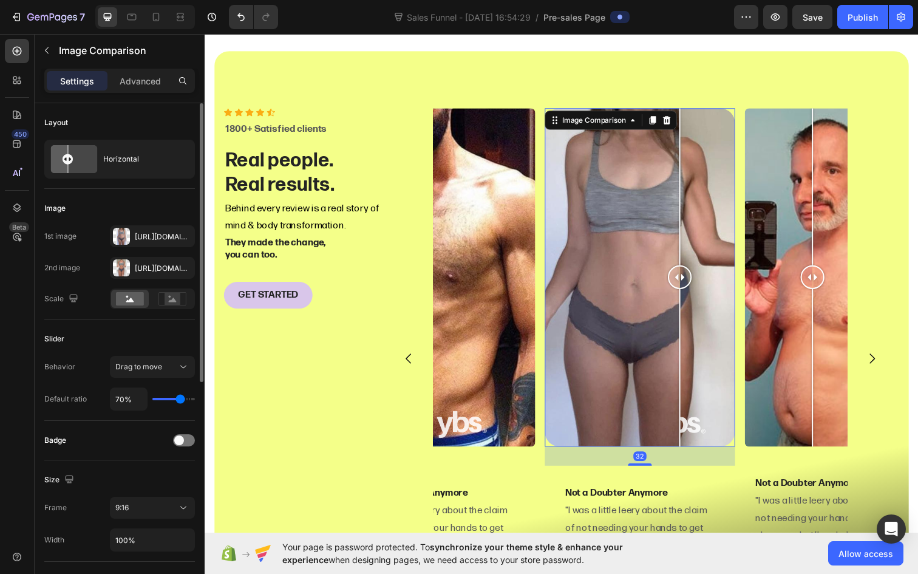
click at [701, 352] on div at bounding box center [689, 281] width 24 height 345
drag, startPoint x: 124, startPoint y: 398, endPoint x: 104, endPoint y: 398, distance: 20.6
click at [104, 398] on div "Default ratio 70%" at bounding box center [119, 398] width 151 height 23
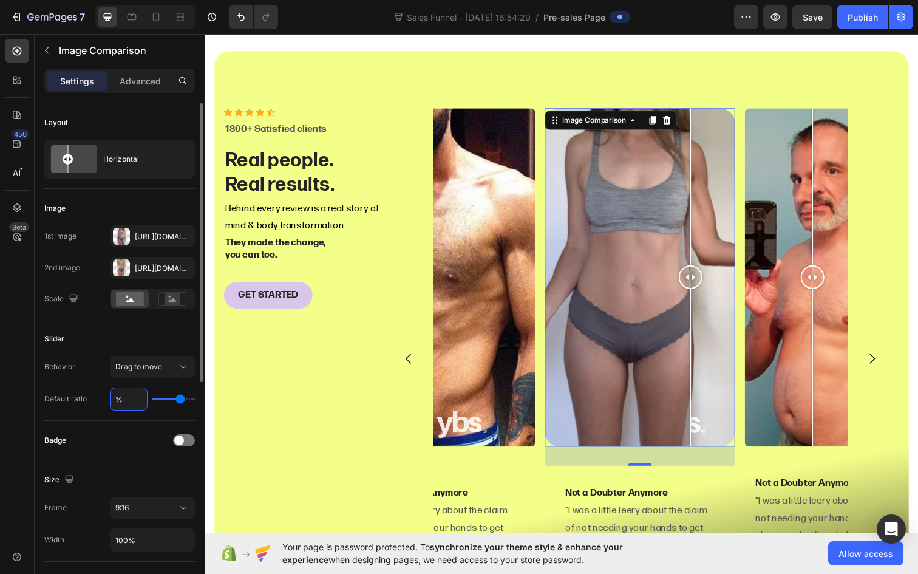
type input "3%"
type input "3"
type input "30%"
type input "30"
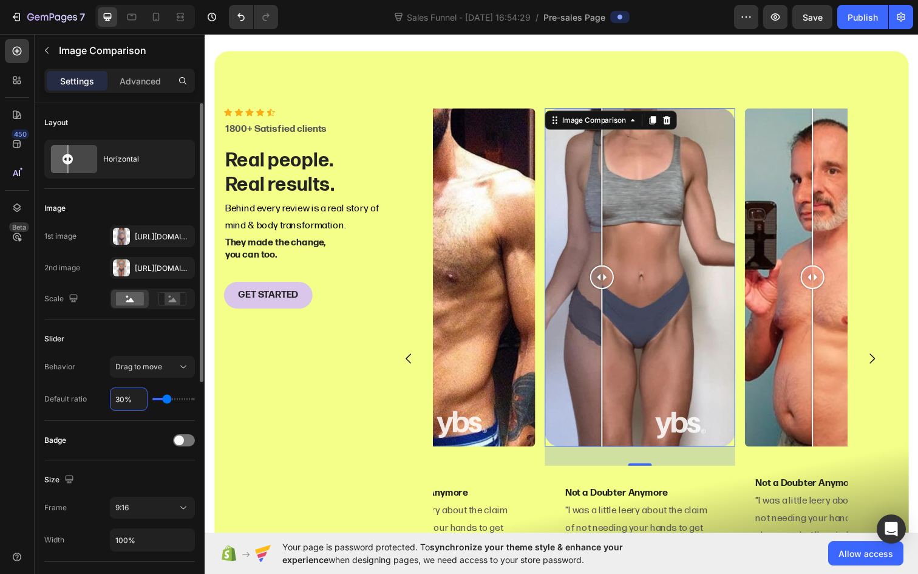
type input "30%"
click at [814, 21] on span "Save" at bounding box center [813, 17] width 20 height 10
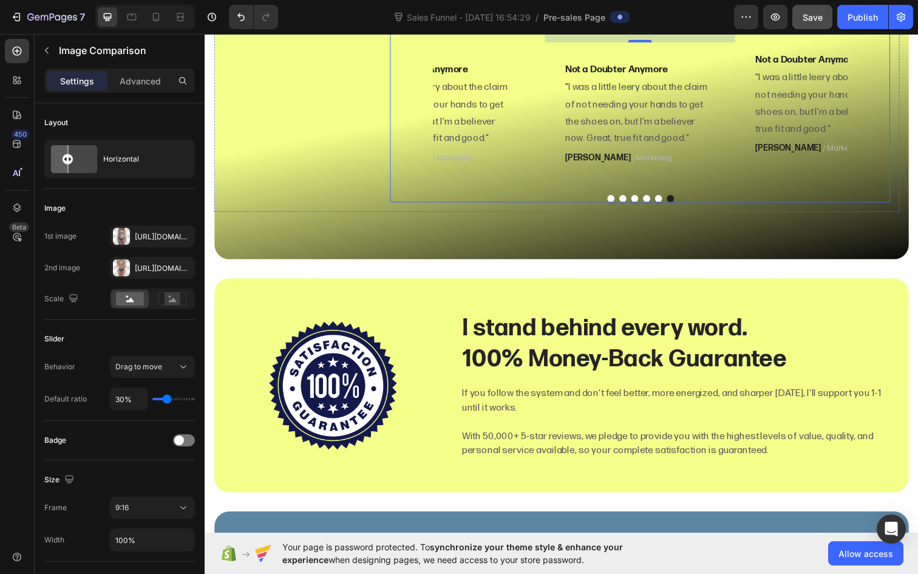
scroll to position [3012, 0]
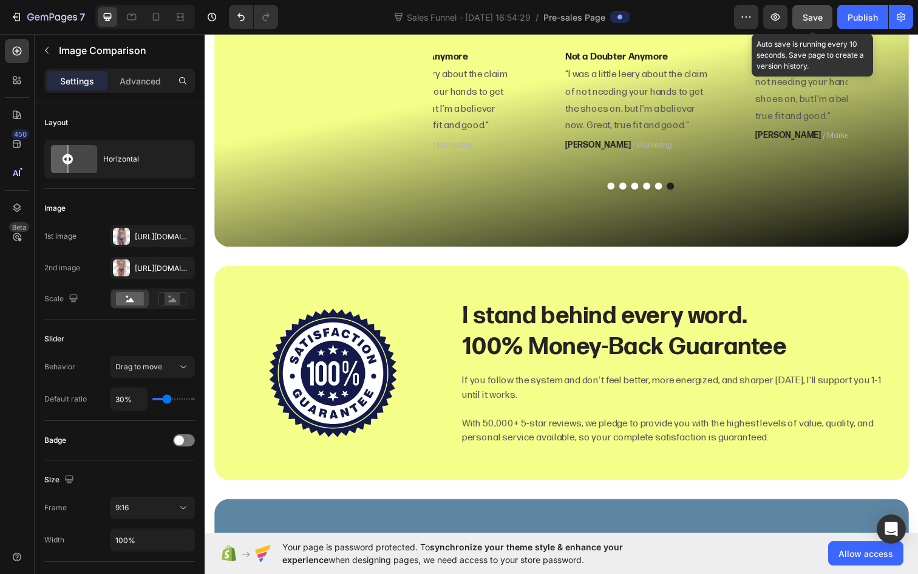
click at [807, 22] on div "Save" at bounding box center [813, 17] width 20 height 13
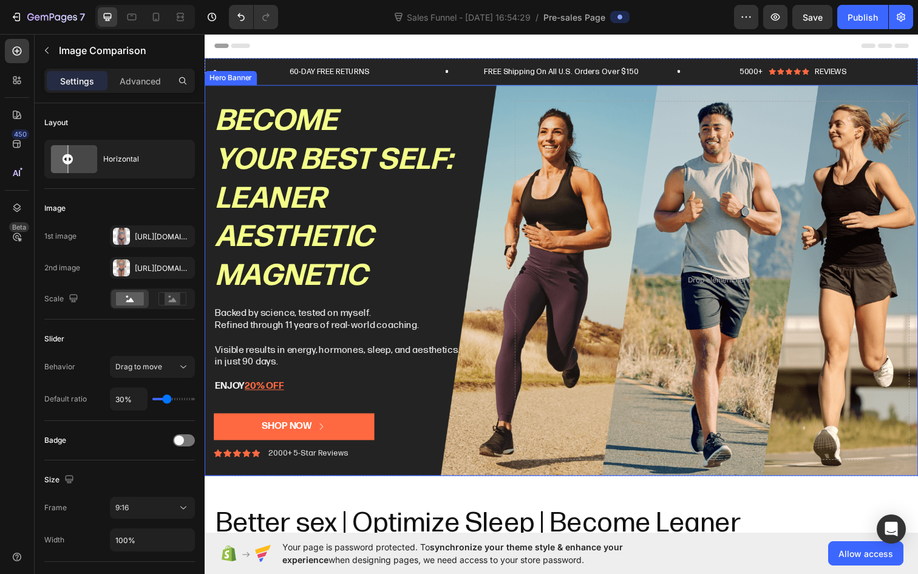
scroll to position [0, 0]
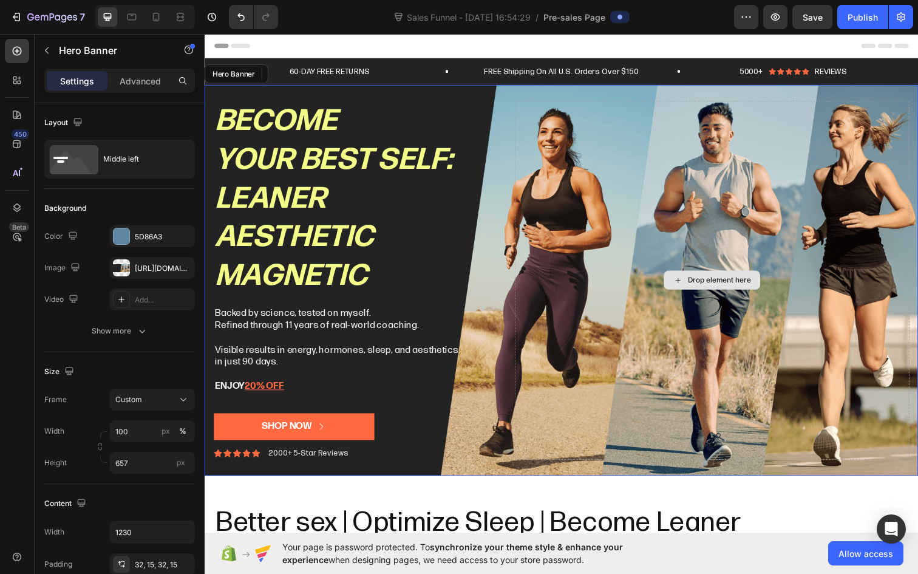
click at [566, 390] on div "Drop element here" at bounding box center [722, 285] width 403 height 366
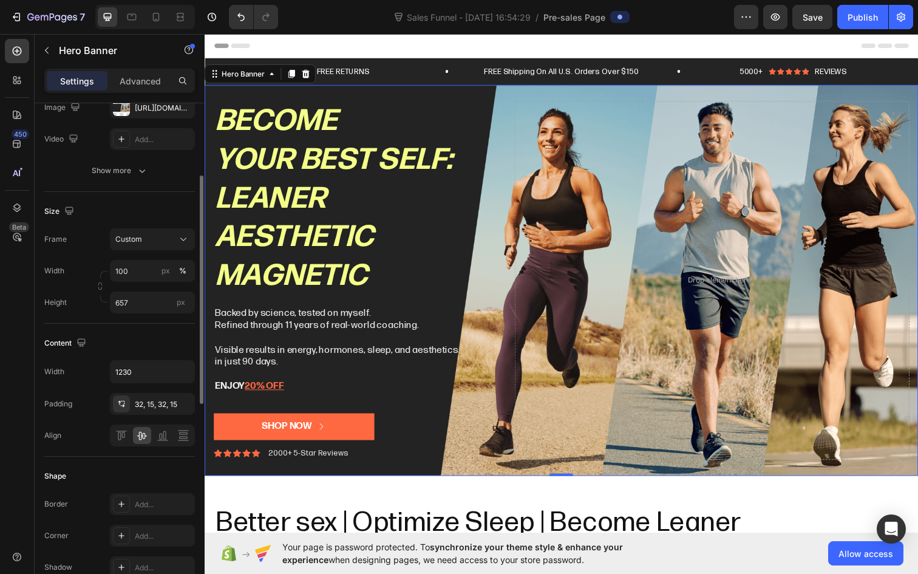
scroll to position [198, 0]
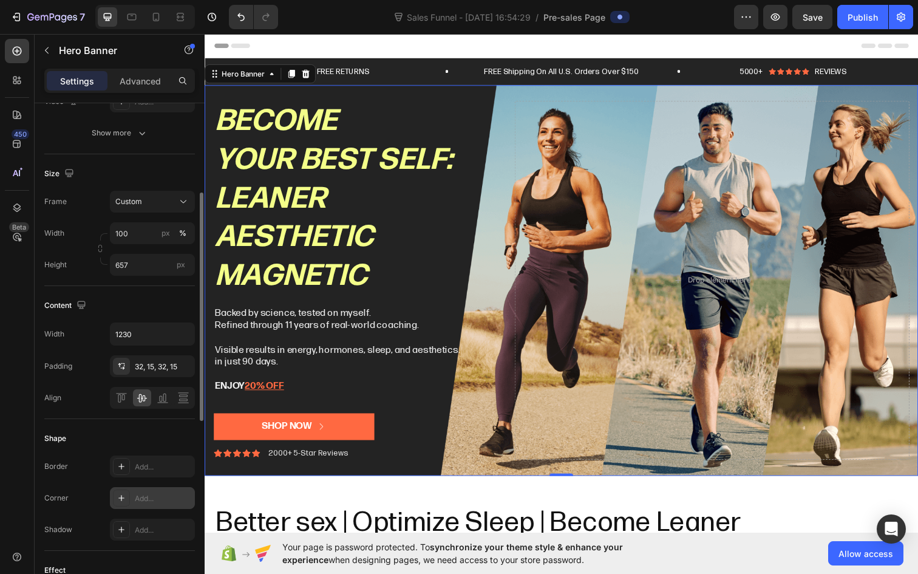
click at [134, 497] on div "Add..." at bounding box center [152, 498] width 85 height 22
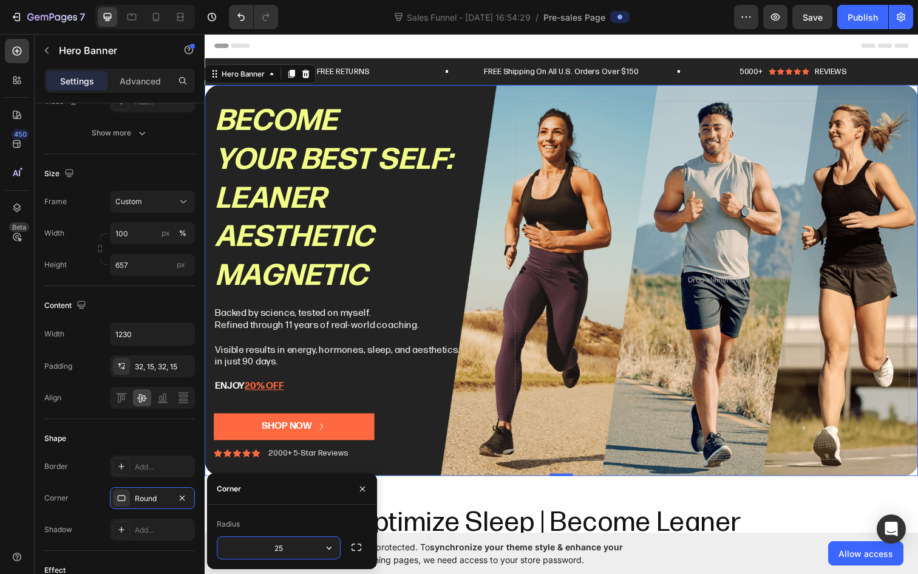
type input "2"
type input "32"
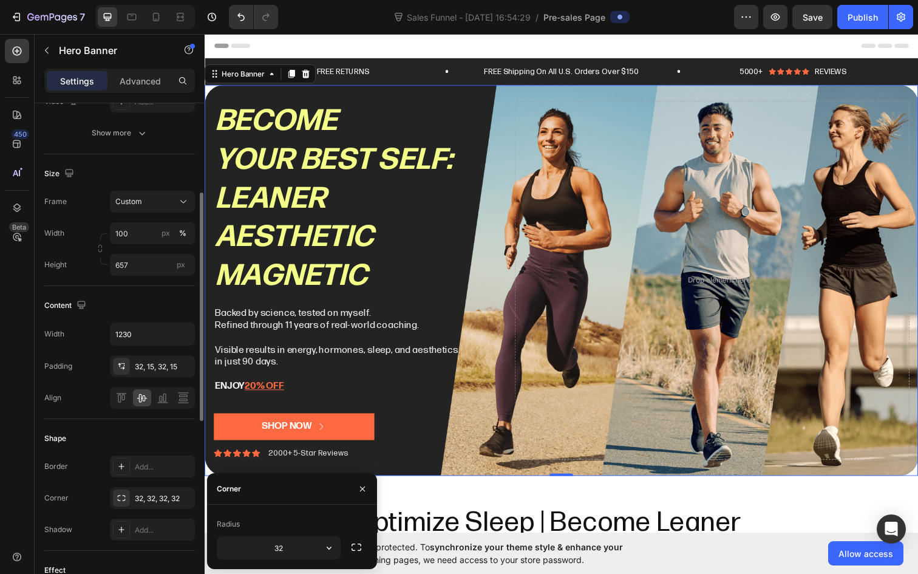
click at [160, 440] on div "Shape" at bounding box center [119, 438] width 151 height 19
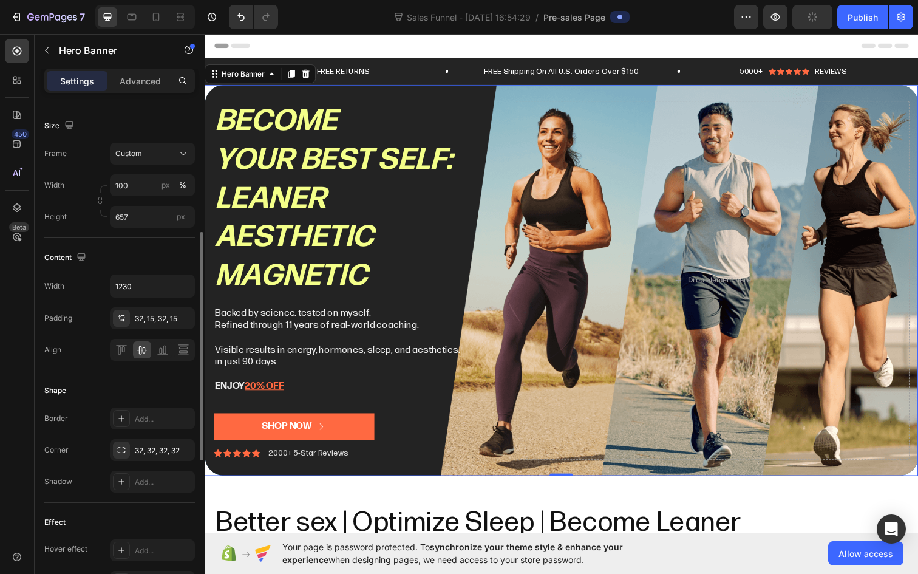
scroll to position [268, 0]
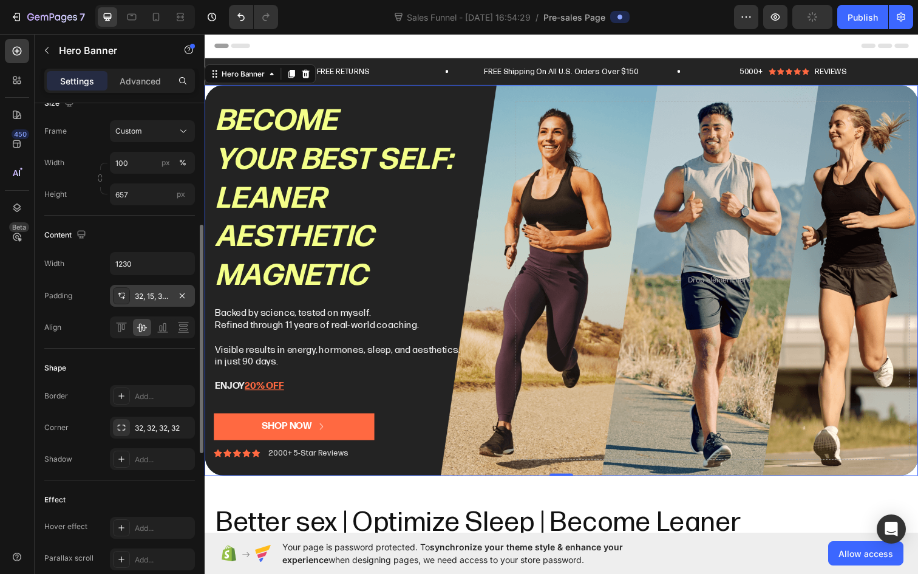
click at [168, 301] on div "32, 15, 32, 15" at bounding box center [152, 296] width 35 height 11
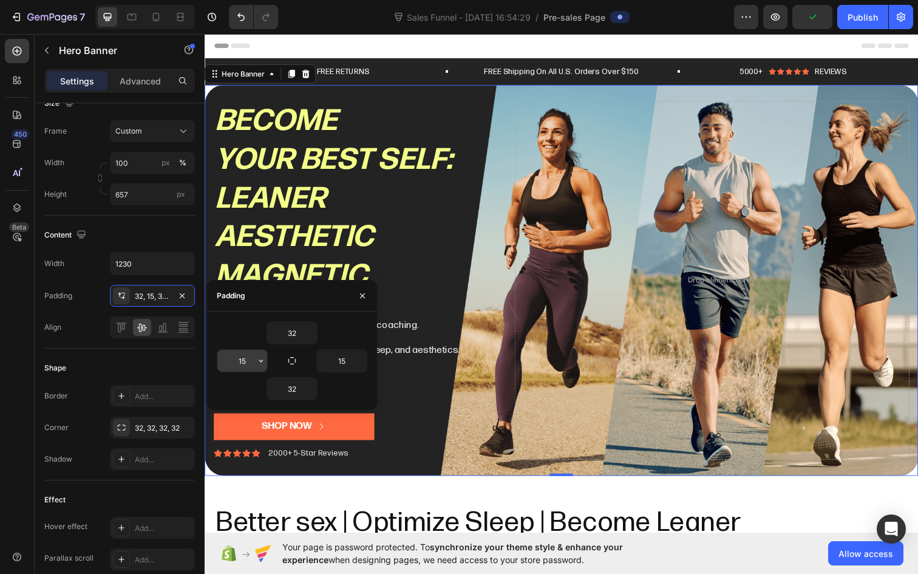
click at [249, 362] on input "15" at bounding box center [242, 361] width 50 height 22
type input "1"
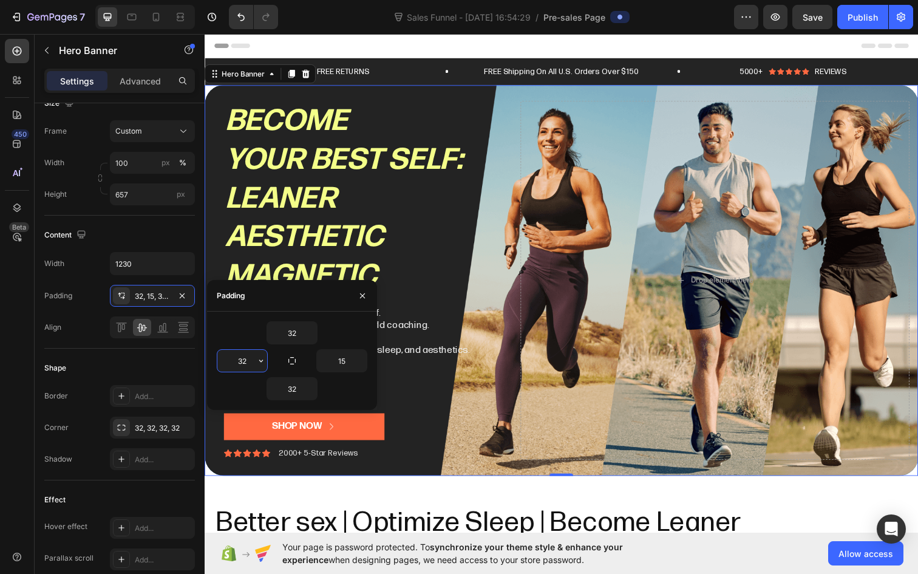
type input "3"
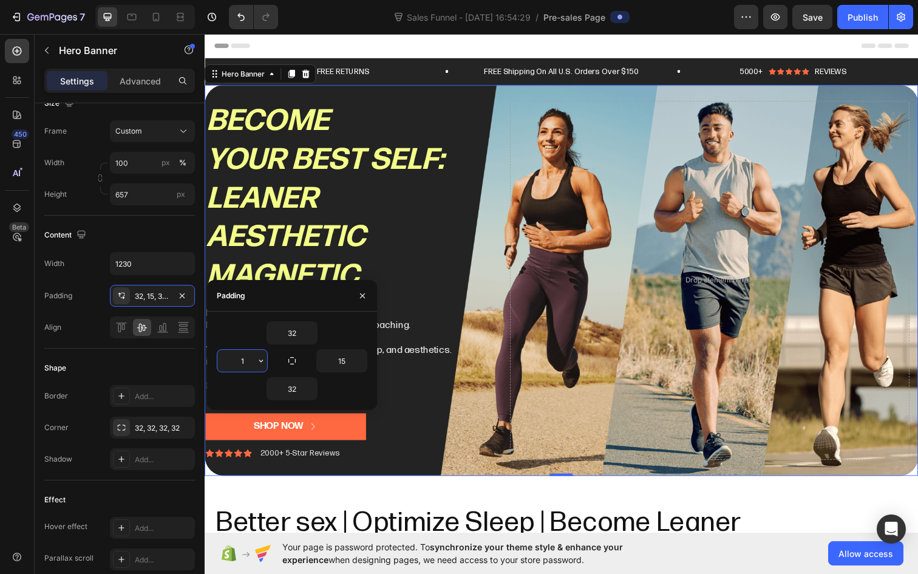
type input "15"
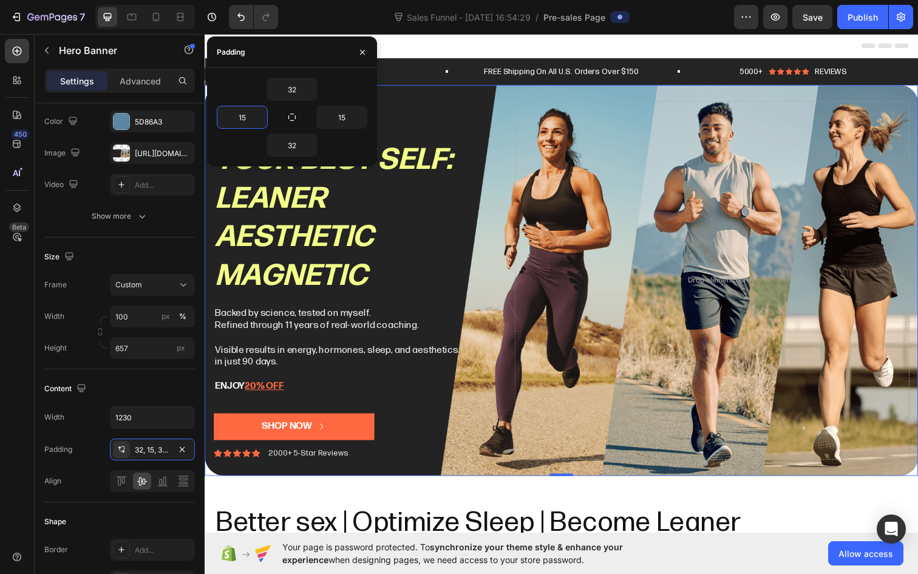
scroll to position [0, 0]
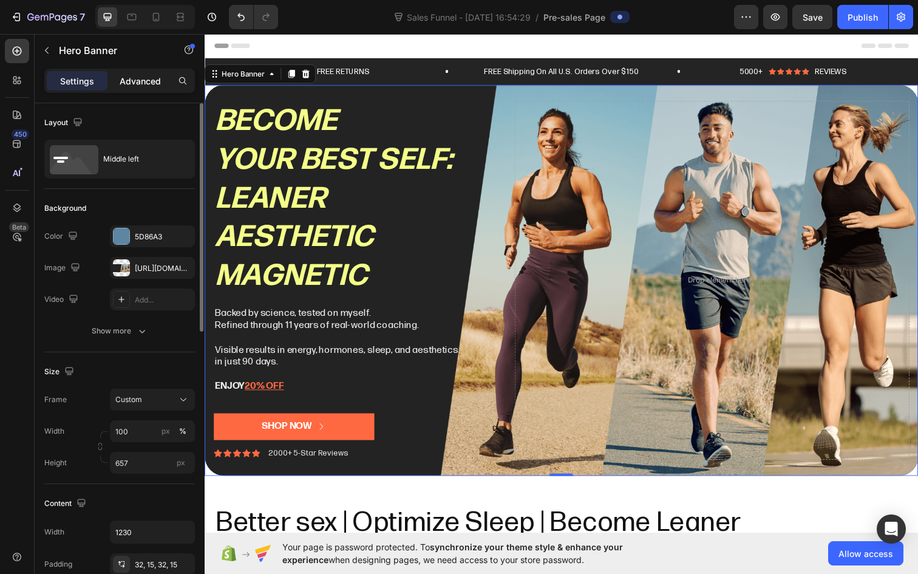
click at [151, 81] on p "Advanced" at bounding box center [140, 81] width 41 height 13
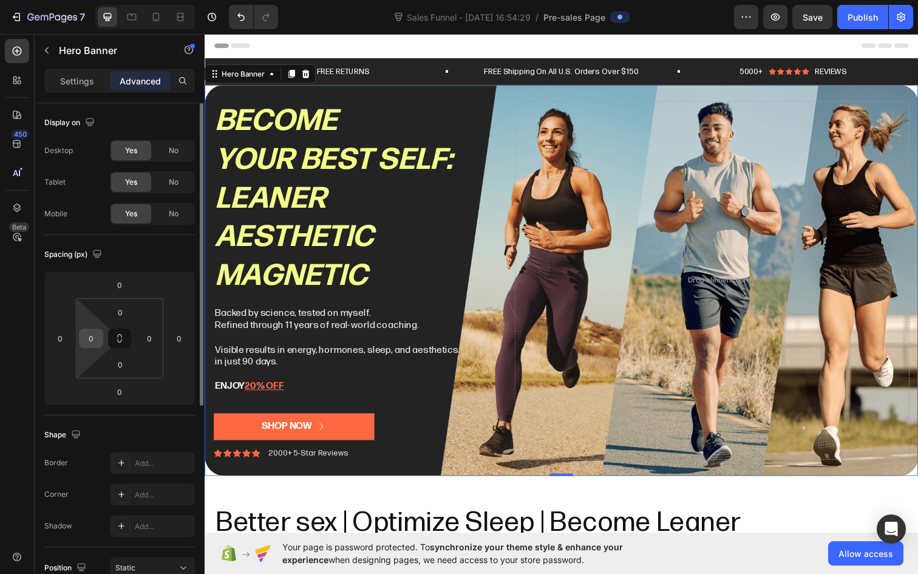
click at [89, 336] on input "0" at bounding box center [91, 338] width 18 height 18
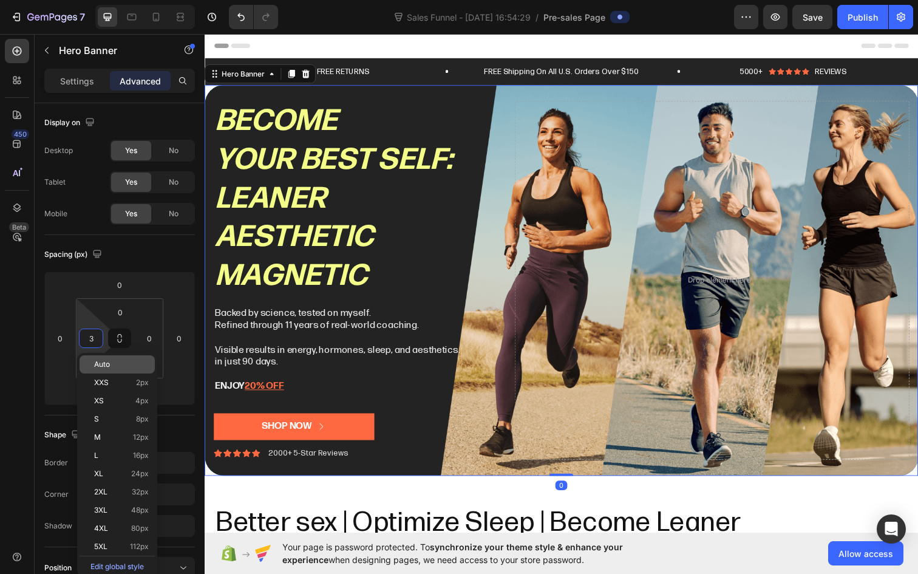
type input "32"
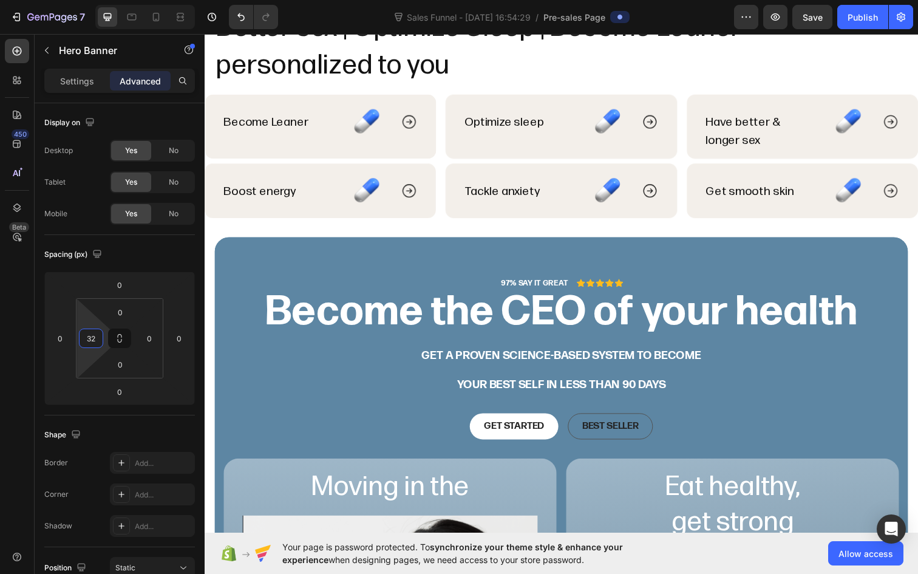
scroll to position [496, 0]
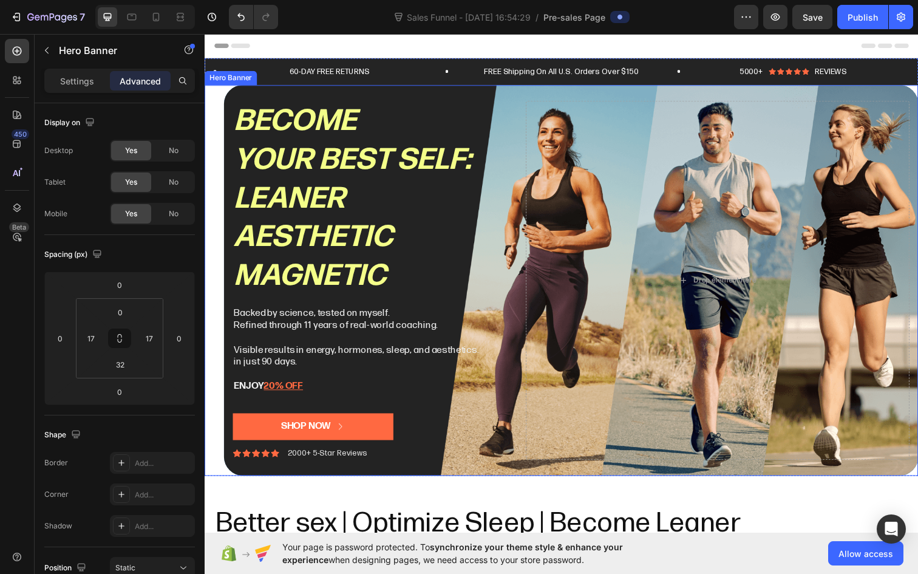
scroll to position [0, 0]
click at [344, 93] on div "Become your best self: Leaner Aesthetic magnetic Heading Backed by science, tes…" at bounding box center [578, 285] width 709 height 405
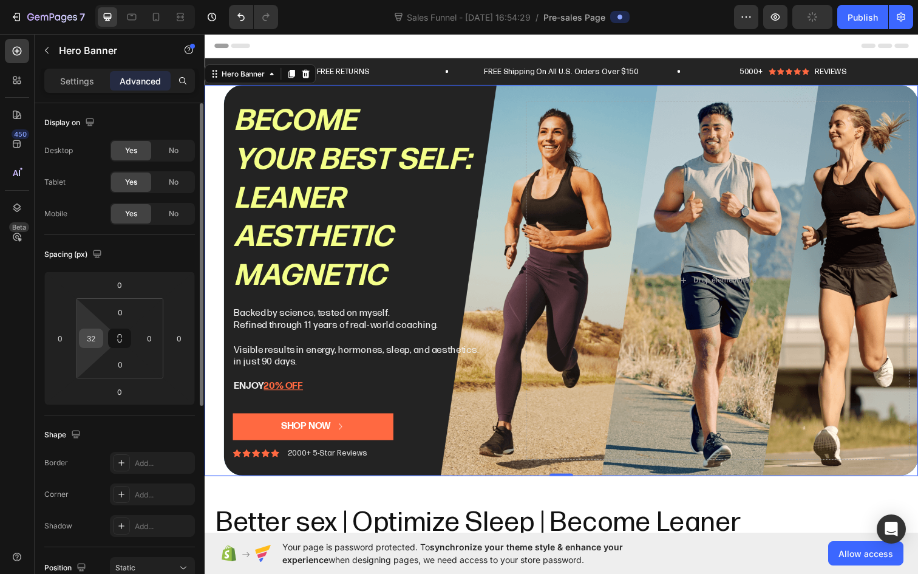
click at [100, 339] on input "32" at bounding box center [91, 338] width 18 height 18
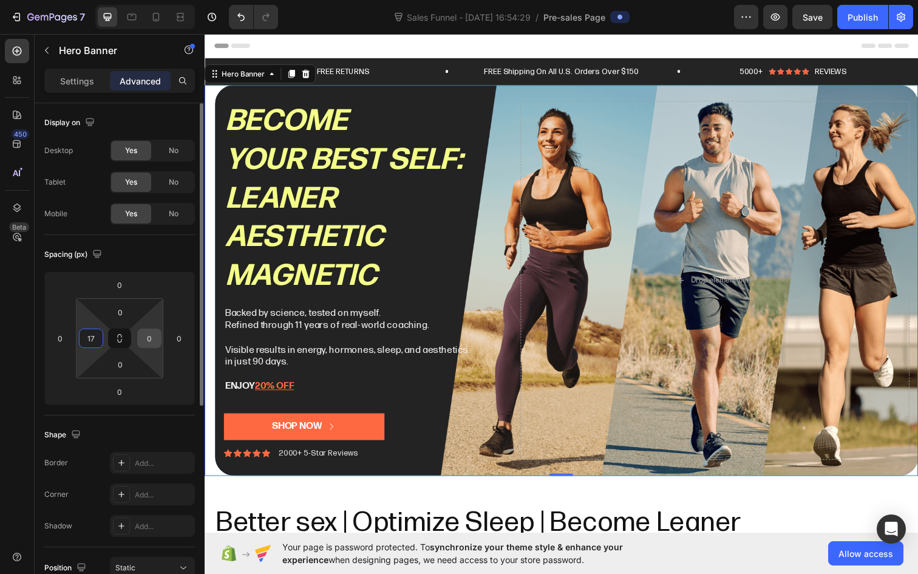
type input "17"
click at [148, 339] on input "0" at bounding box center [149, 338] width 18 height 18
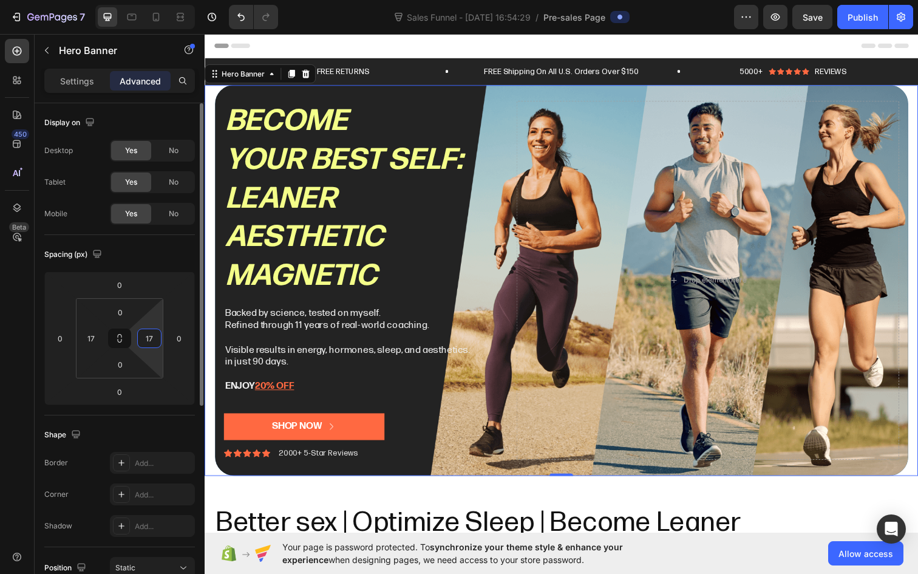
type input "17"
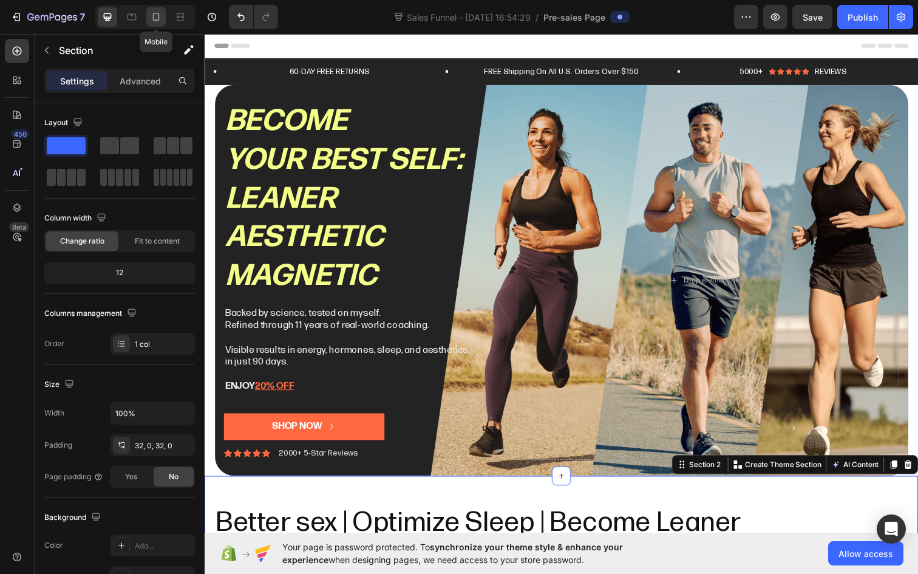
click at [157, 18] on icon at bounding box center [156, 17] width 12 height 12
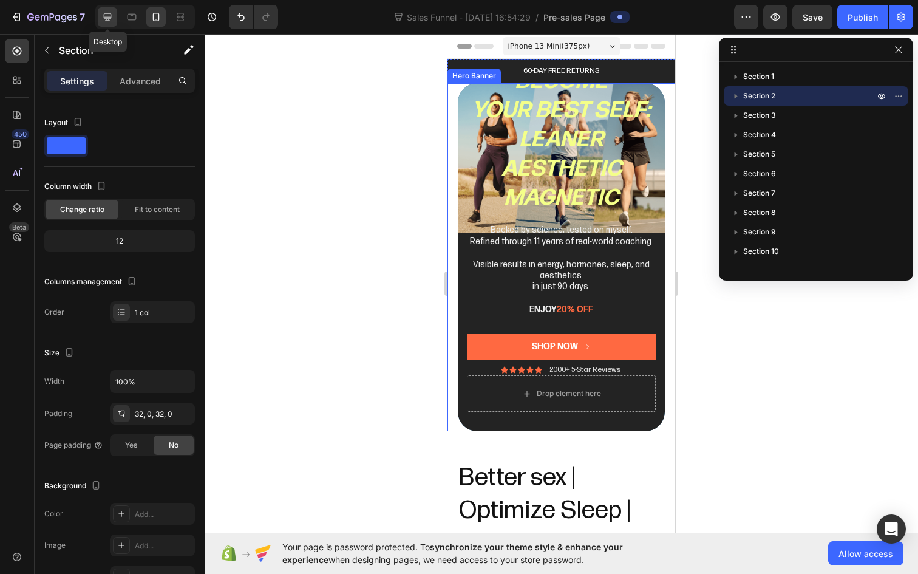
click at [114, 18] on icon at bounding box center [107, 17] width 12 height 12
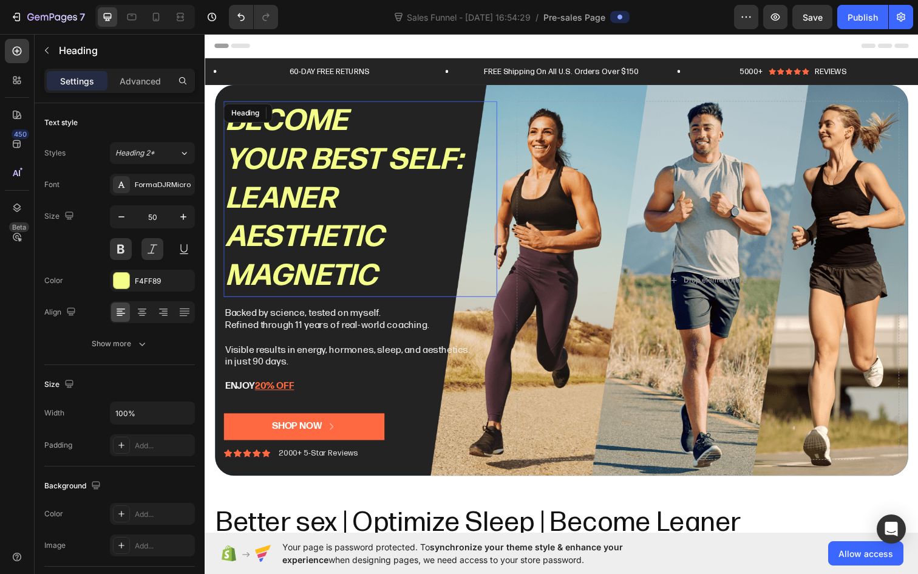
click at [361, 198] on h2 "Become your best self: Leaner Aesthetic magnetic" at bounding box center [363, 202] width 279 height 200
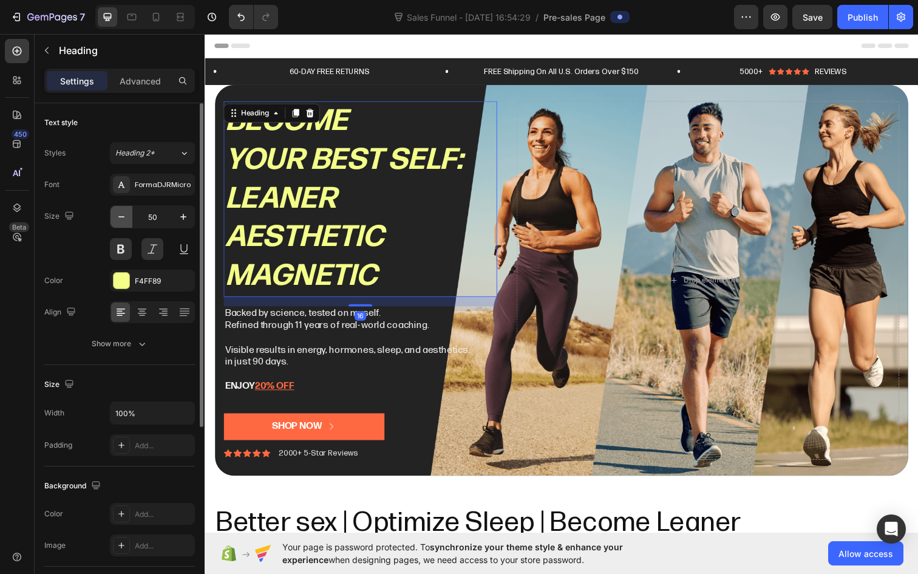
click at [123, 219] on icon "button" at bounding box center [121, 217] width 12 height 12
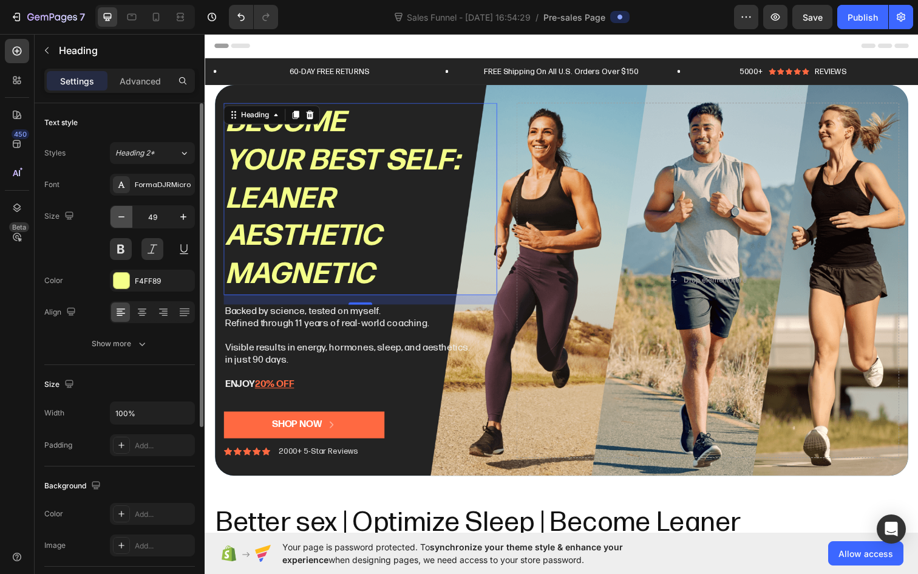
click at [123, 219] on icon "button" at bounding box center [121, 217] width 12 height 12
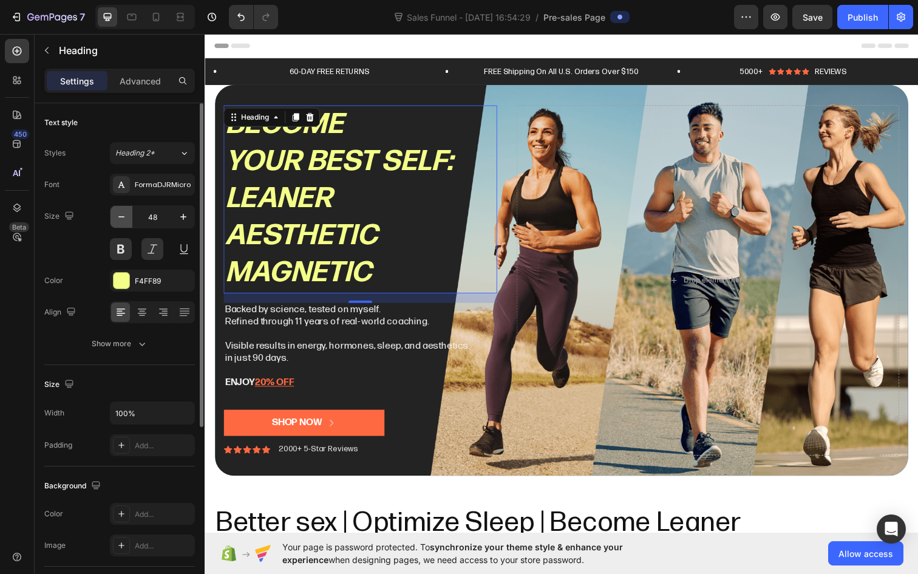
click at [123, 219] on icon "button" at bounding box center [121, 217] width 12 height 12
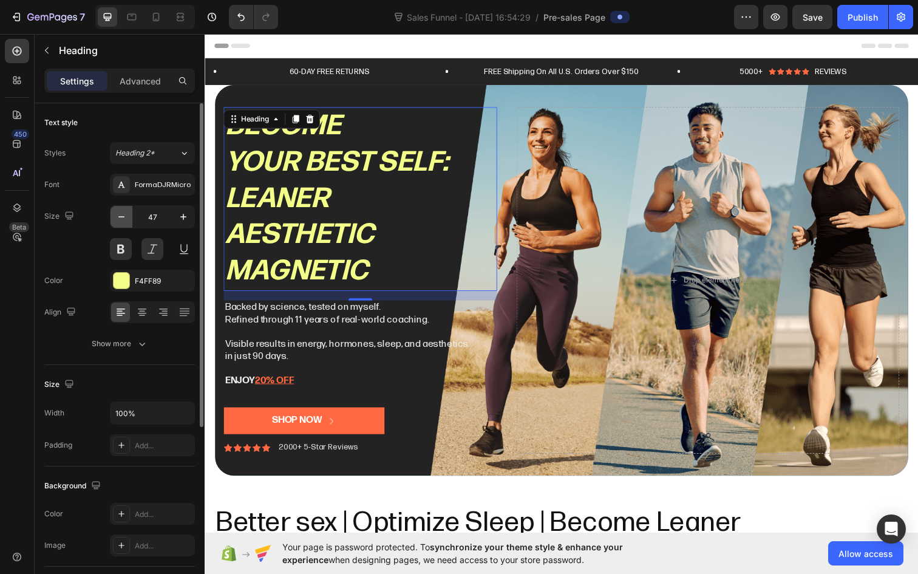
click at [123, 219] on icon "button" at bounding box center [121, 217] width 12 height 12
type input "46"
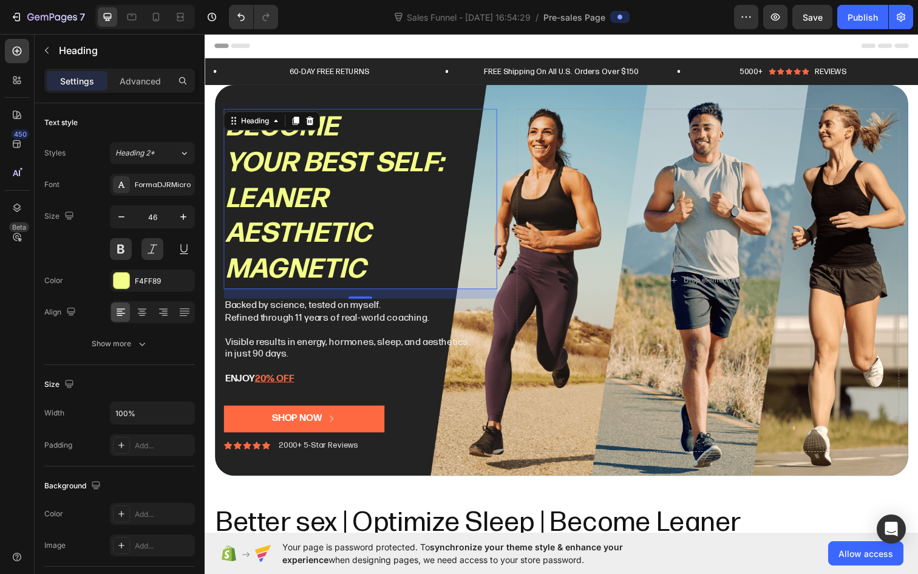
click at [444, 211] on h2 "Become your best self: Leaner Aesthetic magnetic" at bounding box center [363, 202] width 279 height 184
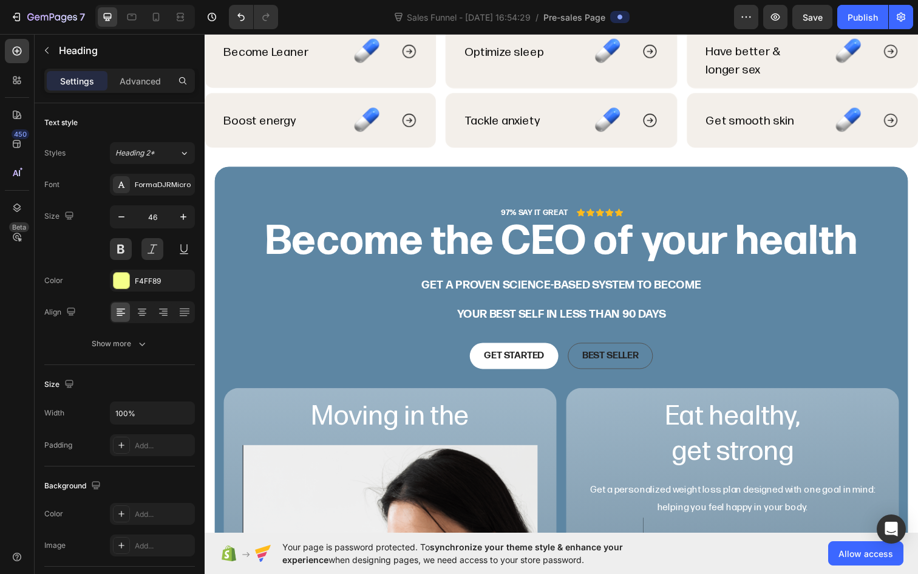
scroll to position [572, 0]
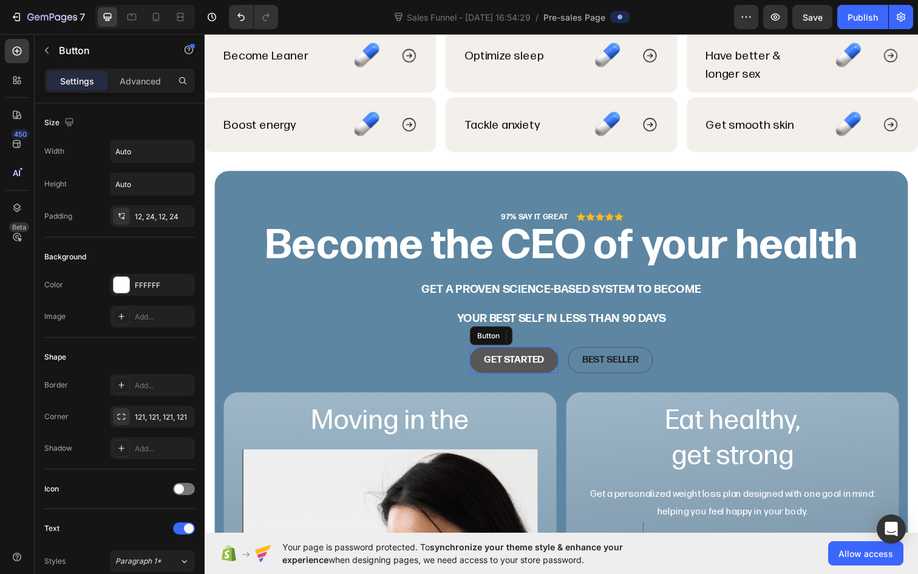
click at [524, 356] on button "Get started" at bounding box center [520, 366] width 90 height 27
click at [538, 340] on icon at bounding box center [543, 342] width 10 height 10
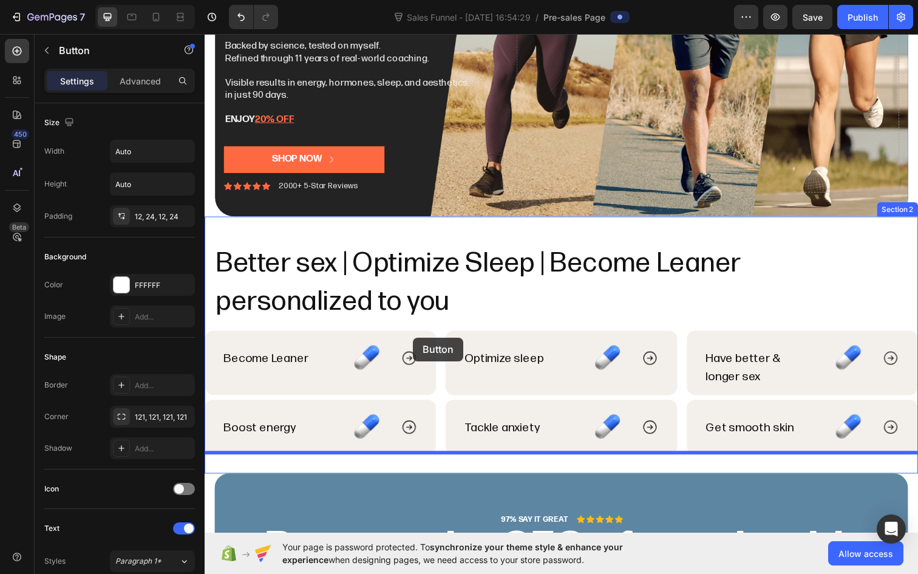
scroll to position [231, 0]
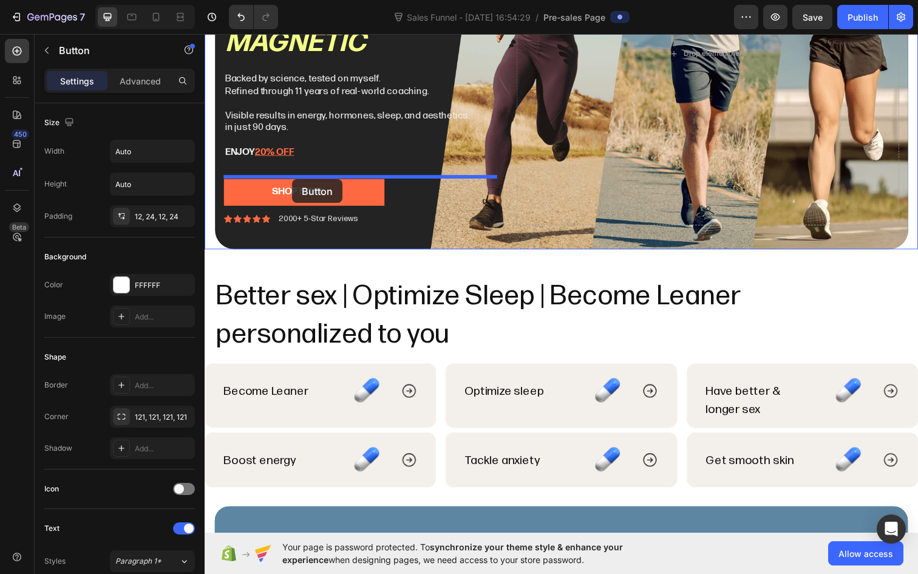
drag, startPoint x: 484, startPoint y: 368, endPoint x: 294, endPoint y: 182, distance: 265.7
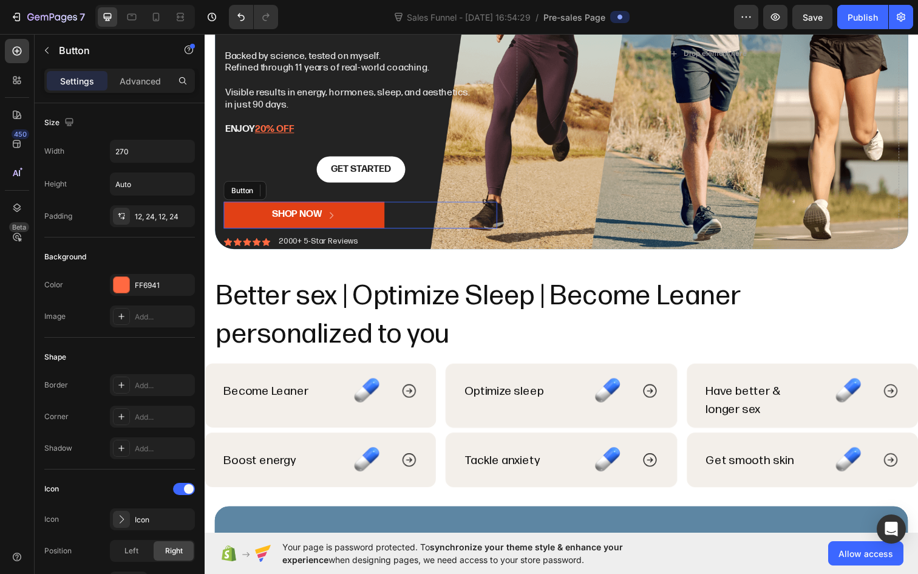
click at [365, 221] on button "Shop Now" at bounding box center [306, 218] width 164 height 27
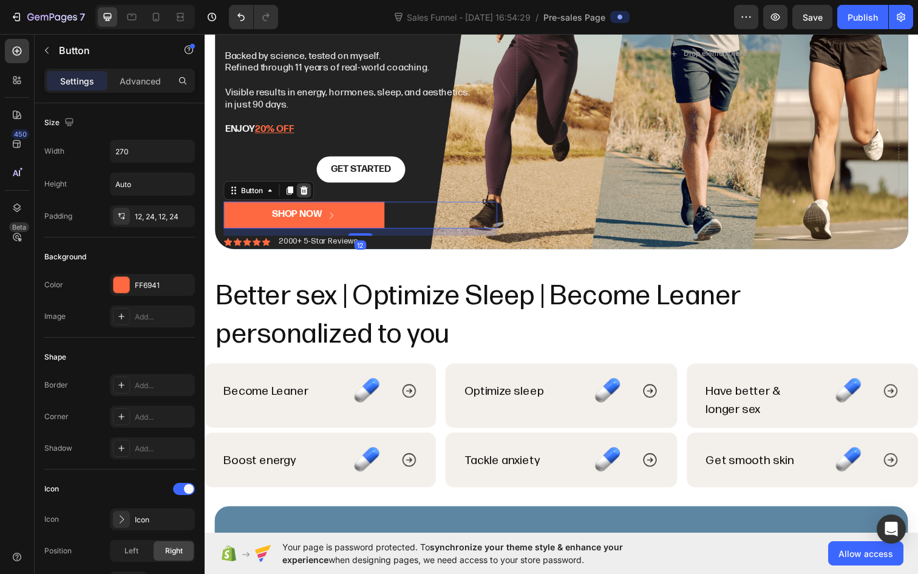
click at [305, 194] on icon at bounding box center [306, 193] width 8 height 8
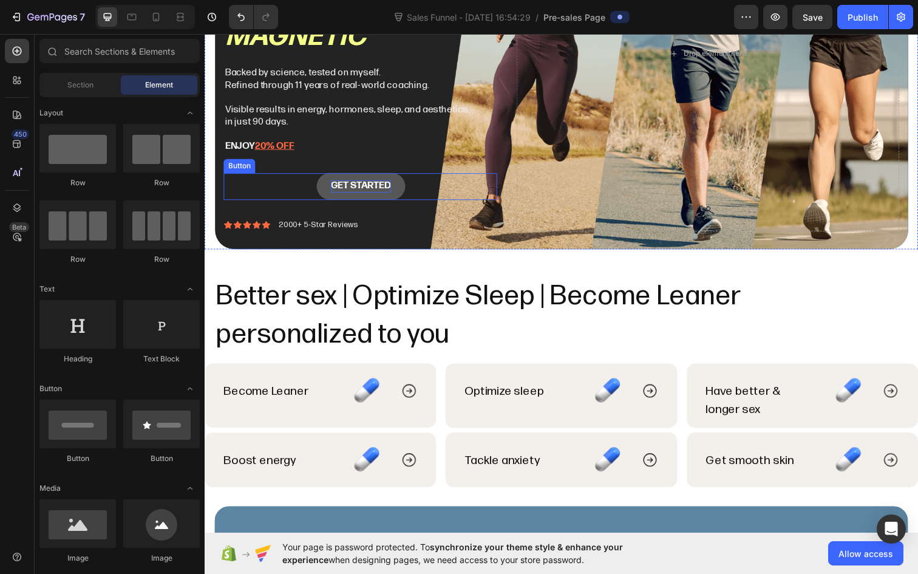
click at [376, 186] on div "Get started" at bounding box center [363, 189] width 61 height 13
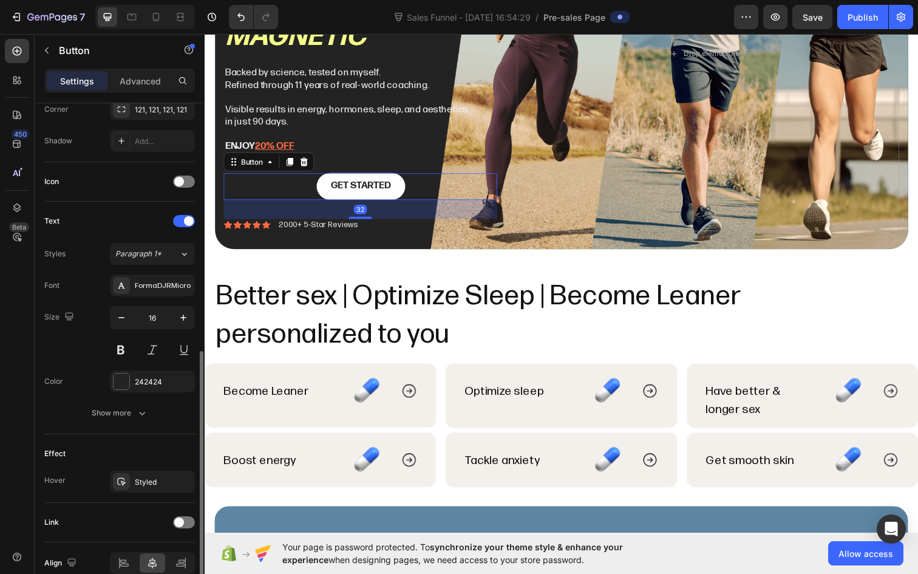
scroll to position [365, 0]
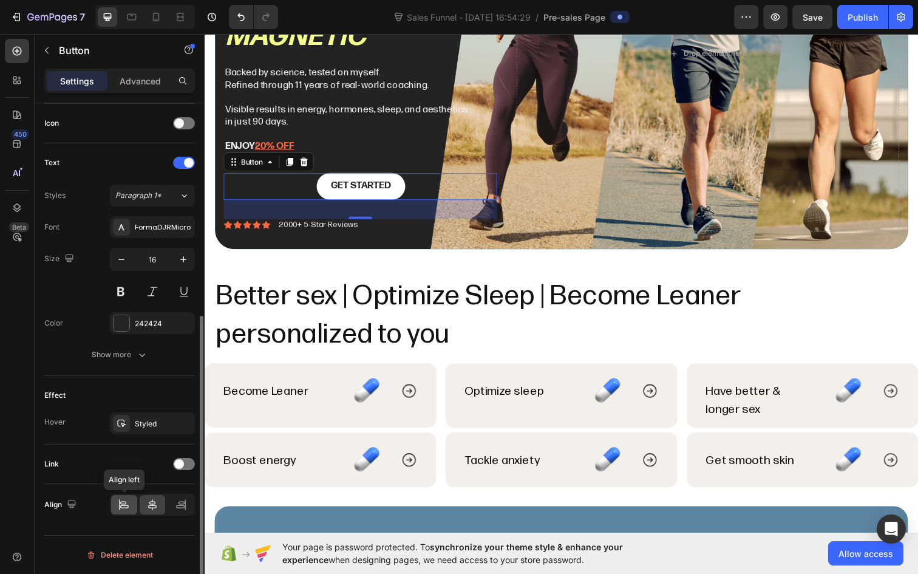
click at [124, 504] on icon at bounding box center [124, 504] width 12 height 12
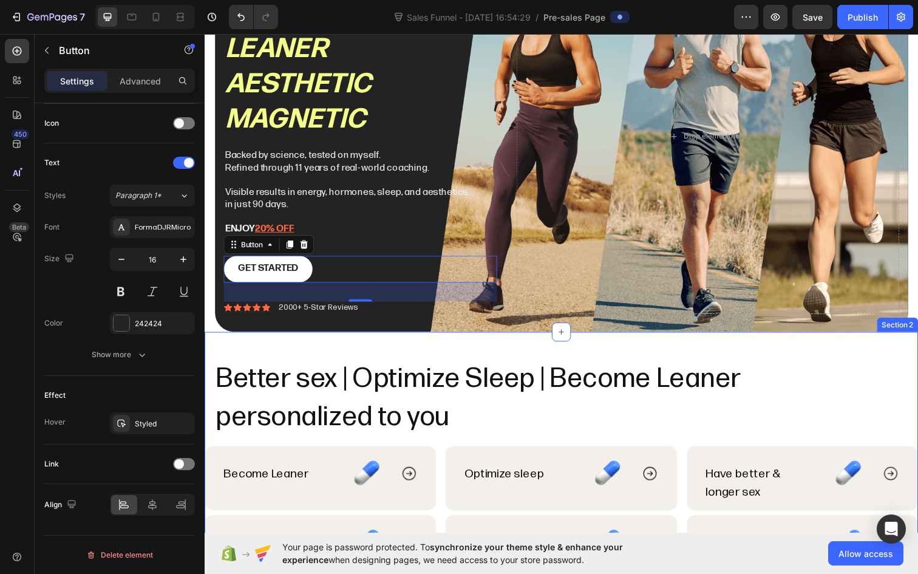
scroll to position [138, 0]
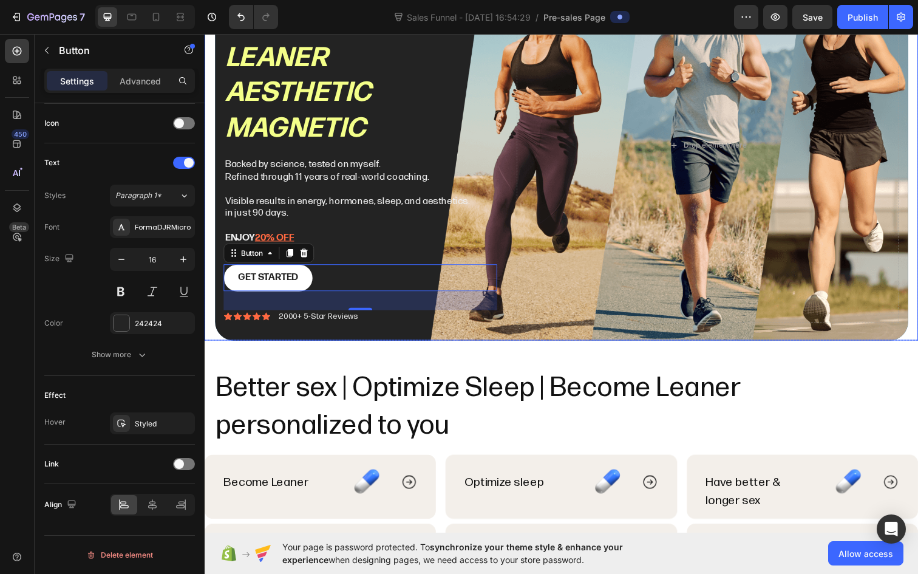
click at [421, 251] on div "Become your best self: Leaner Aesthetic magnetic Heading Backed by science, tes…" at bounding box center [363, 147] width 279 height 362
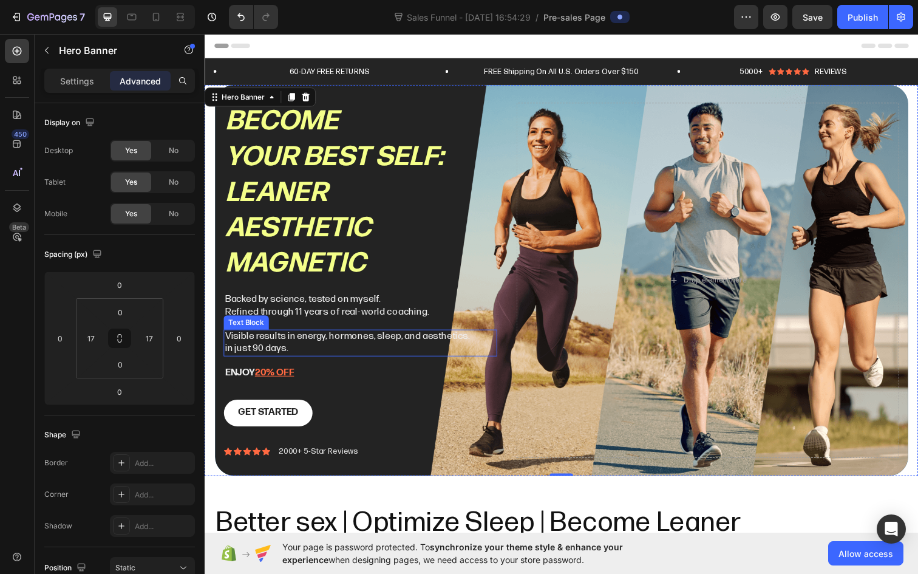
scroll to position [0, 0]
click at [591, 243] on div "Drop element here" at bounding box center [718, 285] width 391 height 362
click at [501, 386] on div "Become your best self: Leaner Aesthetic magnetic Heading Backed by science, tes…" at bounding box center [363, 285] width 279 height 362
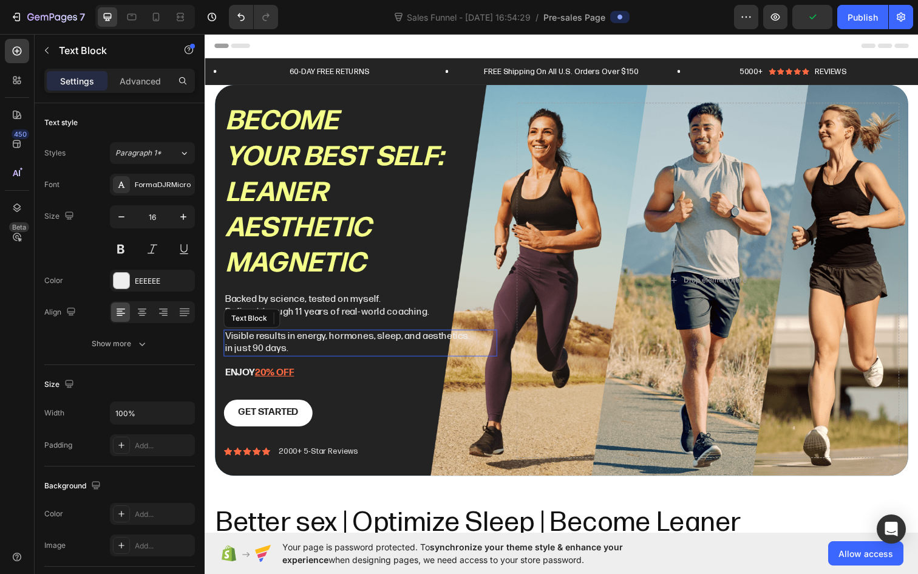
click at [485, 335] on div "Visible results in energy, hormones, sleep, and aesthetics. in just 90 days." at bounding box center [363, 349] width 279 height 28
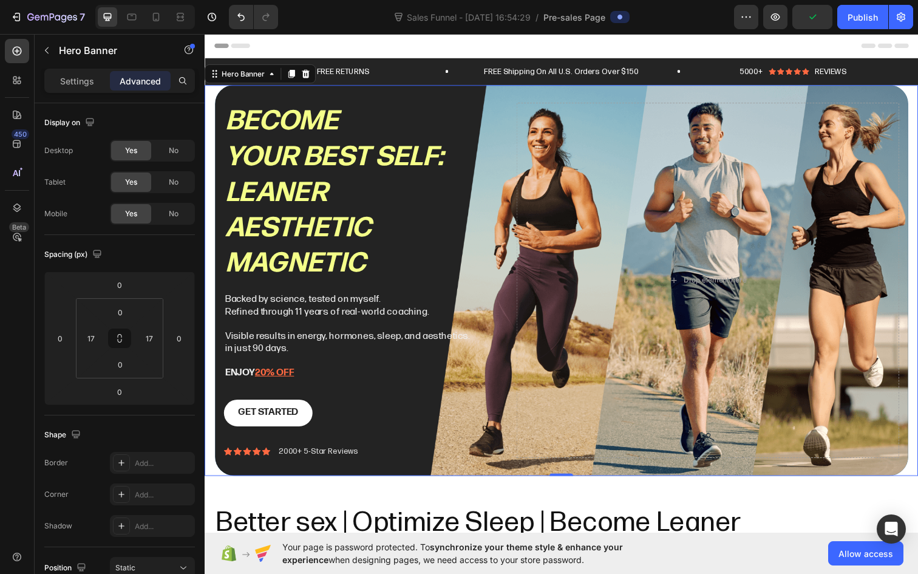
click at [489, 296] on div "Become your best self: Leaner Aesthetic magnetic Heading Backed by science, tes…" at bounding box center [363, 285] width 279 height 362
click at [66, 80] on p "Settings" at bounding box center [77, 81] width 34 height 13
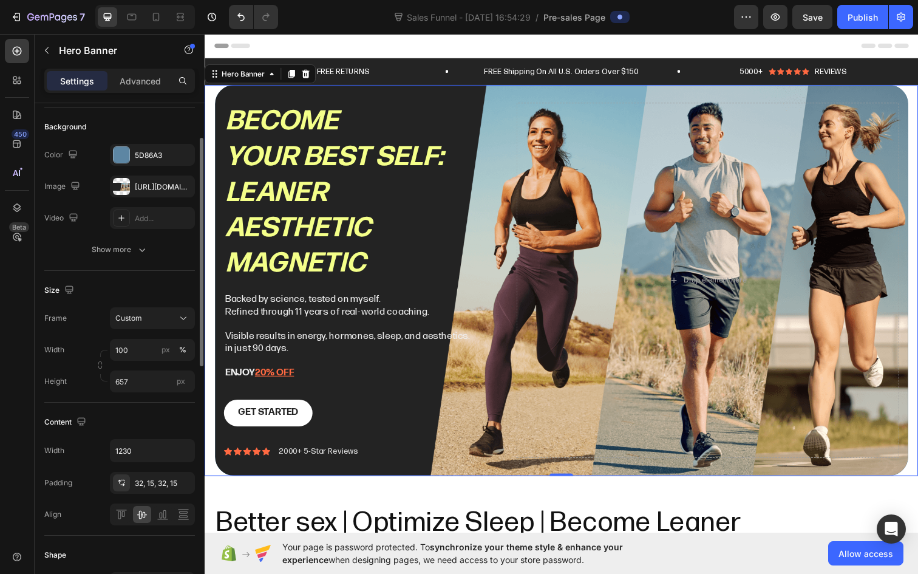
scroll to position [80, 0]
click at [143, 191] on div "[URL][DOMAIN_NAME]" at bounding box center [152, 188] width 35 height 11
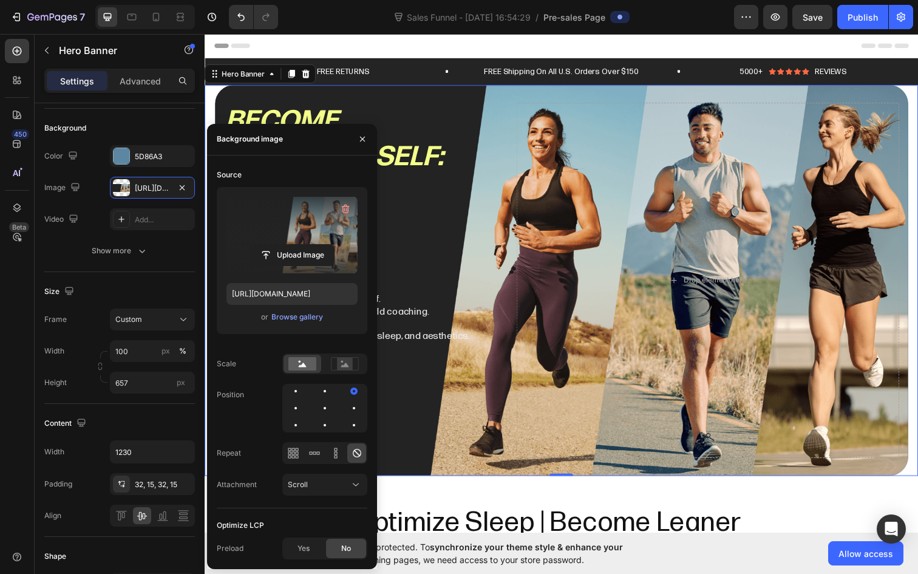
click at [311, 217] on label at bounding box center [291, 235] width 131 height 76
click at [311, 245] on input "file" at bounding box center [292, 255] width 84 height 21
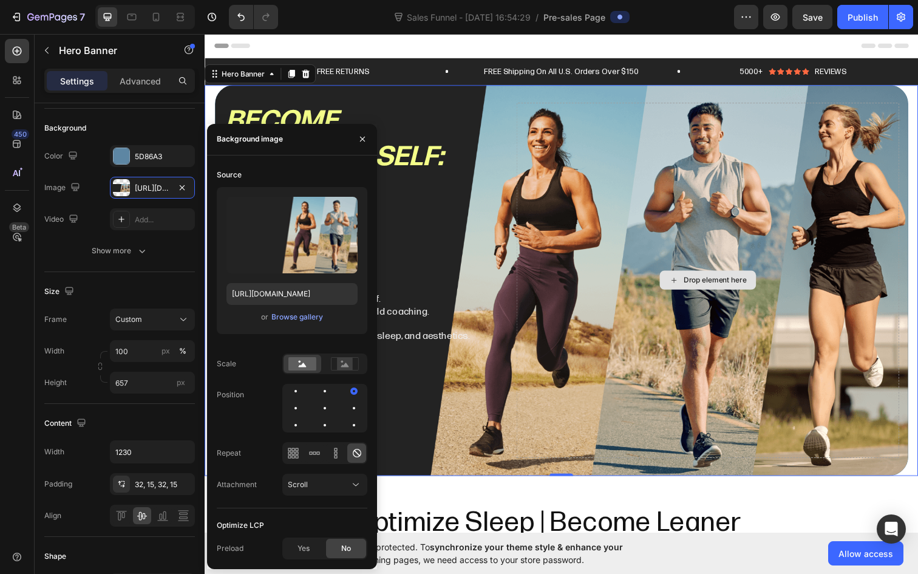
click at [605, 239] on div "Drop element here" at bounding box center [718, 285] width 391 height 362
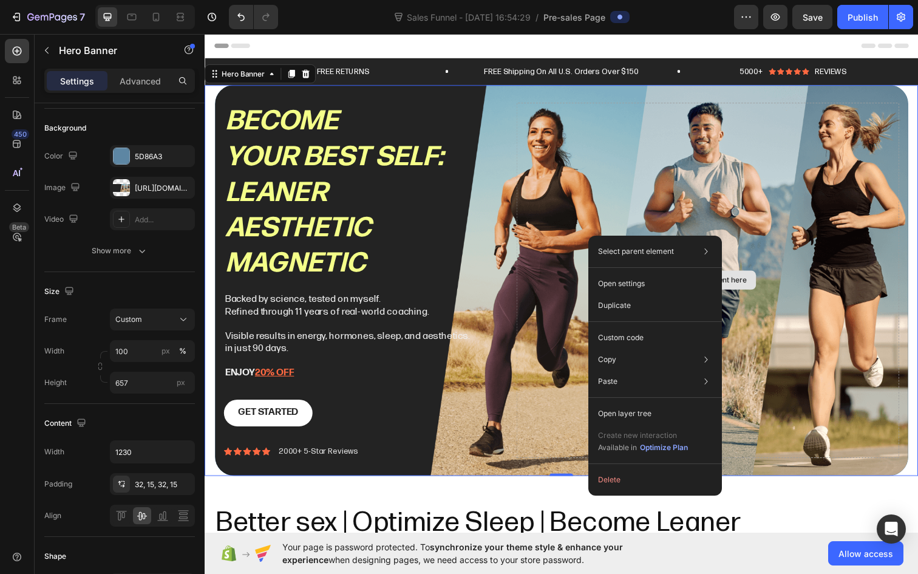
click at [531, 293] on div "Drop element here" at bounding box center [718, 285] width 391 height 362
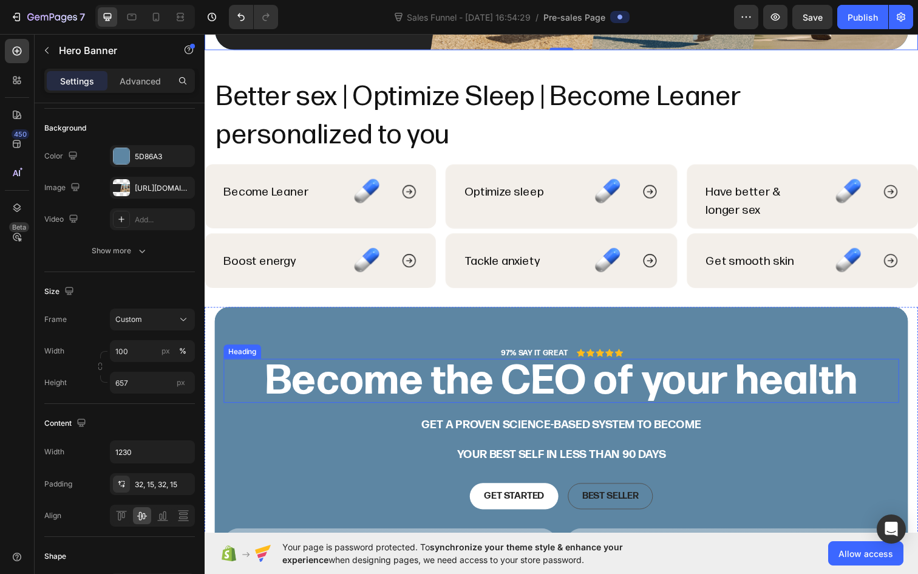
scroll to position [447, 0]
